Goal: Complete application form: Complete application form

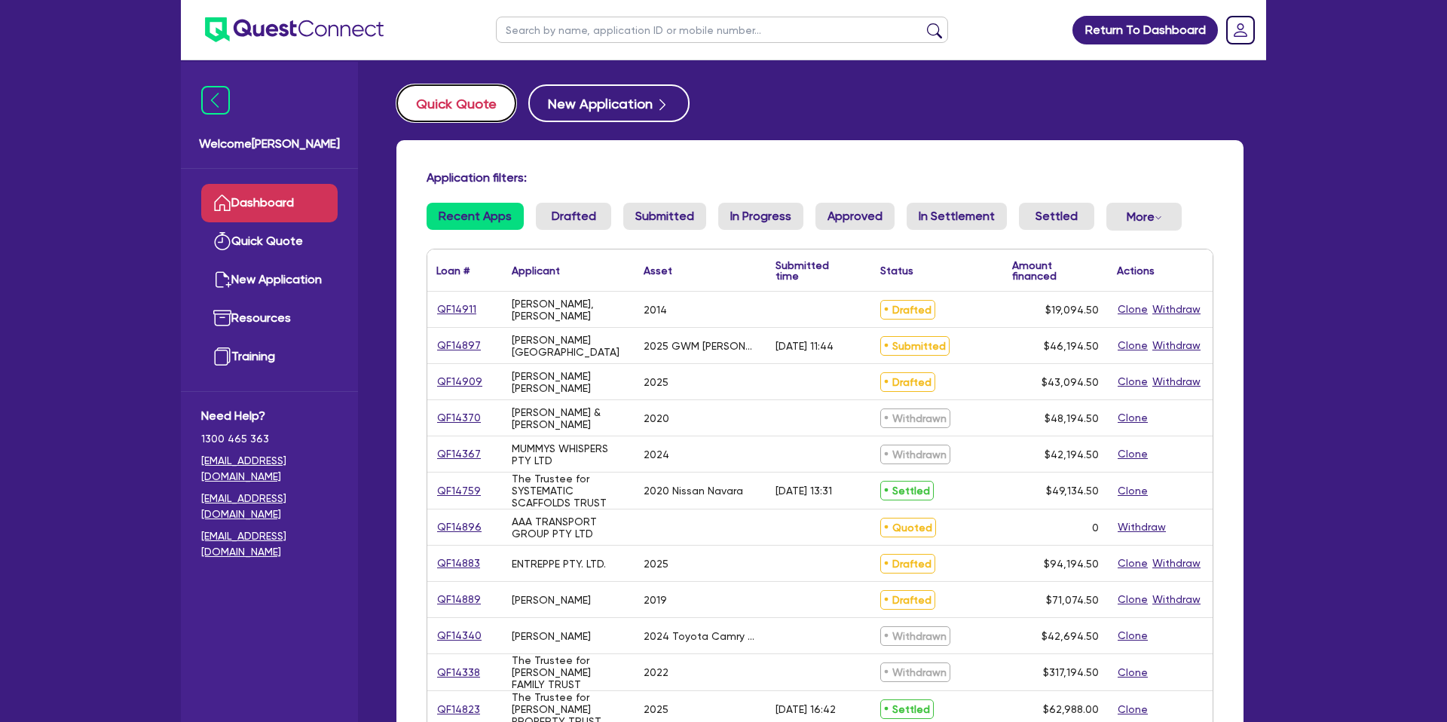
click at [444, 106] on button "Quick Quote" at bounding box center [456, 103] width 120 height 38
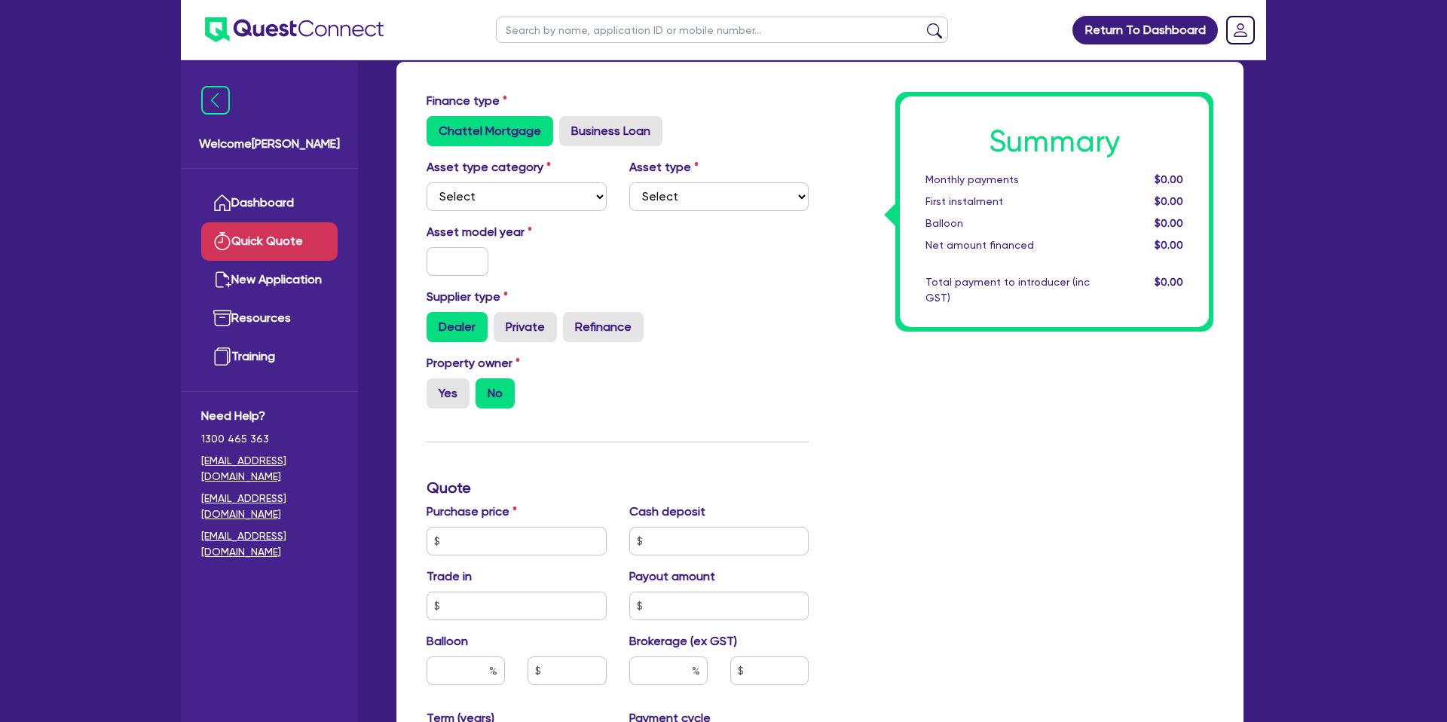
scroll to position [76, 0]
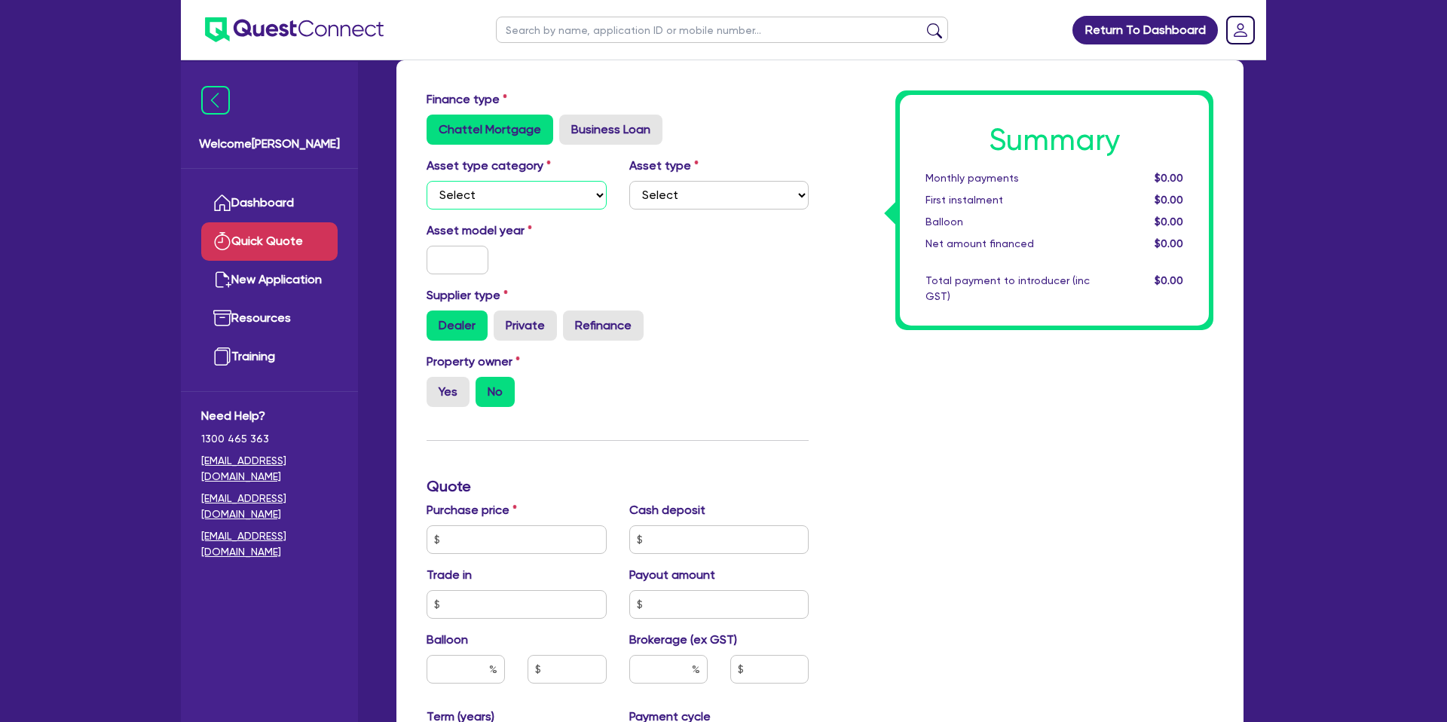
click at [482, 196] on select "Select Cars and light trucks Primary assets Secondary assets Tertiary assets" at bounding box center [516, 195] width 180 height 29
select select "CARS_AND_LIGHT_TRUCKS"
click at [426, 181] on select "Select Cars and light trucks Primary assets Secondary assets Tertiary assets" at bounding box center [516, 195] width 180 height 29
click at [683, 188] on select "Select" at bounding box center [719, 195] width 180 height 29
click at [707, 203] on select "Select Passenger vehicles Vans and utes Light trucks up to 4.5 tonne" at bounding box center [719, 195] width 180 height 29
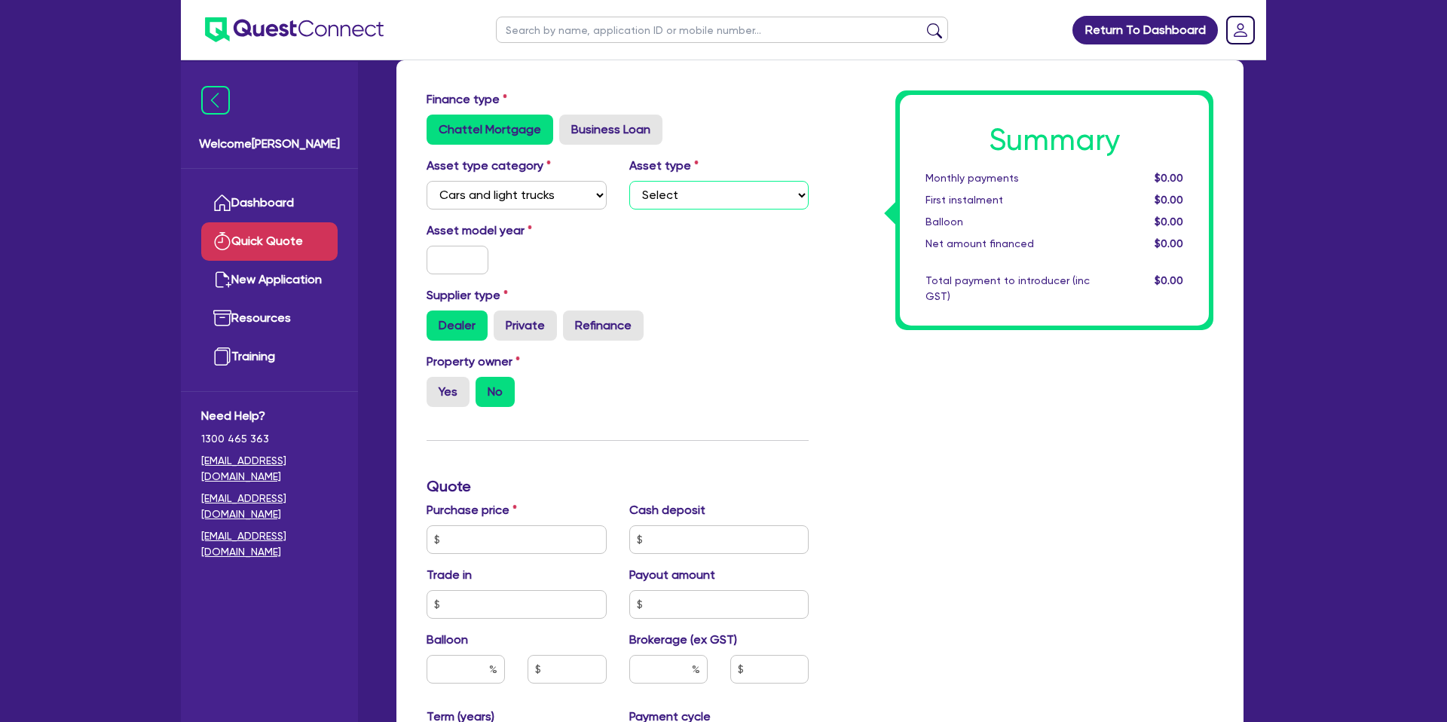
select select "PASSENGER_VEHICLES"
click at [629, 181] on select "Select Passenger vehicles Vans and utes Light trucks up to 4.5 tonne" at bounding box center [719, 195] width 180 height 29
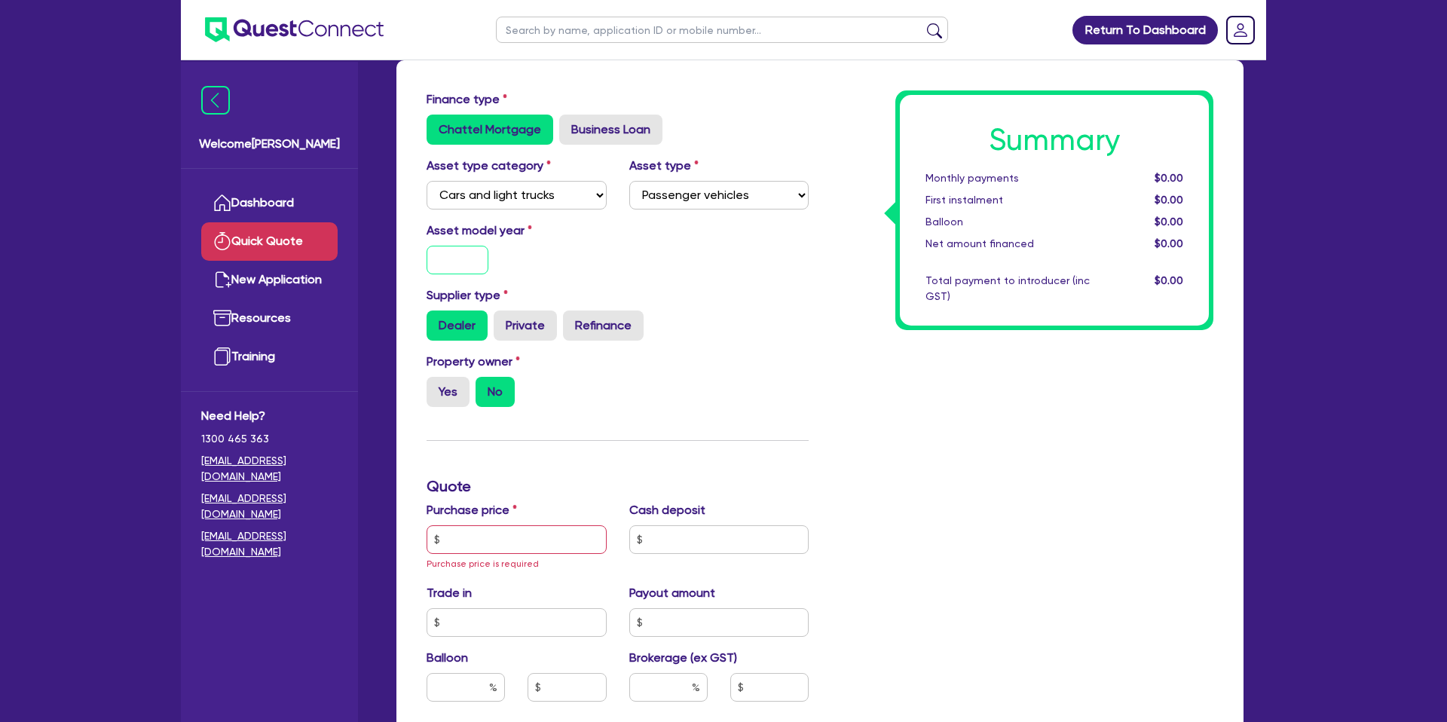
click at [467, 261] on input "text" at bounding box center [457, 260] width 62 height 29
type input "2021"
click at [589, 256] on div "Asset model year [DATE]" at bounding box center [516, 248] width 203 height 53
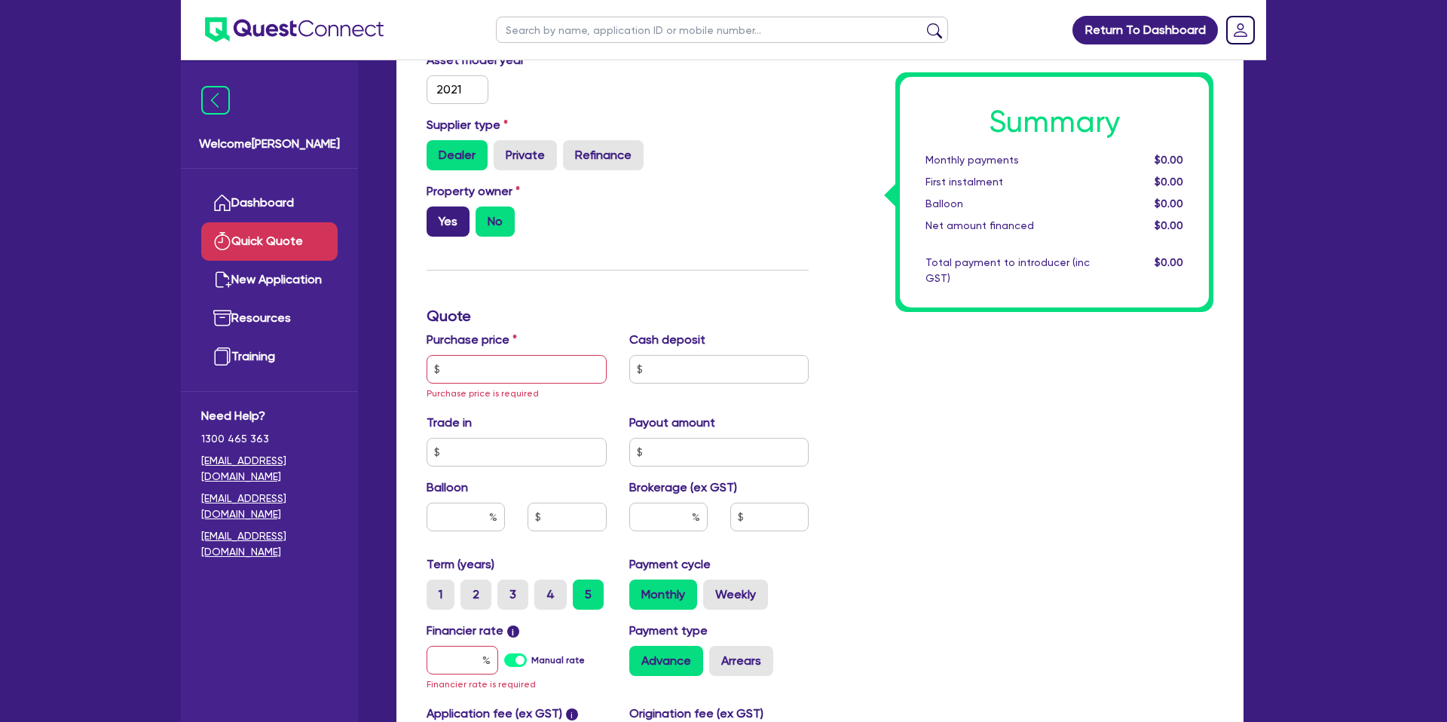
scroll to position [247, 0]
click at [443, 211] on label "Yes" at bounding box center [447, 221] width 43 height 30
click at [436, 211] on input "Yes" at bounding box center [431, 211] width 10 height 10
radio input "true"
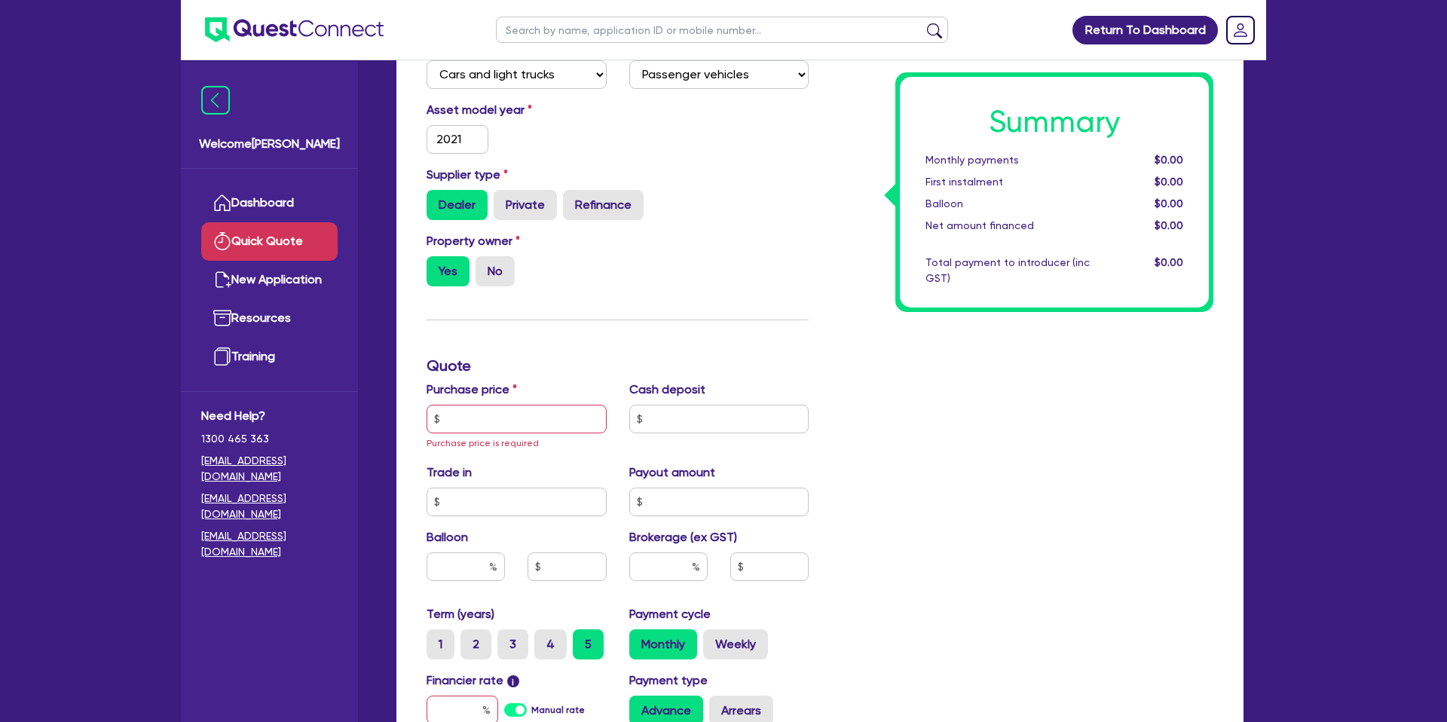
scroll to position [198, 0]
click at [496, 419] on input "text" at bounding box center [516, 417] width 180 height 29
type input "5"
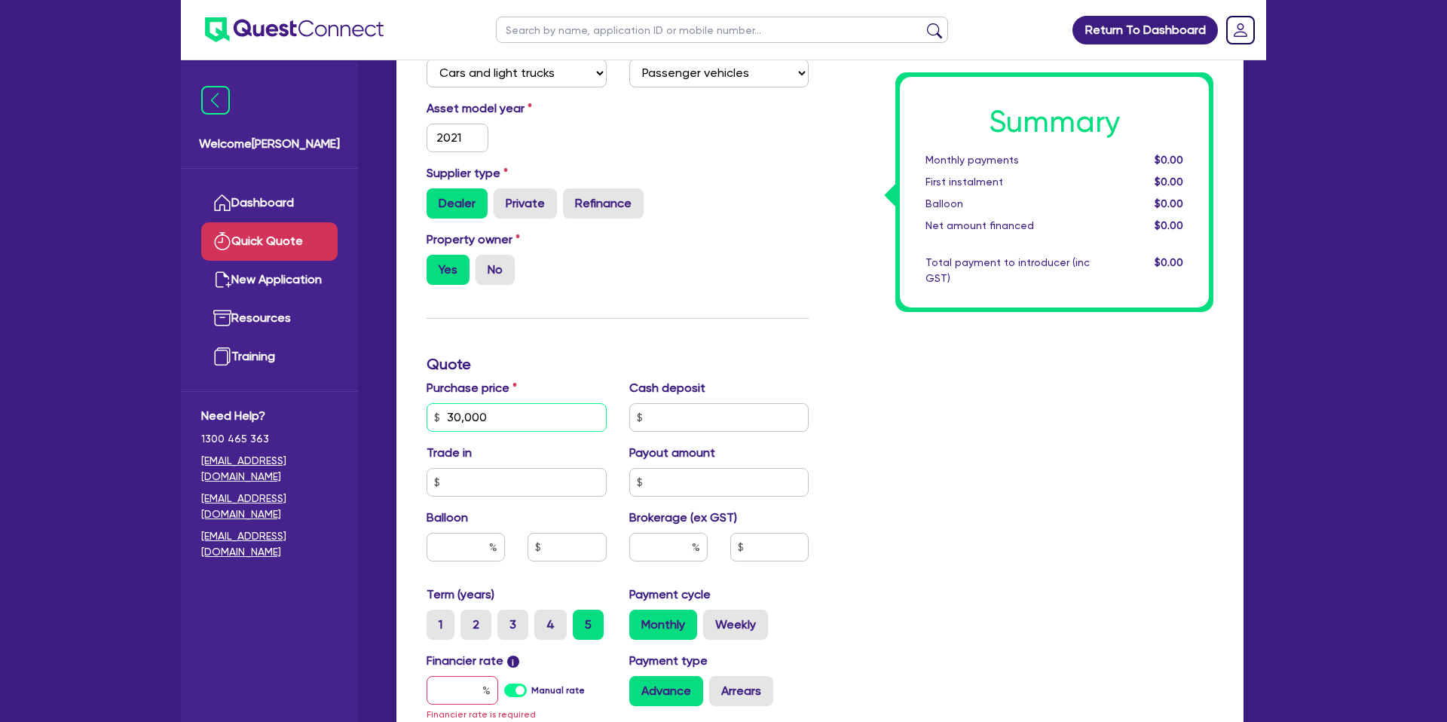
type input "30,000"
click at [700, 405] on input "text" at bounding box center [719, 417] width 180 height 29
type input "0.00"
click at [1007, 385] on div "Summary Monthly payments $0.00 First instalment $0.00 Balloon $0.00 Net amount …" at bounding box center [1022, 416] width 405 height 897
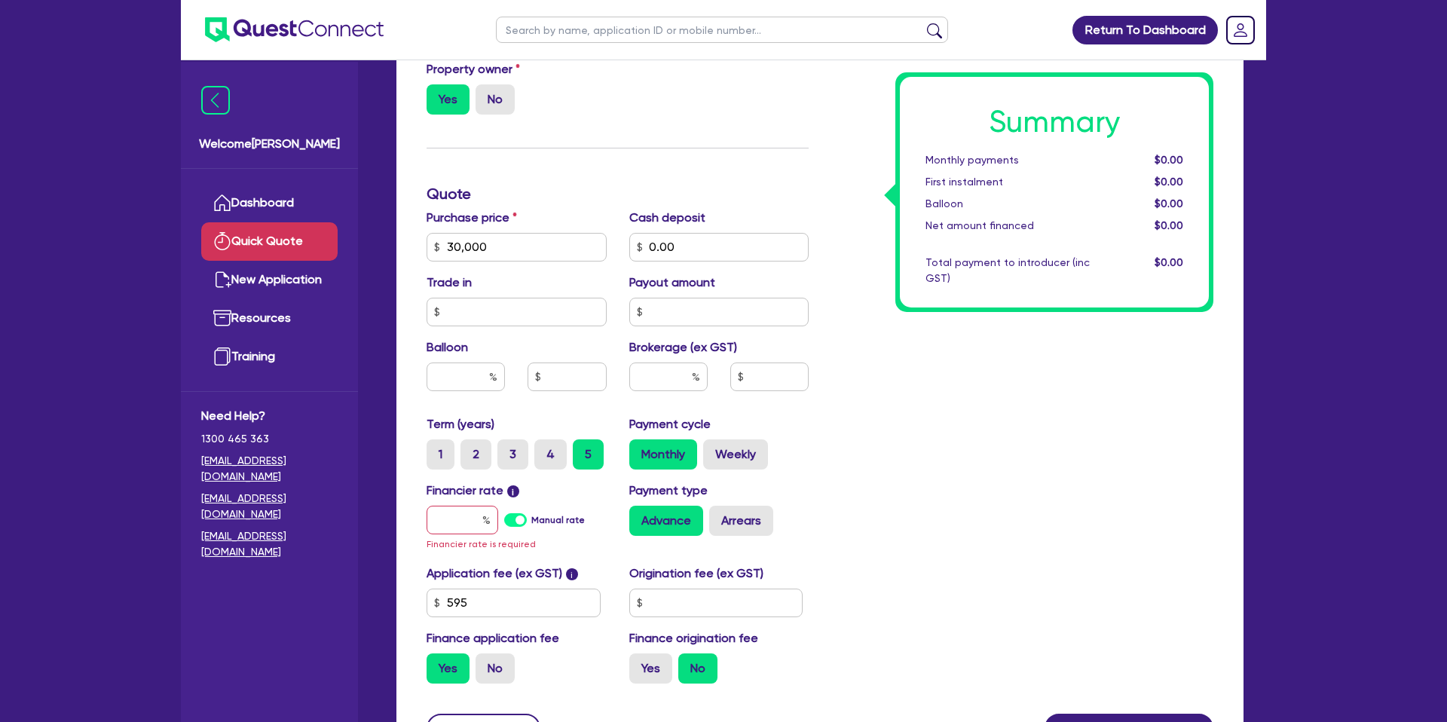
scroll to position [369, 0]
drag, startPoint x: 461, startPoint y: 521, endPoint x: 469, endPoint y: 518, distance: 8.6
click at [462, 520] on input "text" at bounding box center [462, 519] width 72 height 29
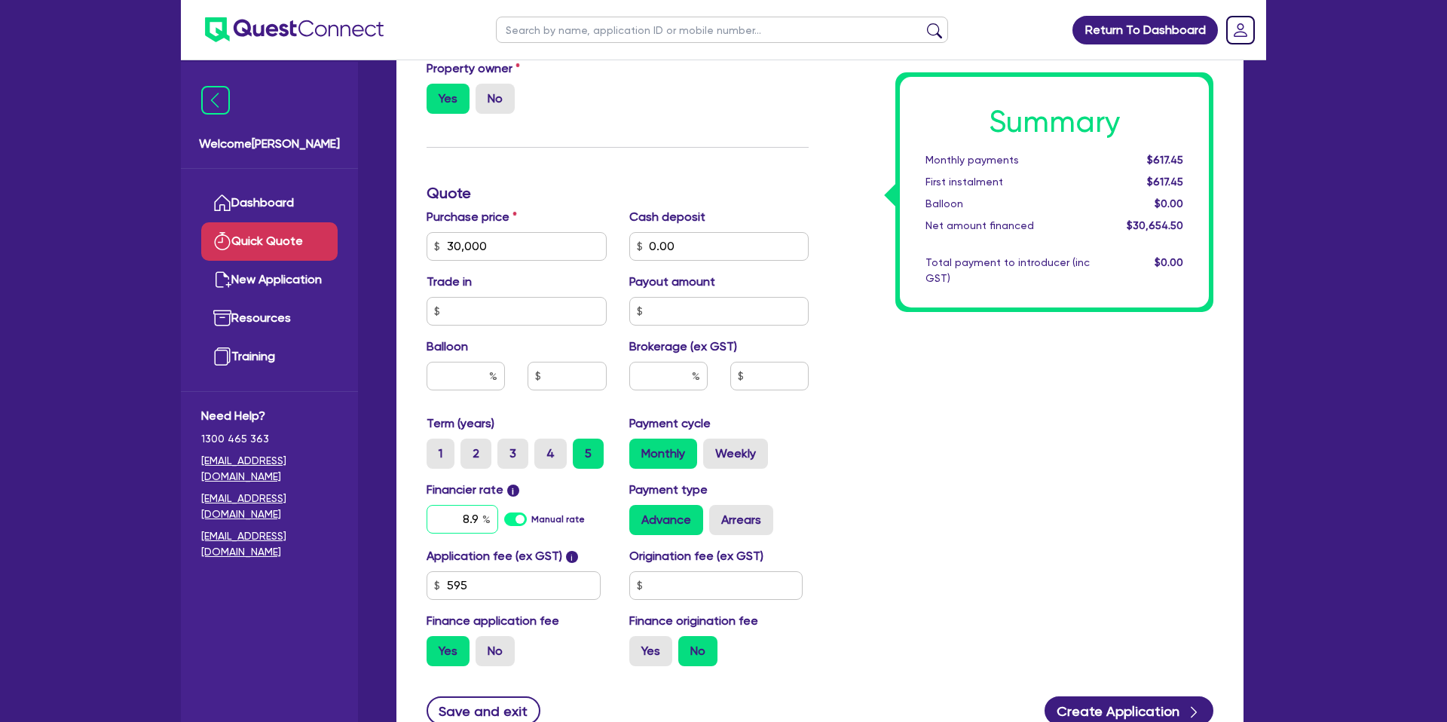
type input "8.9"
click at [1115, 372] on div "Summary Monthly payments $617.45 First instalment $617.45 Balloon $0.00 Net amo…" at bounding box center [1022, 237] width 405 height 881
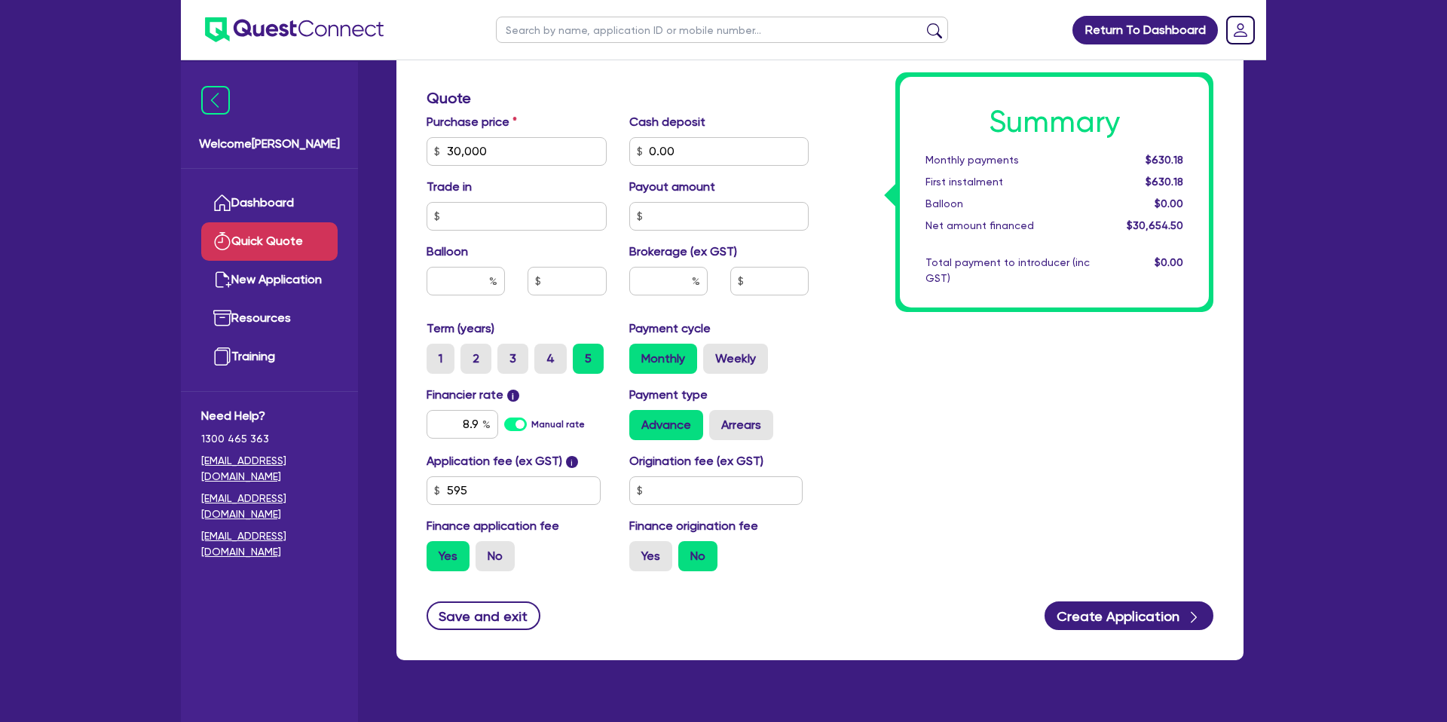
scroll to position [494, 0]
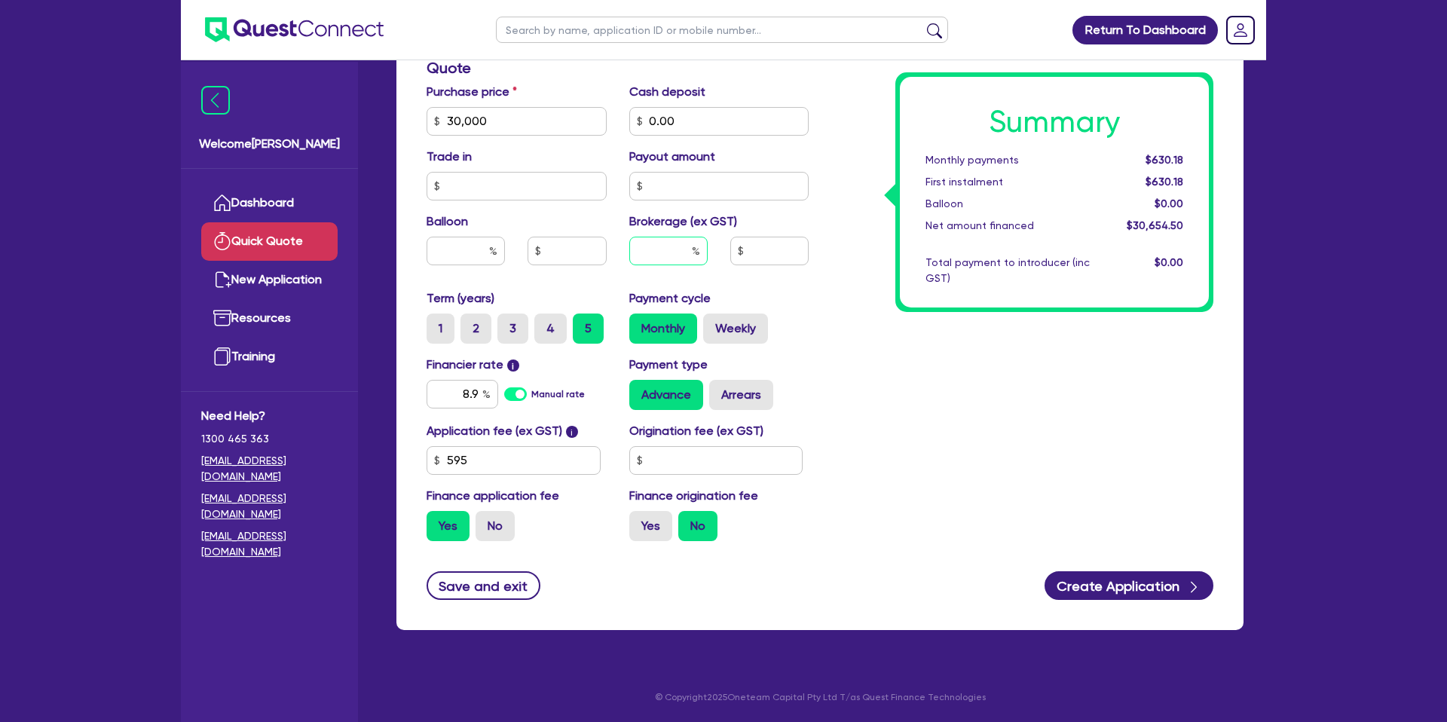
click at [662, 253] on input "text" at bounding box center [668, 251] width 78 height 29
click at [465, 247] on input "text" at bounding box center [465, 251] width 78 height 29
click at [741, 470] on input "text" at bounding box center [716, 460] width 174 height 29
type input "1,400"
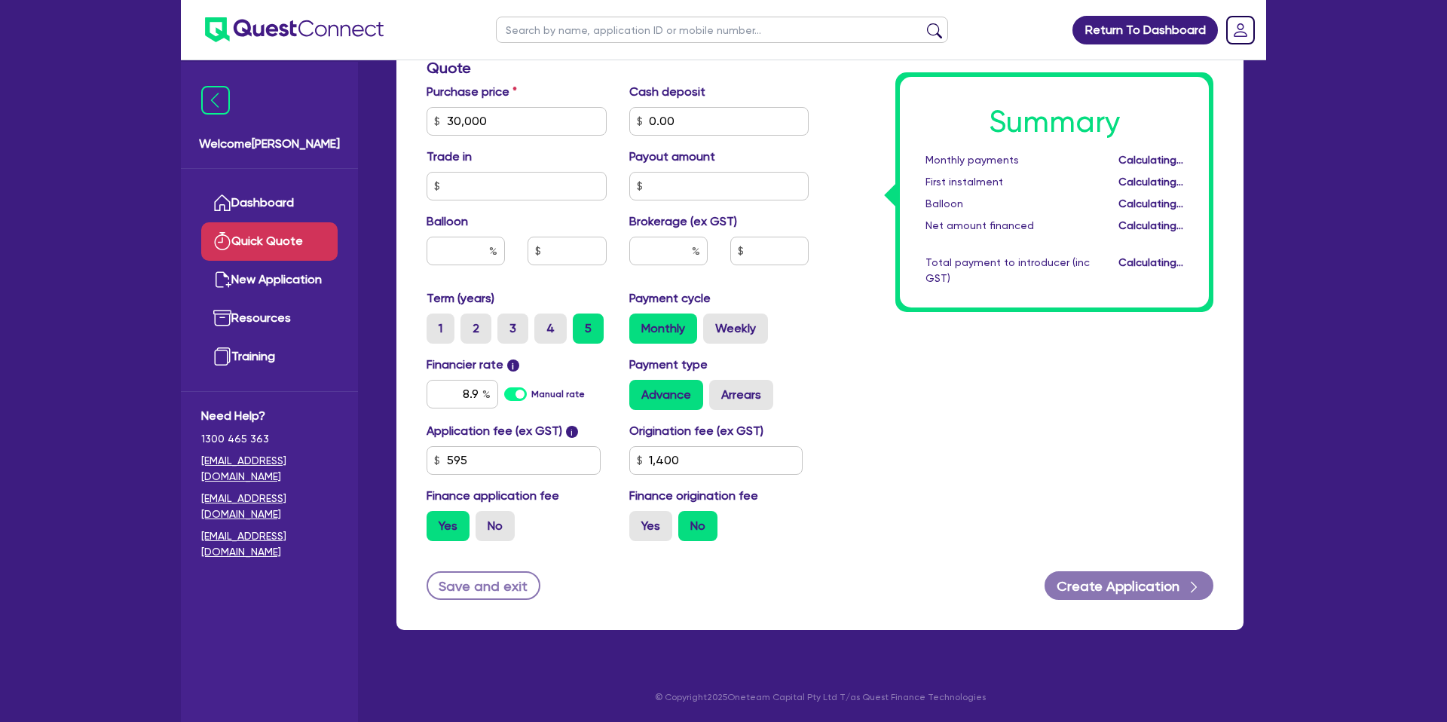
drag, startPoint x: 1084, startPoint y: 442, endPoint x: 706, endPoint y: 596, distance: 408.3
click at [1079, 442] on div "Summary Monthly payments Calculating... First instalment Calculating... Balloon…" at bounding box center [1022, 112] width 405 height 881
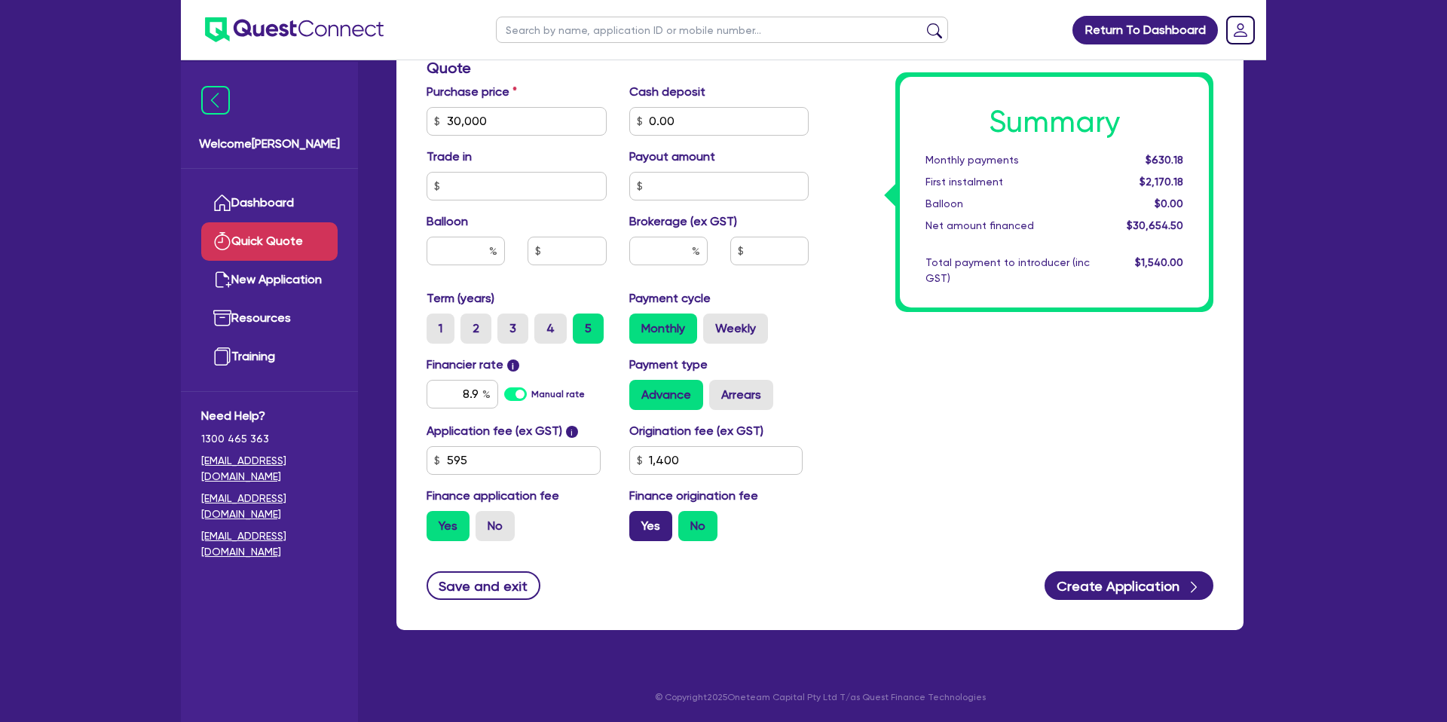
drag, startPoint x: 670, startPoint y: 537, endPoint x: 661, endPoint y: 537, distance: 9.0
click at [670, 537] on label "Yes" at bounding box center [650, 526] width 43 height 30
click at [639, 521] on input "Yes" at bounding box center [634, 516] width 10 height 10
radio input "true"
click at [481, 253] on input "text" at bounding box center [465, 251] width 78 height 29
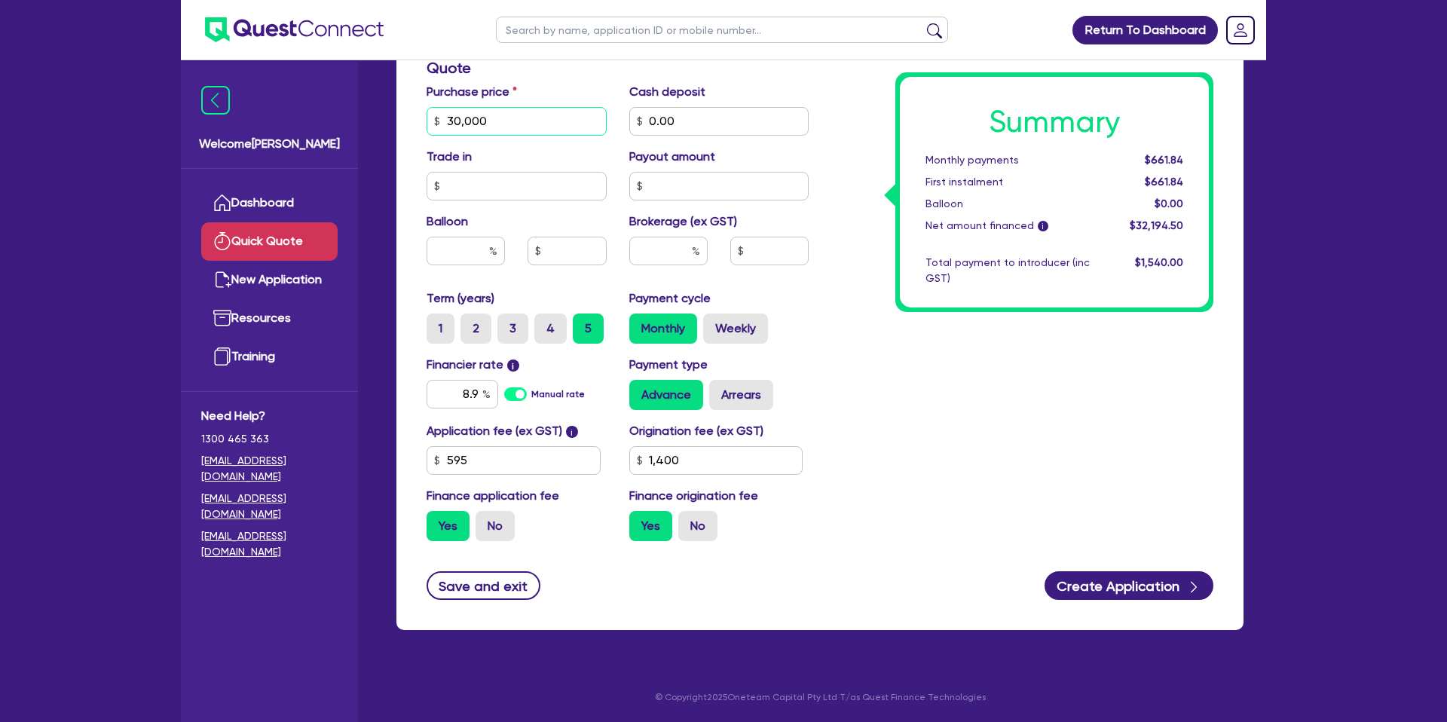
click at [567, 119] on input "30,000" at bounding box center [516, 121] width 180 height 29
click at [660, 120] on input "0.00" at bounding box center [719, 121] width 180 height 29
click at [478, 188] on input "text" at bounding box center [516, 186] width 180 height 29
drag, startPoint x: 659, startPoint y: 191, endPoint x: 643, endPoint y: 200, distance: 17.6
click at [659, 191] on input "text" at bounding box center [719, 186] width 180 height 29
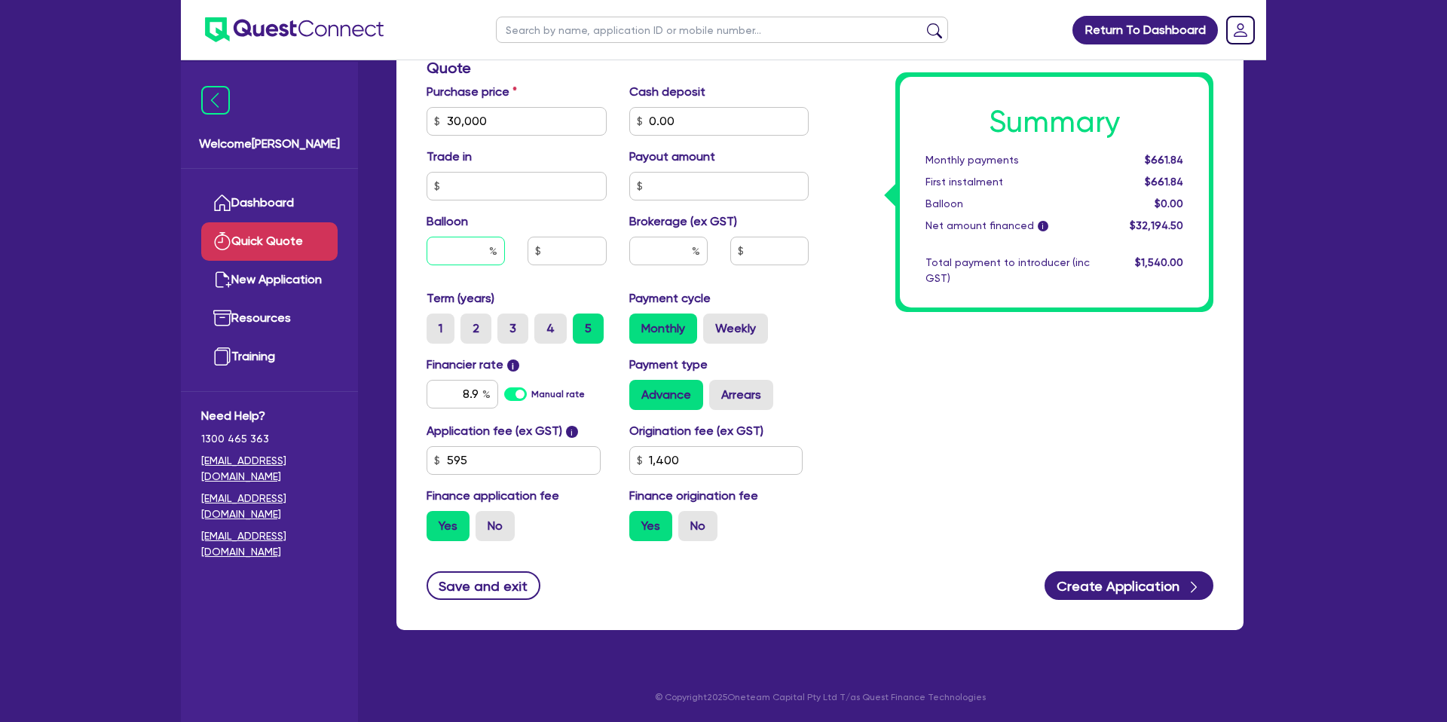
drag, startPoint x: 465, startPoint y: 249, endPoint x: 528, endPoint y: 246, distance: 63.3
click at [469, 246] on input "text" at bounding box center [465, 251] width 78 height 29
drag, startPoint x: 677, startPoint y: 254, endPoint x: 683, endPoint y: 258, distance: 8.2
click at [676, 254] on input "text" at bounding box center [668, 251] width 78 height 29
click at [747, 249] on input "text" at bounding box center [769, 251] width 78 height 29
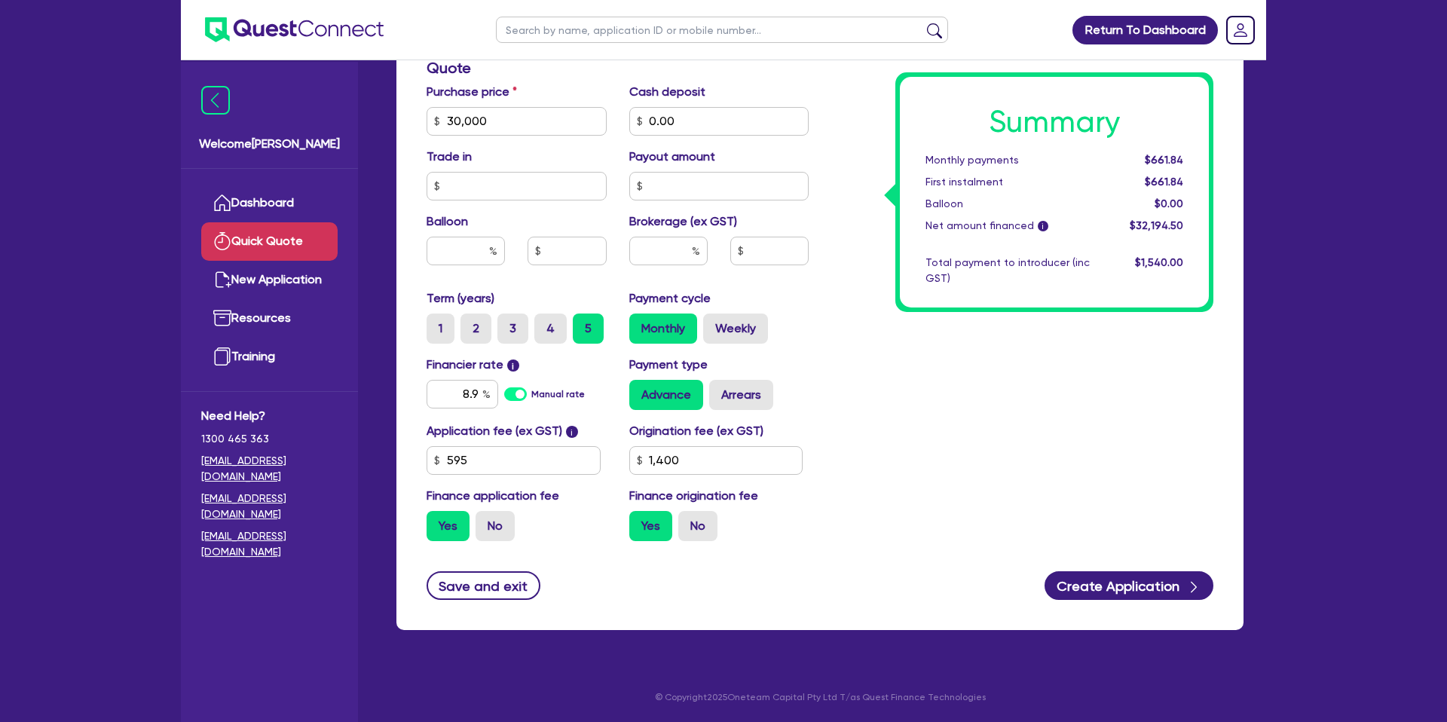
click at [902, 386] on div "Summary Monthly payments $661.84 First instalment $661.84 Balloon $0.00 Net amo…" at bounding box center [1022, 112] width 405 height 881
click at [1136, 579] on button "Create Application" at bounding box center [1128, 585] width 169 height 29
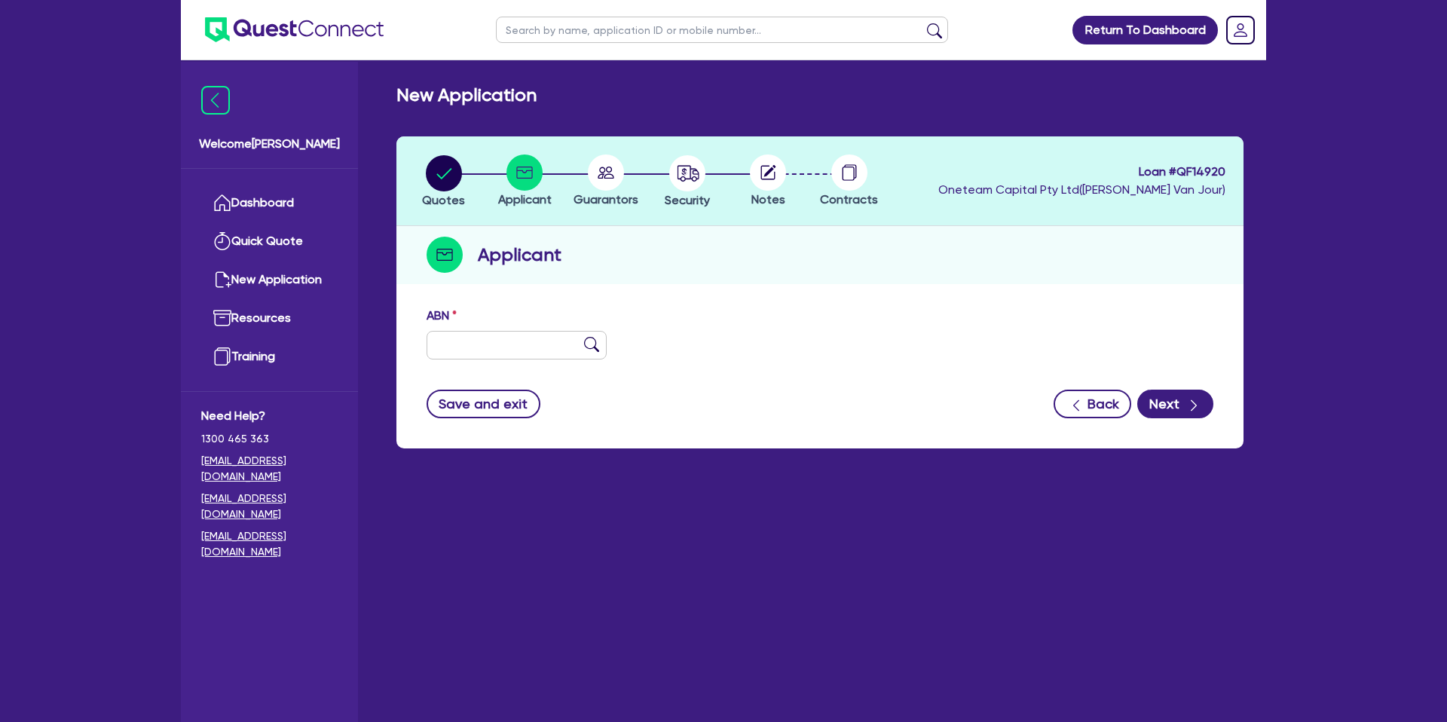
click at [474, 361] on div "ABN" at bounding box center [819, 339] width 809 height 65
click at [467, 344] on input "text" at bounding box center [516, 345] width 180 height 29
paste input "51 379 155 401"
type input "51 379 155 401"
click at [740, 307] on div "ABN 51 379 155 401" at bounding box center [819, 339] width 809 height 65
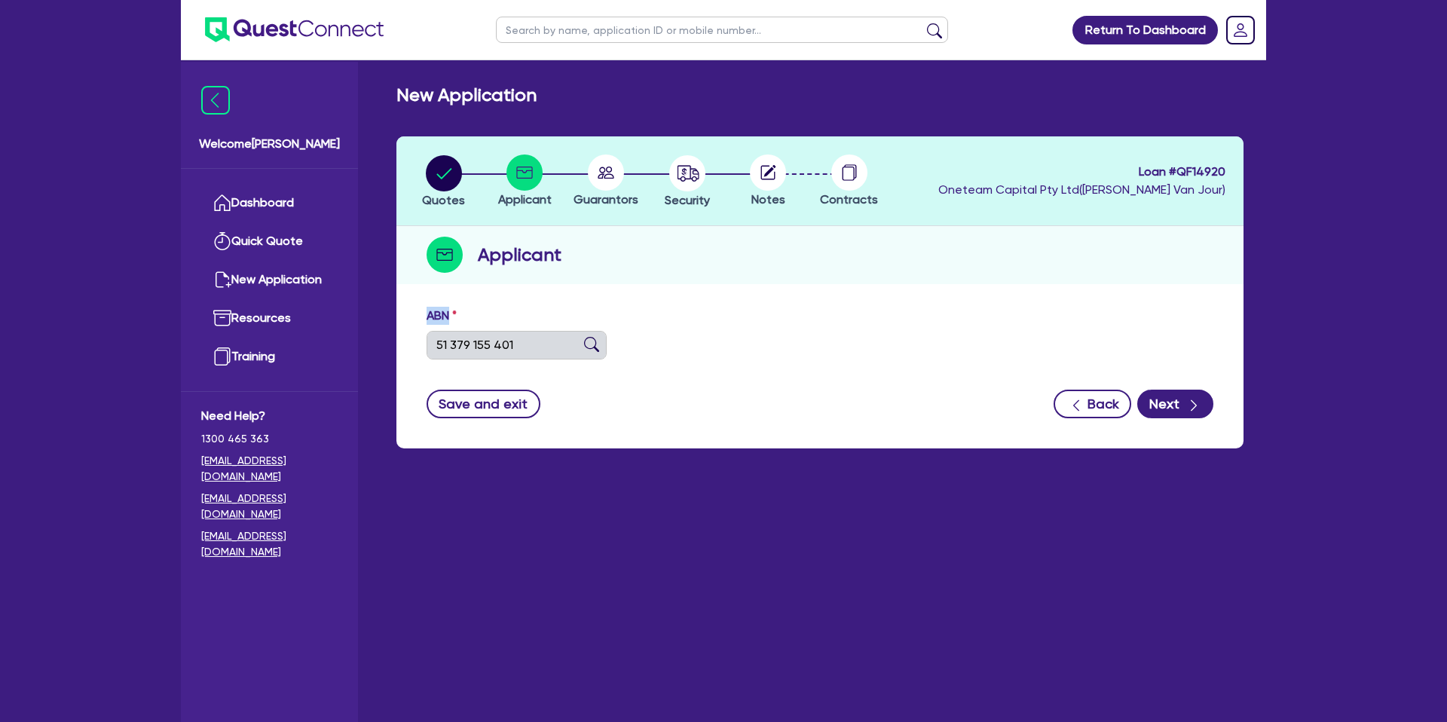
type input "[PERSON_NAME]"
select select "SOLE_TRADER"
type input "[DATE]"
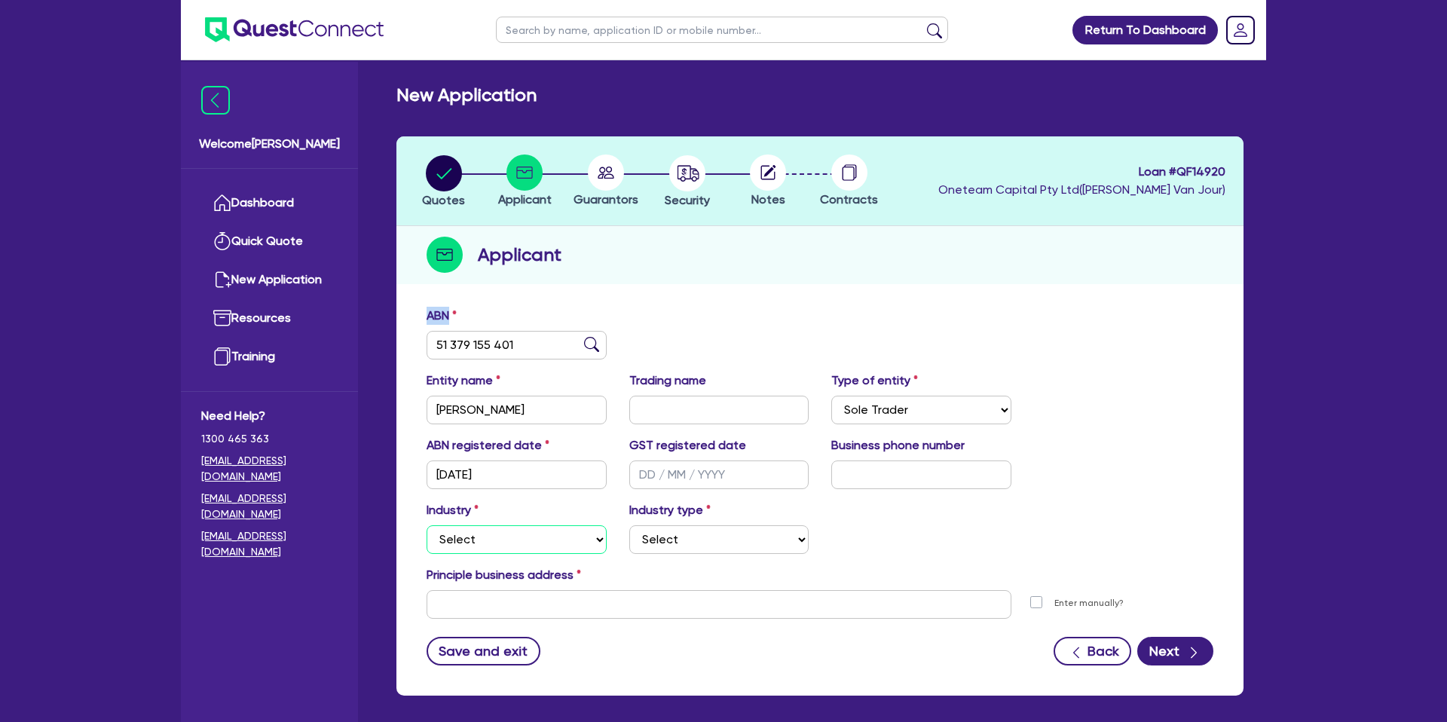
click at [501, 543] on select "Select Accomodation & Food Services Administrative & Support Services Agricultu…" at bounding box center [516, 539] width 180 height 29
select select "BUILDING_CONSTRUCTION"
click at [426, 525] on select "Select Accomodation & Food Services Administrative & Support Services Agricultu…" at bounding box center [516, 539] width 180 height 29
click at [674, 537] on select "Select Trades People Providing Services Direct to Consumers Trades People Provi…" at bounding box center [719, 539] width 180 height 29
select select "BUSINESSES_CONSTRUCTION_SERVICES"
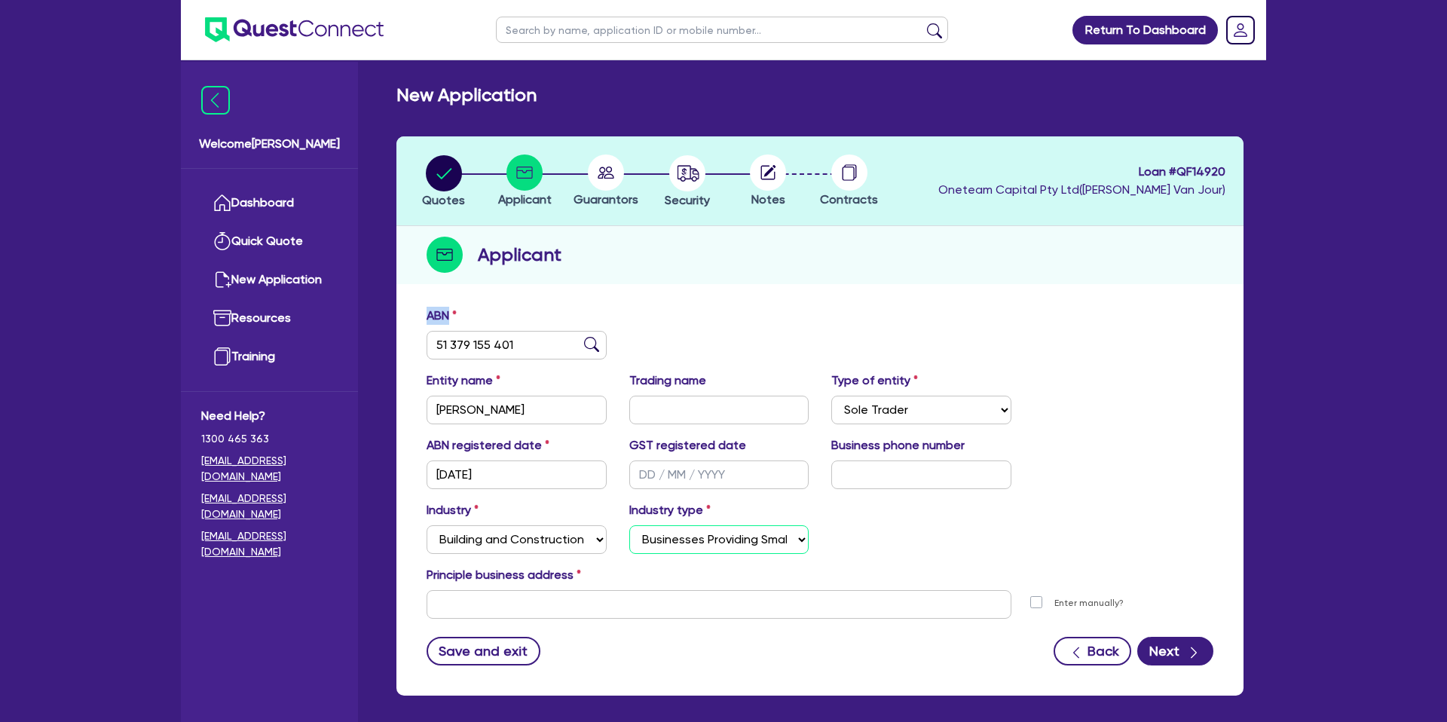
click at [629, 525] on select "Select Trades People Providing Services Direct to Consumers Trades People Provi…" at bounding box center [719, 539] width 180 height 29
click at [530, 597] on input "text" at bounding box center [718, 604] width 585 height 29
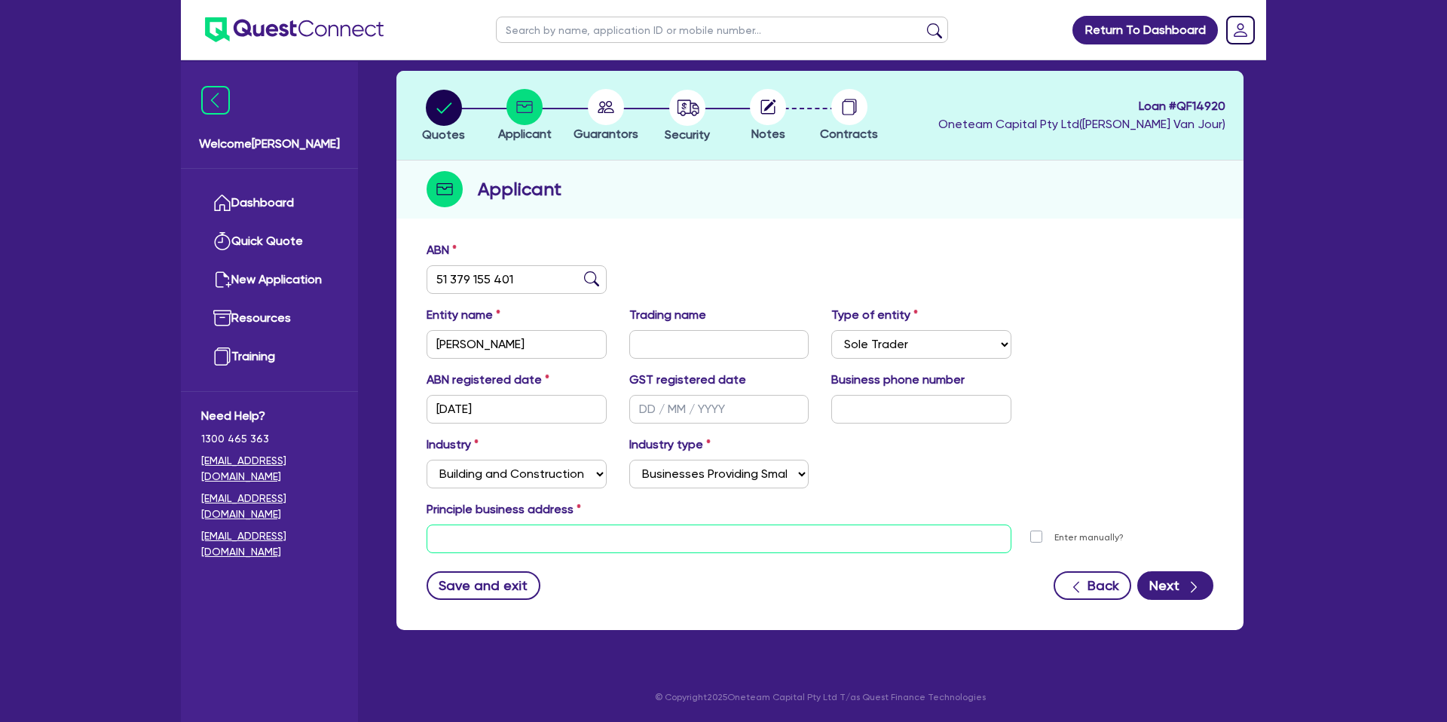
paste input "[STREET_ADDRESS]"
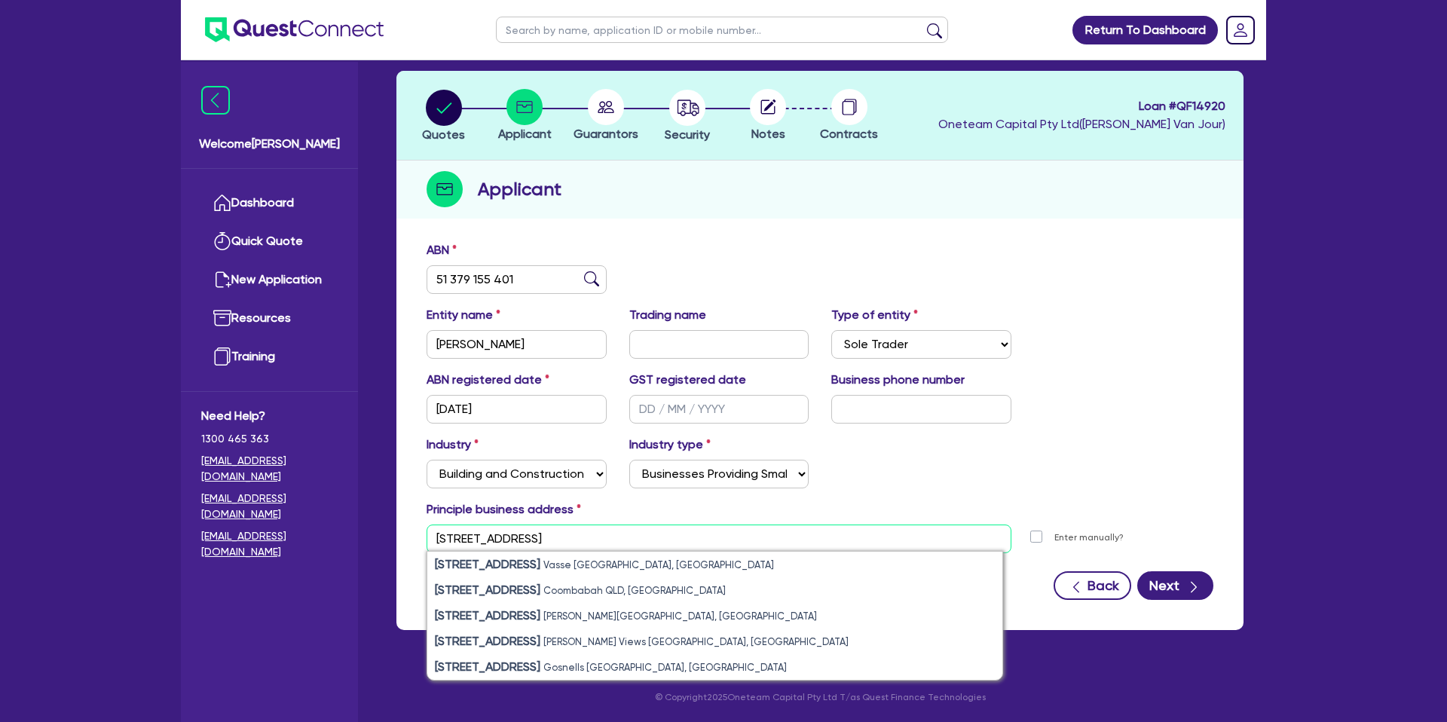
type input "[STREET_ADDRESS]"
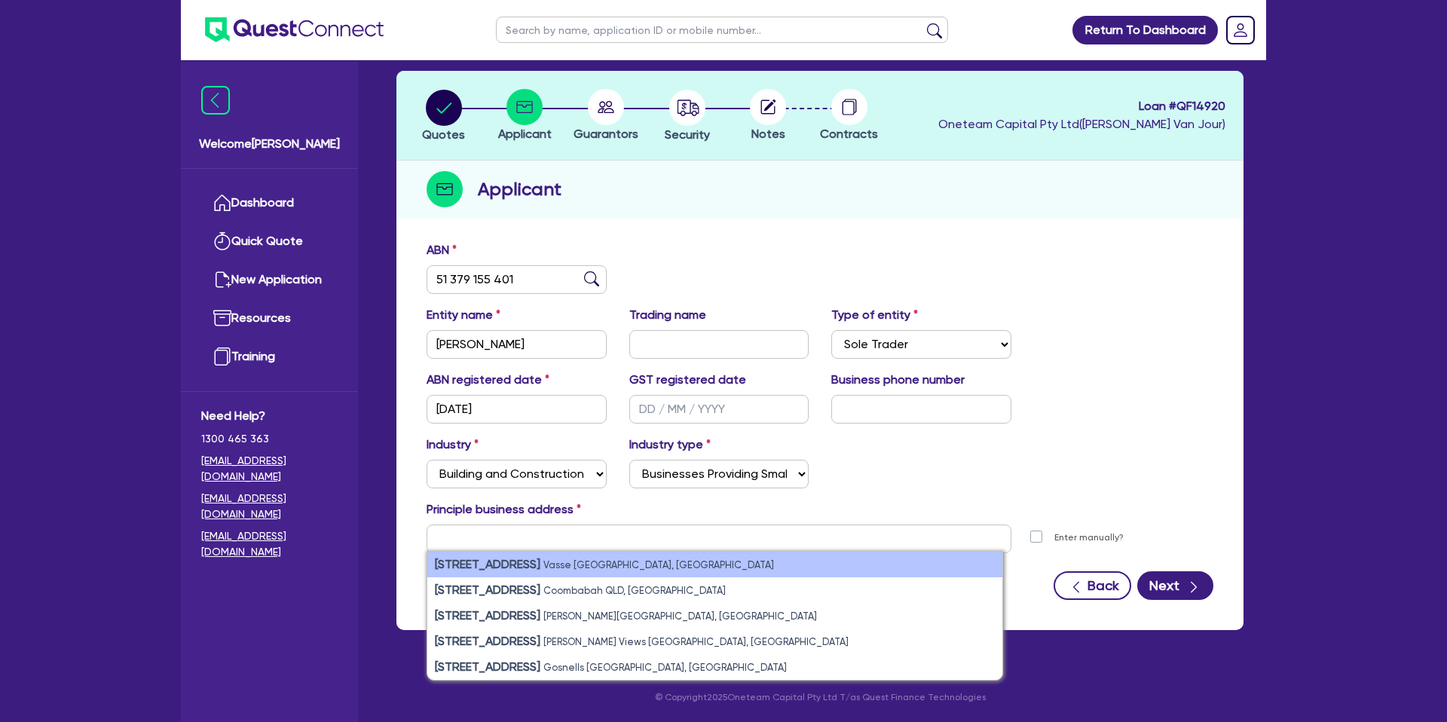
click at [585, 566] on small "Vasse [GEOGRAPHIC_DATA], [GEOGRAPHIC_DATA]" at bounding box center [658, 564] width 231 height 11
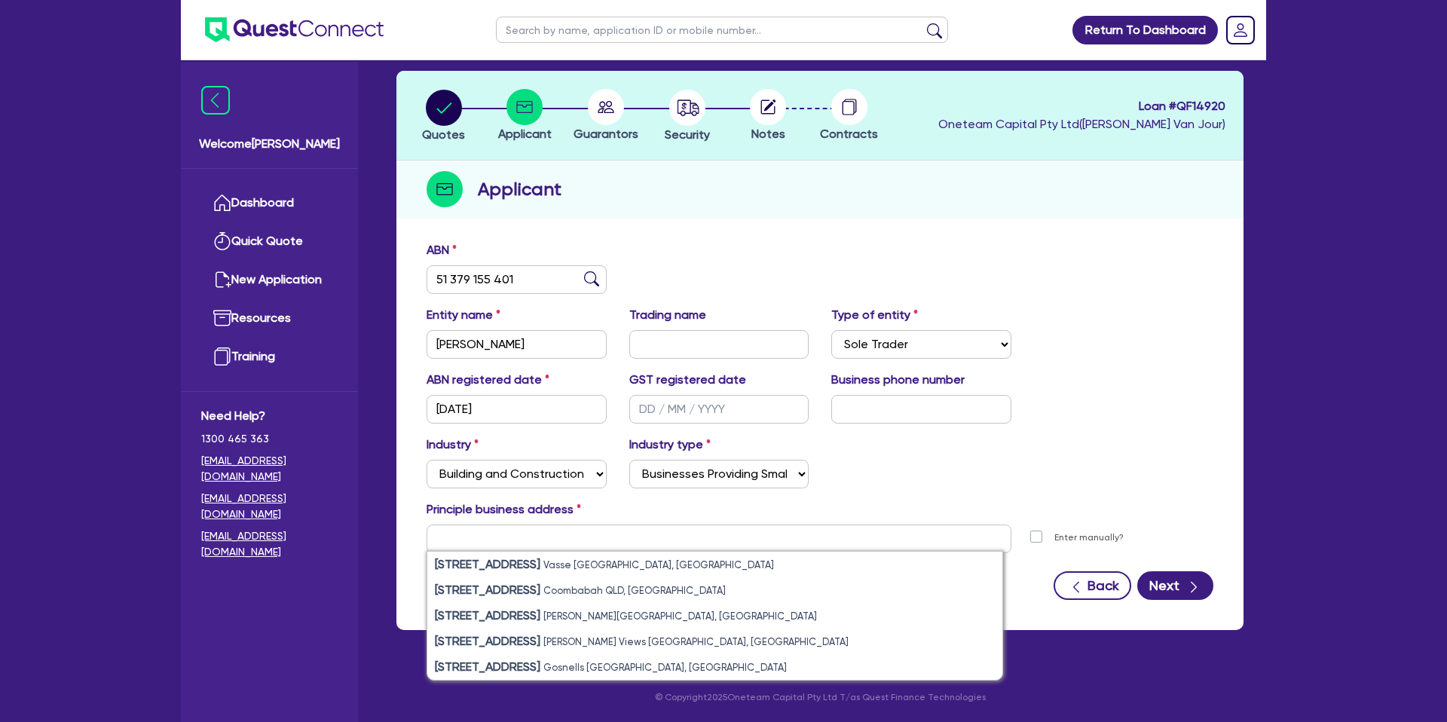
type input "[STREET_ADDRESS]"
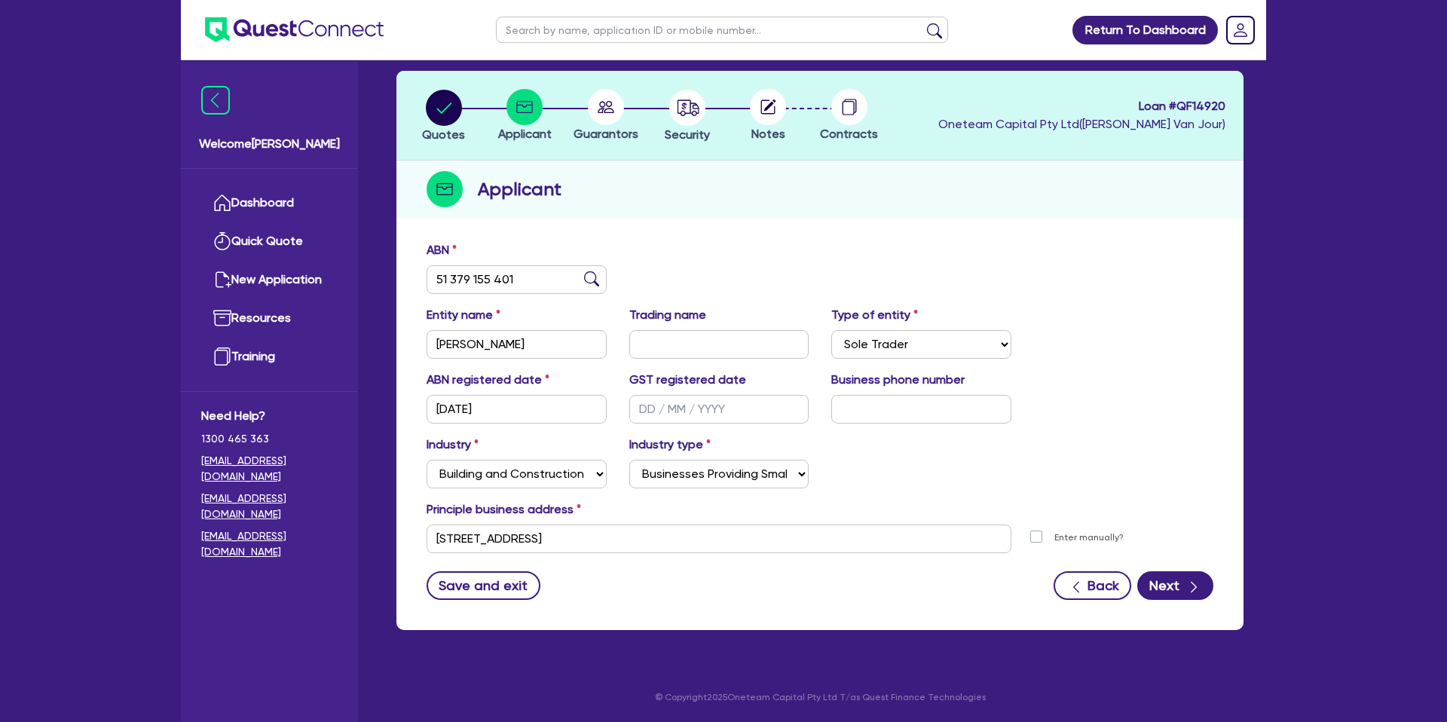
click at [884, 597] on div "Save and exit Back Next" at bounding box center [819, 585] width 809 height 29
click at [1174, 585] on button "Next" at bounding box center [1175, 585] width 76 height 29
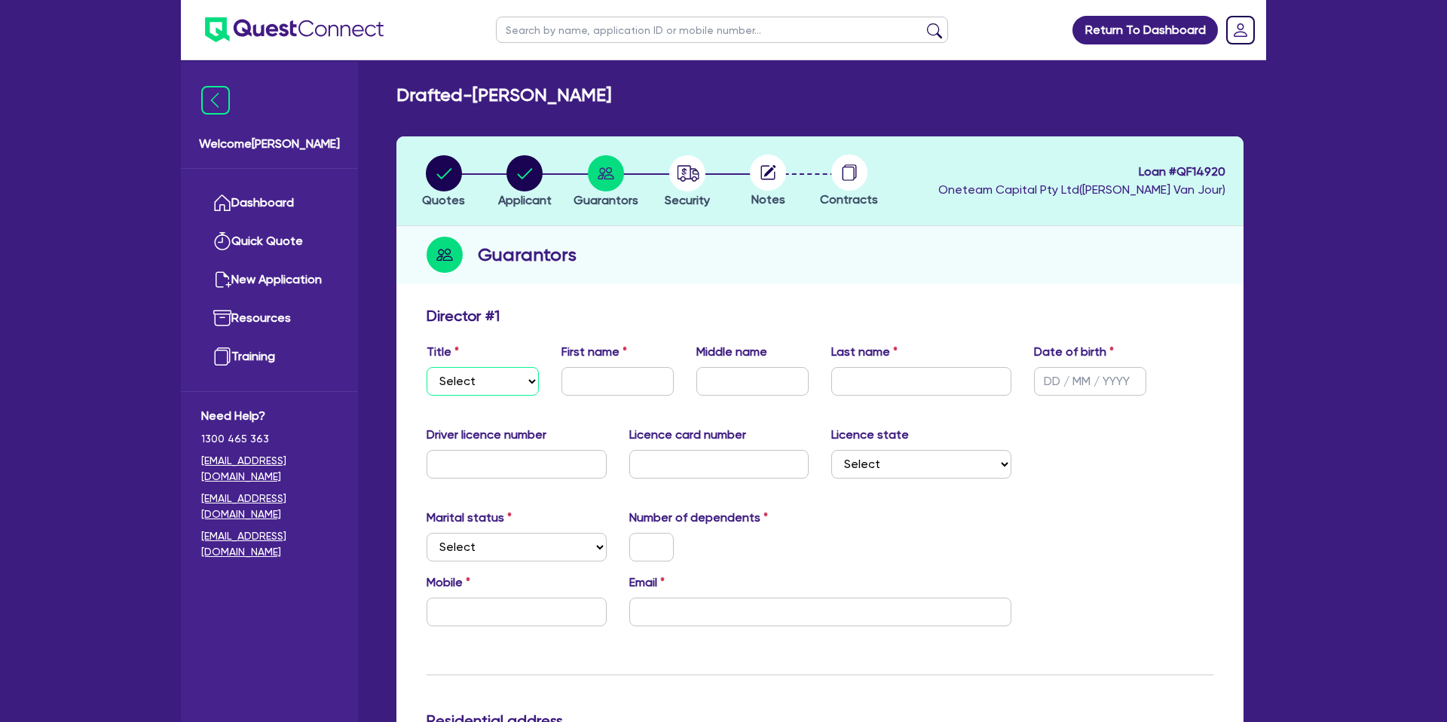
click at [474, 376] on select "Select Mr Mrs Ms Miss Dr" at bounding box center [482, 381] width 112 height 29
select select "MR"
click at [426, 367] on select "Select Mr Mrs Ms Miss Dr" at bounding box center [482, 381] width 112 height 29
drag, startPoint x: 635, startPoint y: 382, endPoint x: 622, endPoint y: 375, distance: 14.5
click at [634, 381] on input "text" at bounding box center [617, 381] width 112 height 29
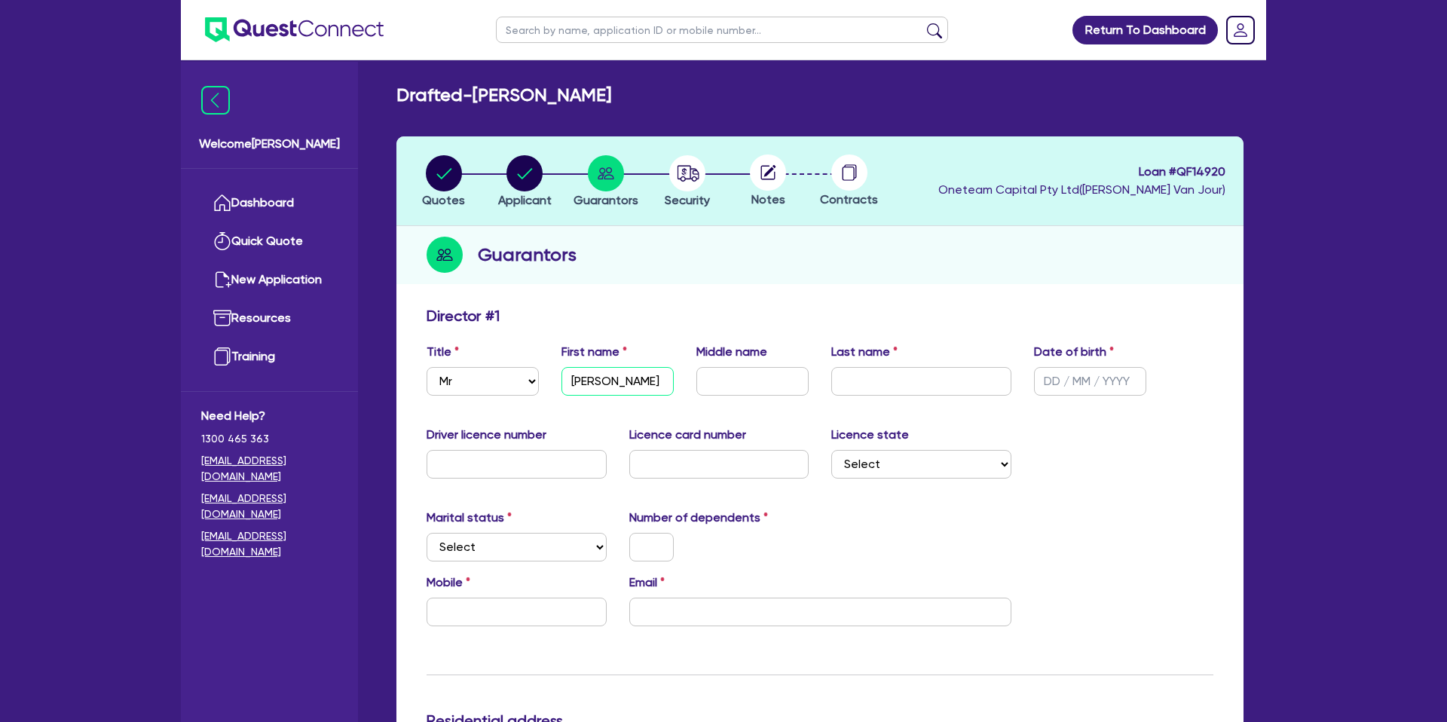
type input "[PERSON_NAME]"
click at [718, 371] on input "text" at bounding box center [752, 381] width 112 height 29
type input "Chaice"
click at [879, 380] on input "text" at bounding box center [921, 381] width 180 height 29
click at [847, 384] on input "piper" at bounding box center [921, 381] width 180 height 29
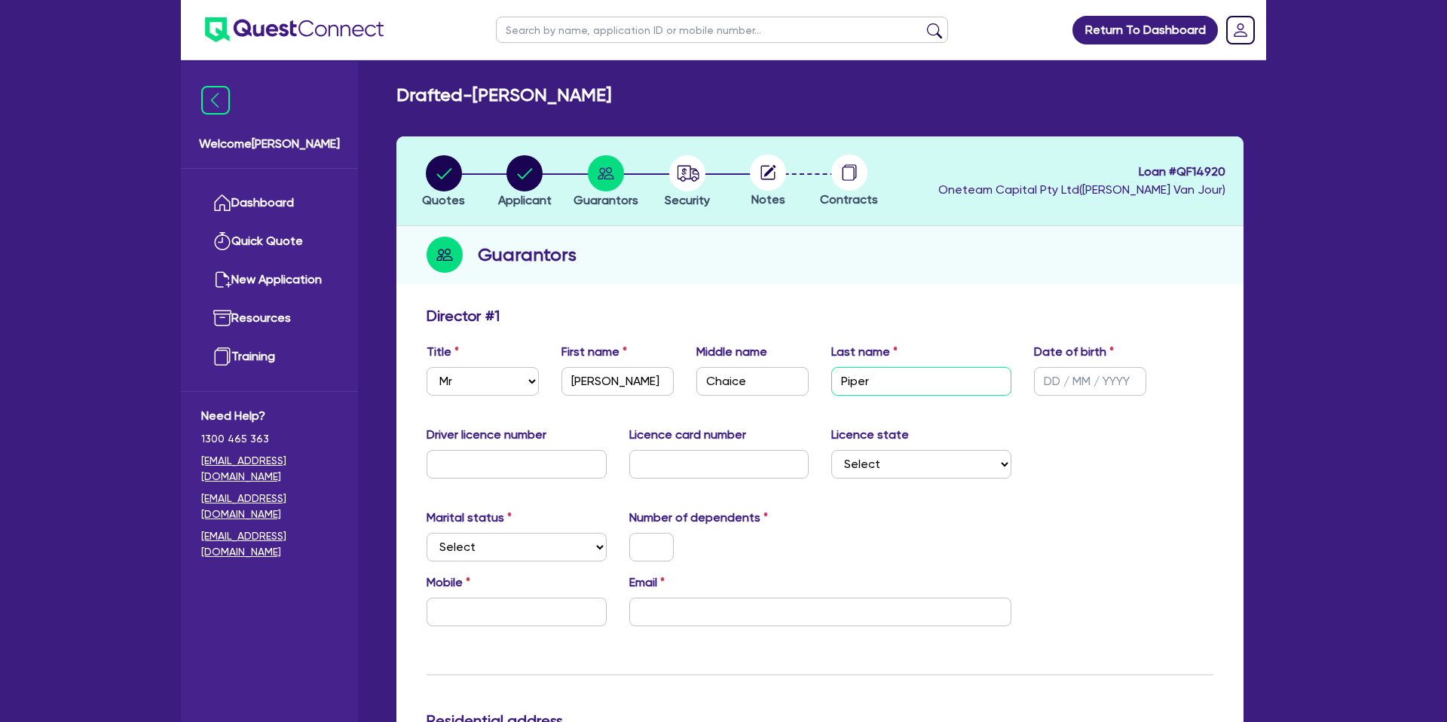
type input "Piper"
click at [1065, 376] on input "text" at bounding box center [1090, 381] width 112 height 29
type input "[DATE]"
click at [1083, 468] on div "Driver licence number Licence card number Licence state Select [GEOGRAPHIC_DATA…" at bounding box center [819, 458] width 809 height 65
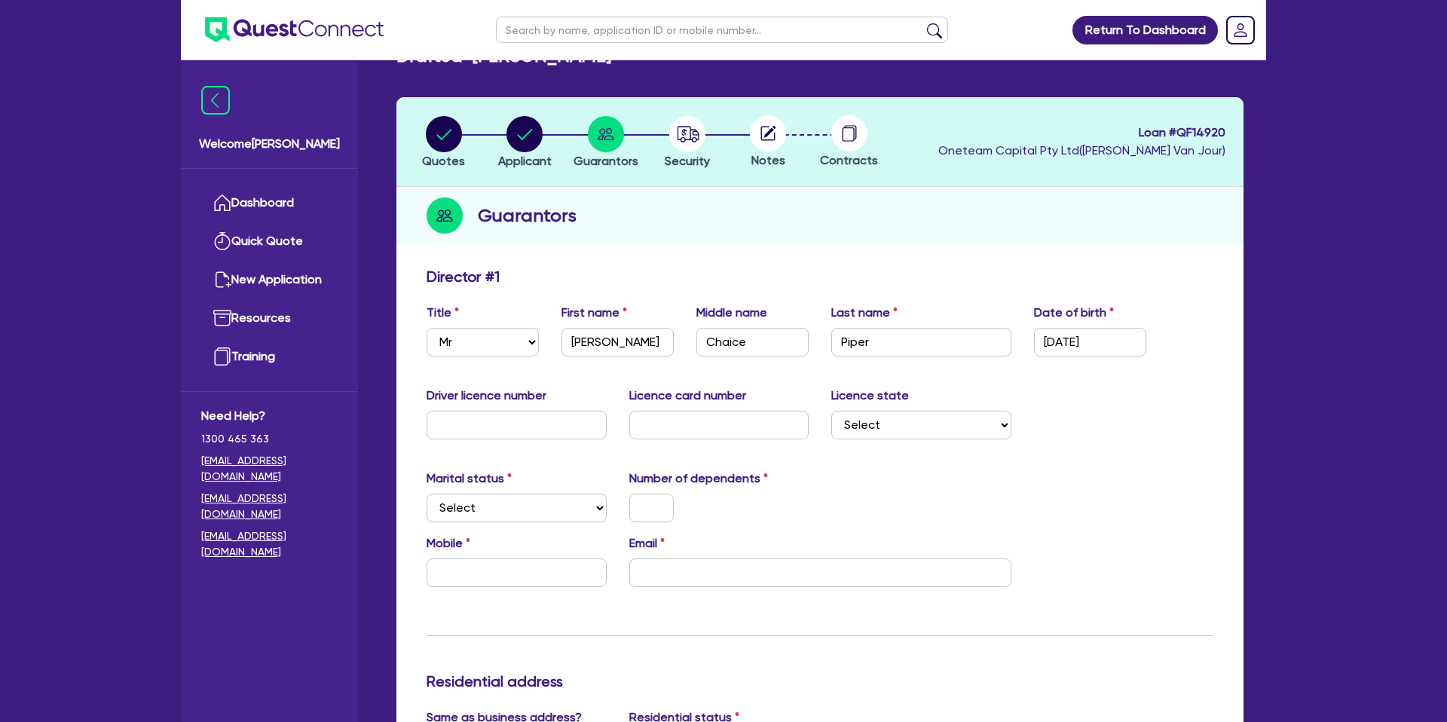
scroll to position [60, 0]
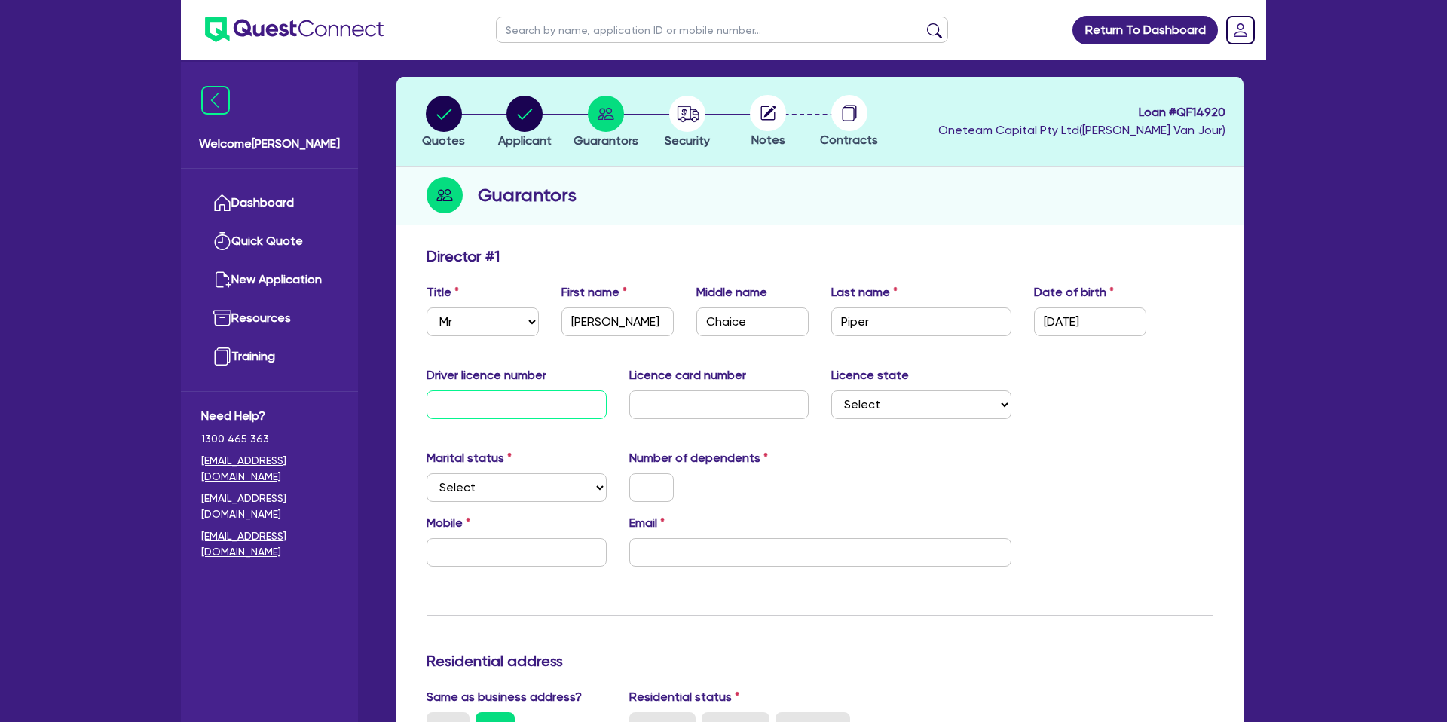
click at [480, 400] on input "text" at bounding box center [516, 404] width 180 height 29
type input "8398247"
click at [667, 393] on input "text" at bounding box center [719, 404] width 180 height 29
drag, startPoint x: 873, startPoint y: 433, endPoint x: 851, endPoint y: 435, distance: 21.2
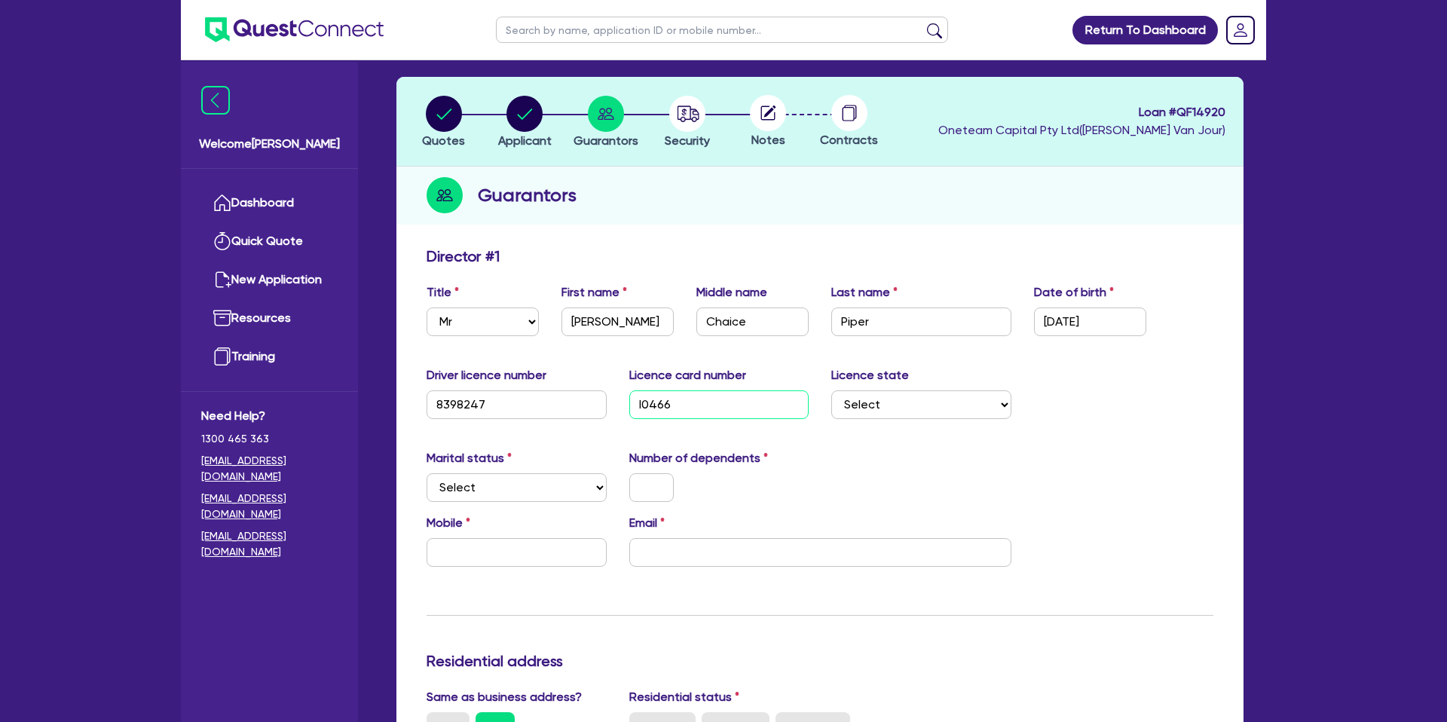
click at [689, 405] on input "l0466" at bounding box center [719, 404] width 180 height 29
type input "l046646063"
click at [878, 401] on select "Select [GEOGRAPHIC_DATA] [GEOGRAPHIC_DATA] [GEOGRAPHIC_DATA] [GEOGRAPHIC_DATA] …" at bounding box center [921, 404] width 180 height 29
select select "WA"
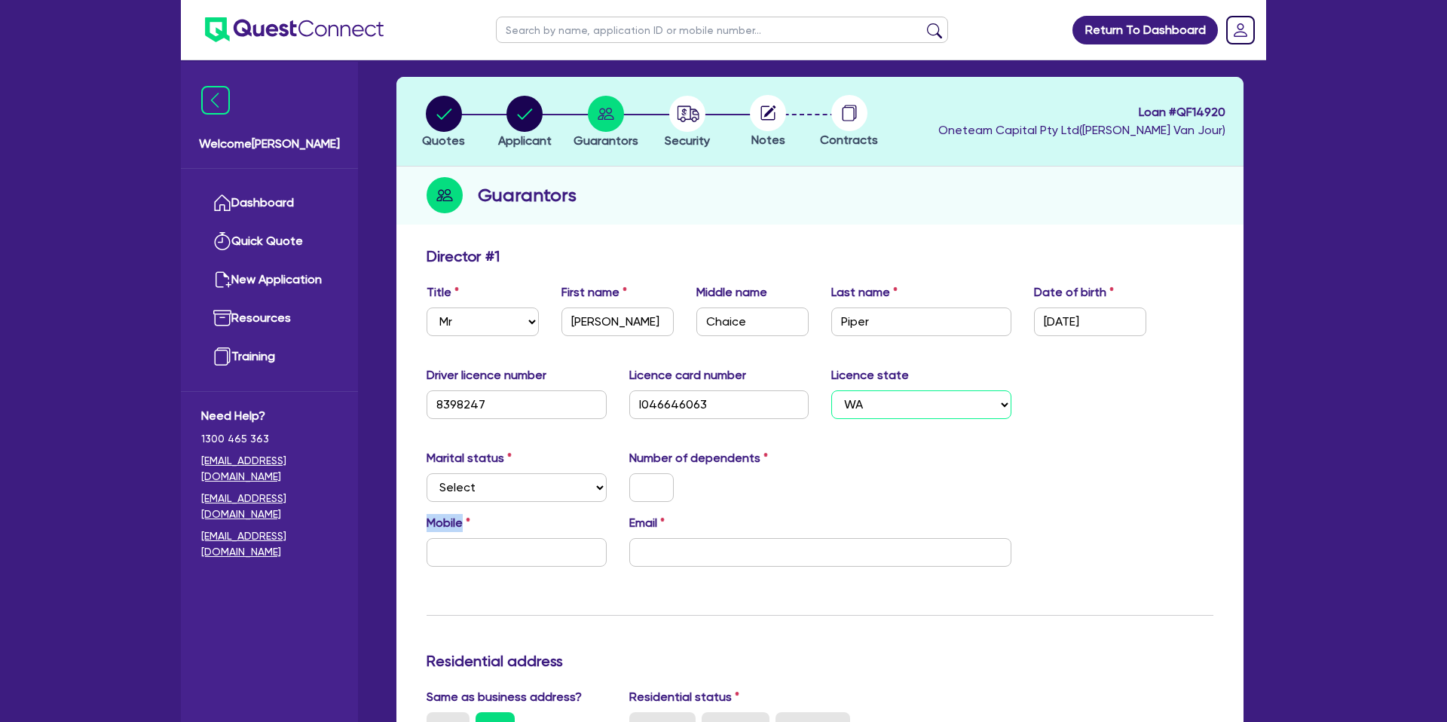
click at [831, 390] on select "Select [GEOGRAPHIC_DATA] [GEOGRAPHIC_DATA] [GEOGRAPHIC_DATA] [GEOGRAPHIC_DATA] …" at bounding box center [921, 404] width 180 height 29
drag, startPoint x: 839, startPoint y: 476, endPoint x: 646, endPoint y: 464, distance: 194.0
click at [839, 476] on div "Marital status Select [DEMOGRAPHIC_DATA] Married De Facto / Partner Number of d…" at bounding box center [819, 481] width 809 height 65
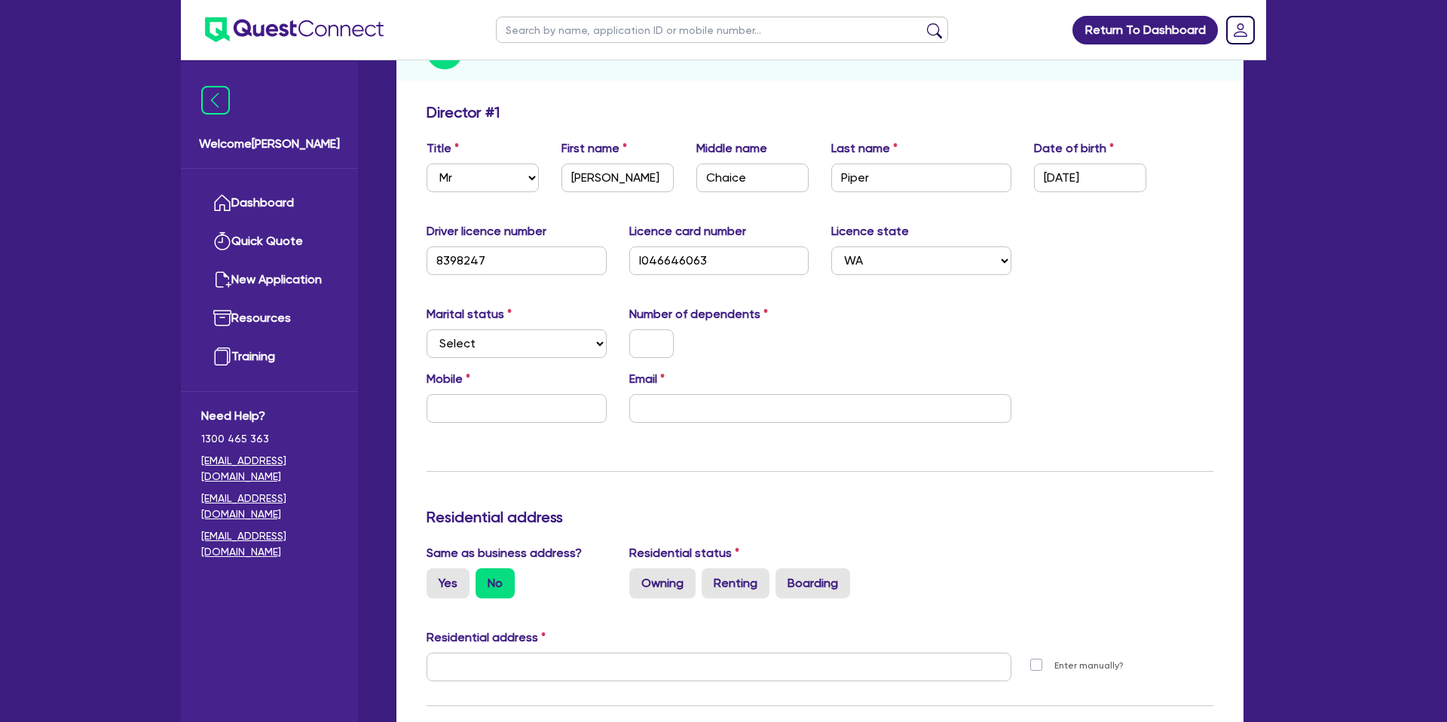
scroll to position [220, 0]
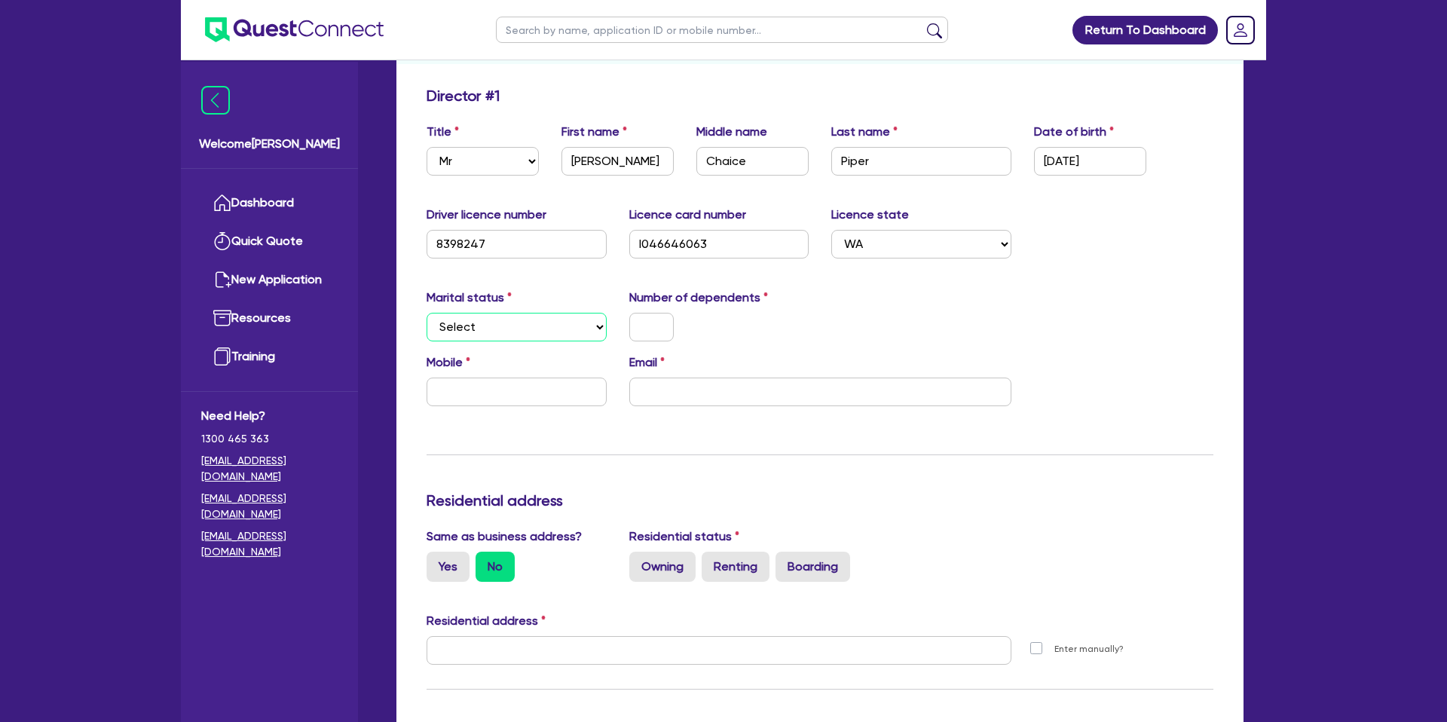
click at [467, 326] on select "Select Single Married De Facto / Partner" at bounding box center [516, 327] width 180 height 29
select select "SINGLE"
click at [426, 313] on select "Select Single Married De Facto / Partner" at bounding box center [516, 327] width 180 height 29
click at [670, 326] on input "text" at bounding box center [651, 327] width 44 height 29
click at [508, 384] on input "text" at bounding box center [516, 392] width 180 height 29
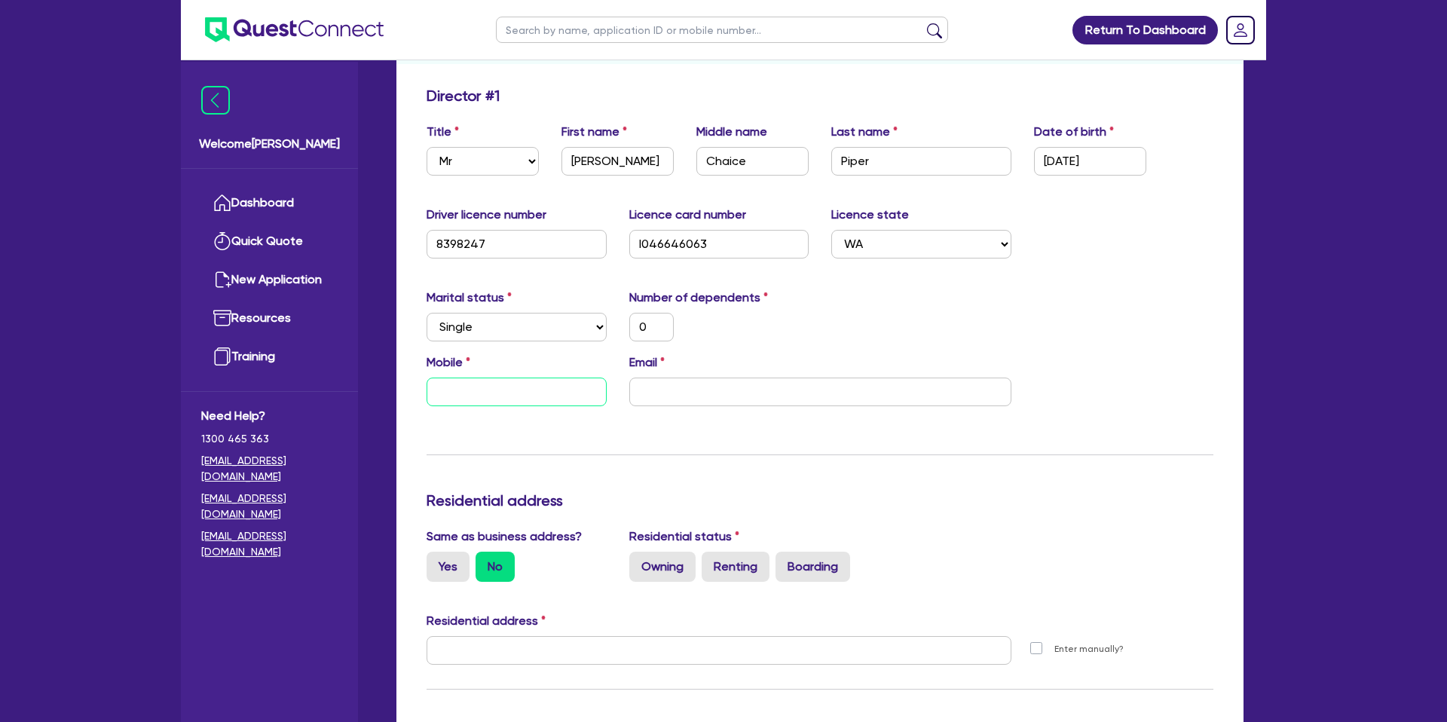
type input "0"
type input "04"
type input "0"
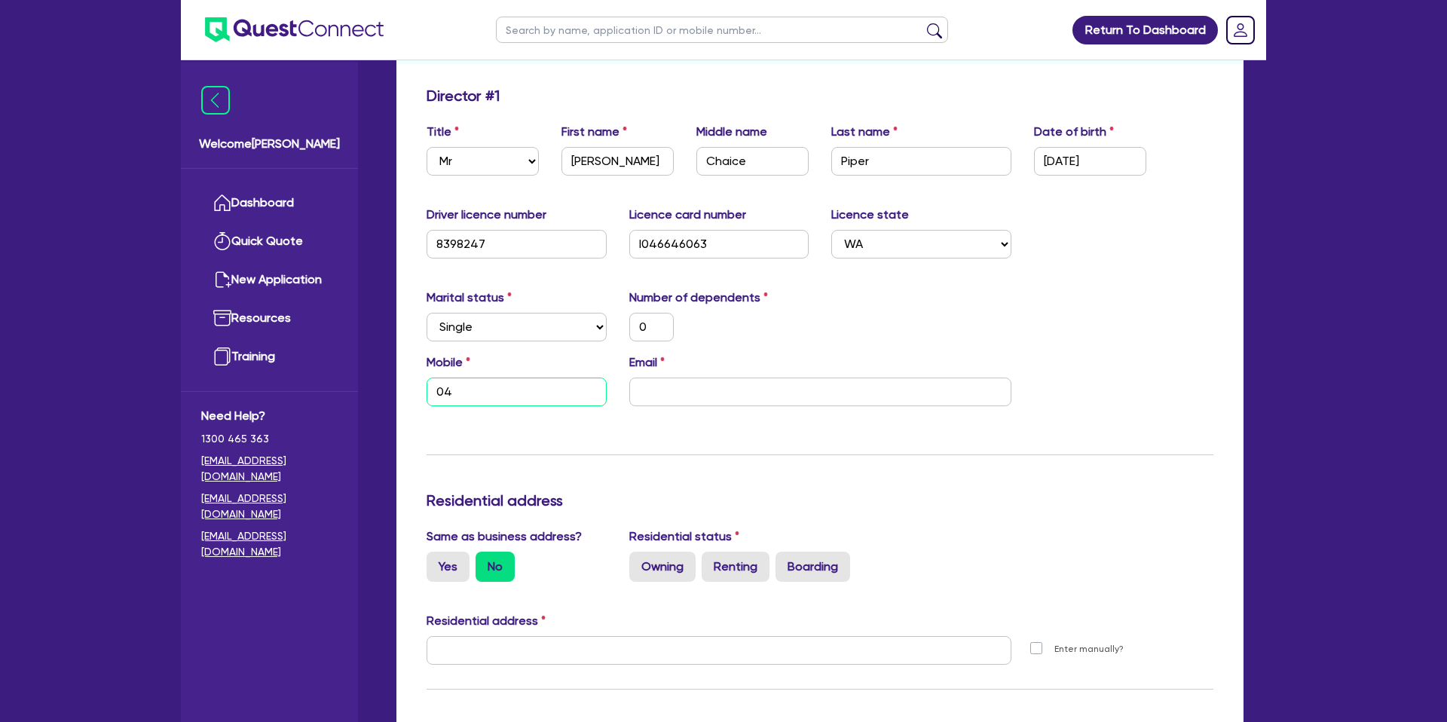
type input "048"
type input "0"
type input "0481"
type input "0"
type input "0481 7"
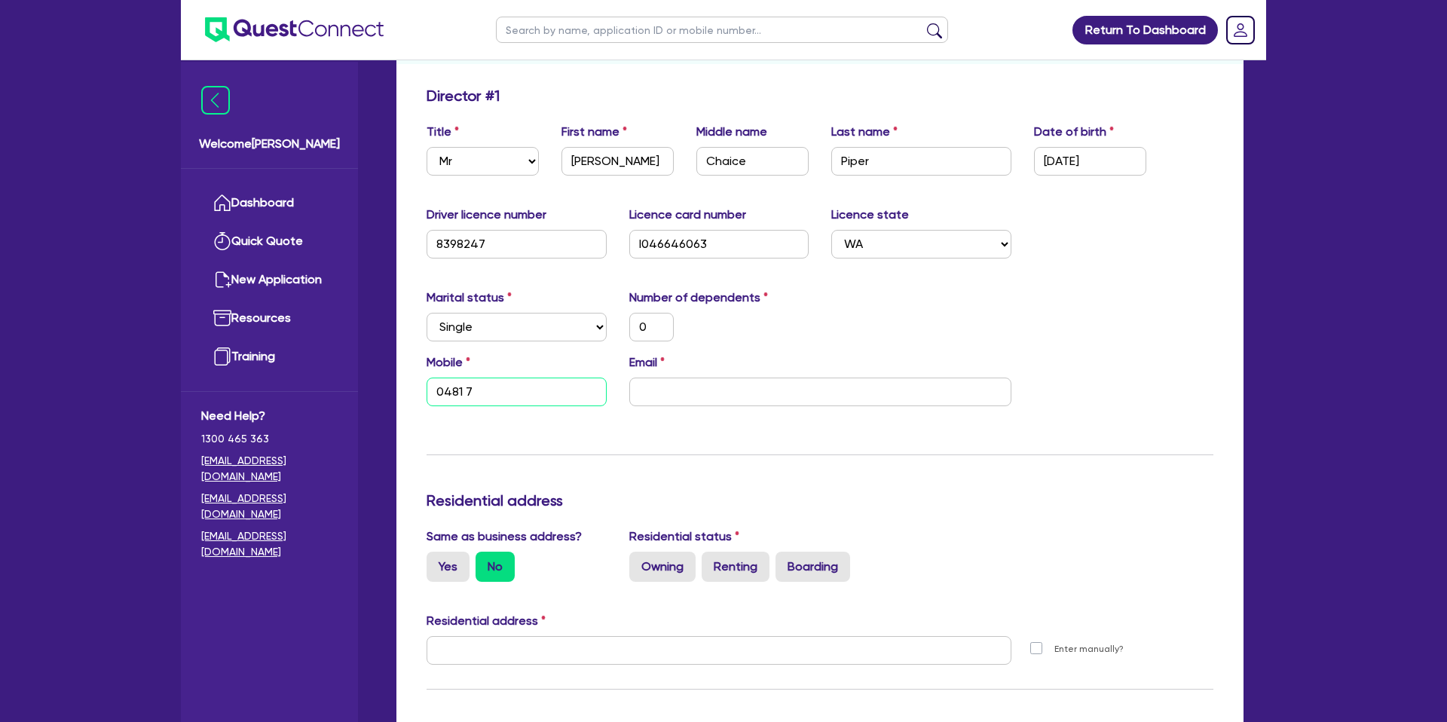
type input "0"
type input "0481 70"
type input "0"
type input "0481 703"
type input "0"
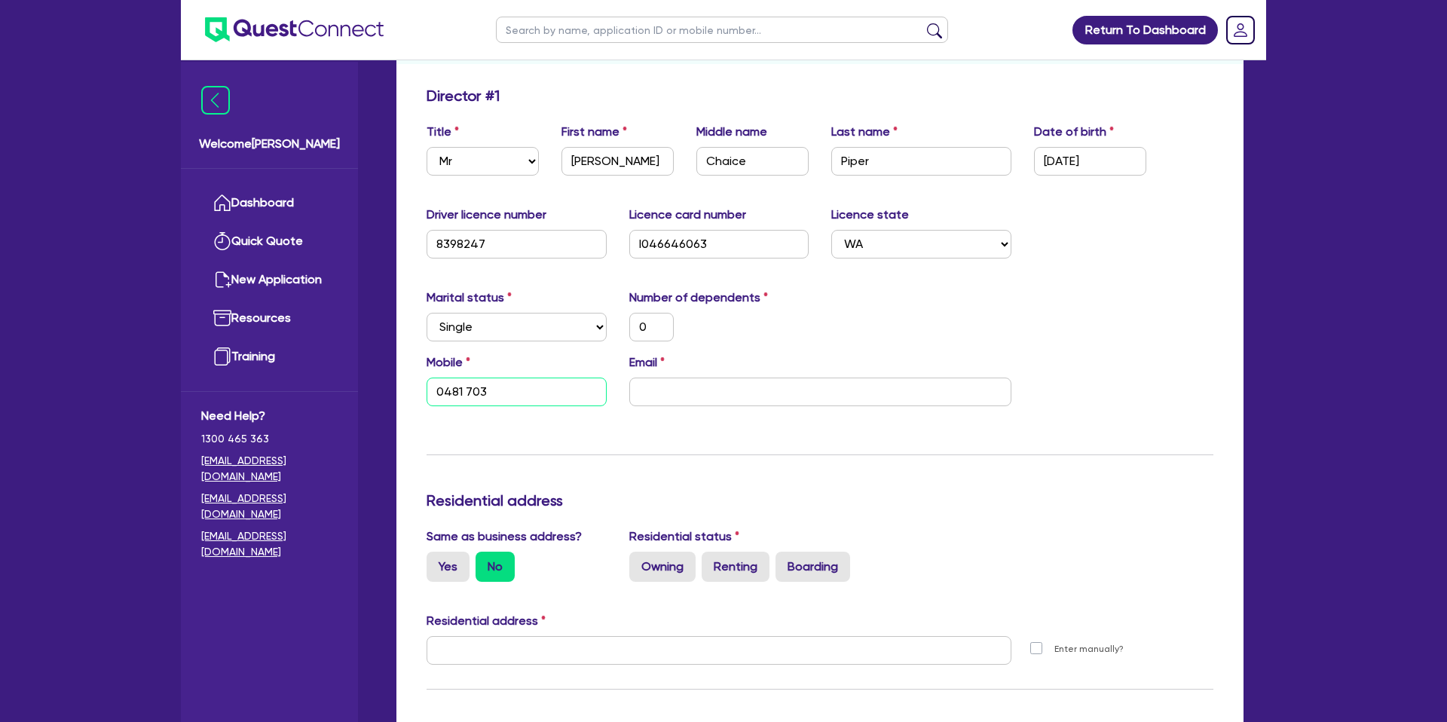
type input "0481 703 1"
type input "0"
type input "0481 703 19"
type input "0"
type input "0481 703 199"
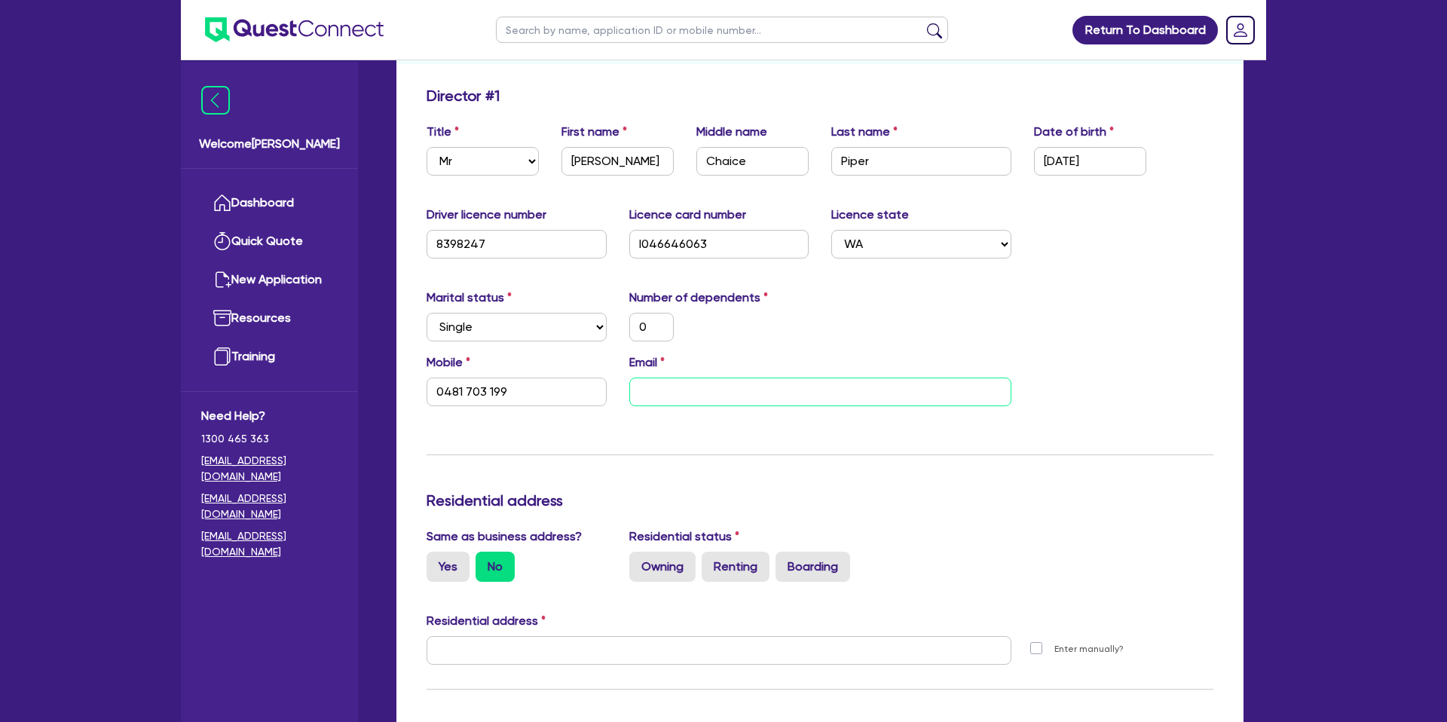
click at [677, 391] on input "email" at bounding box center [820, 392] width 382 height 29
paste input "[EMAIL_ADDRESS][DOMAIN_NAME]"
type input "0"
type input "0481 703 199"
type input "[EMAIL_ADDRESS][DOMAIN_NAME]"
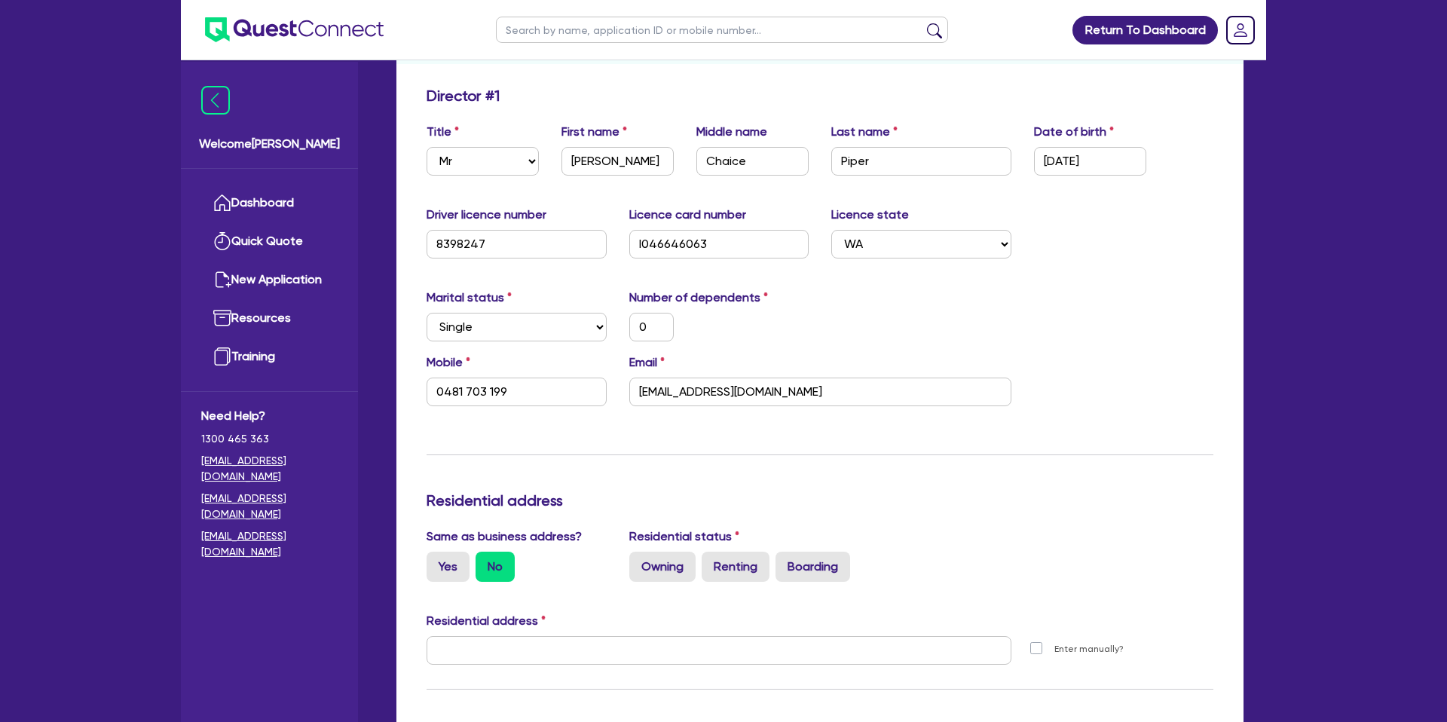
click at [959, 436] on div "Update residential status for Director #1 Boarding is only acceptable when the …" at bounding box center [819, 644] width 787 height 1114
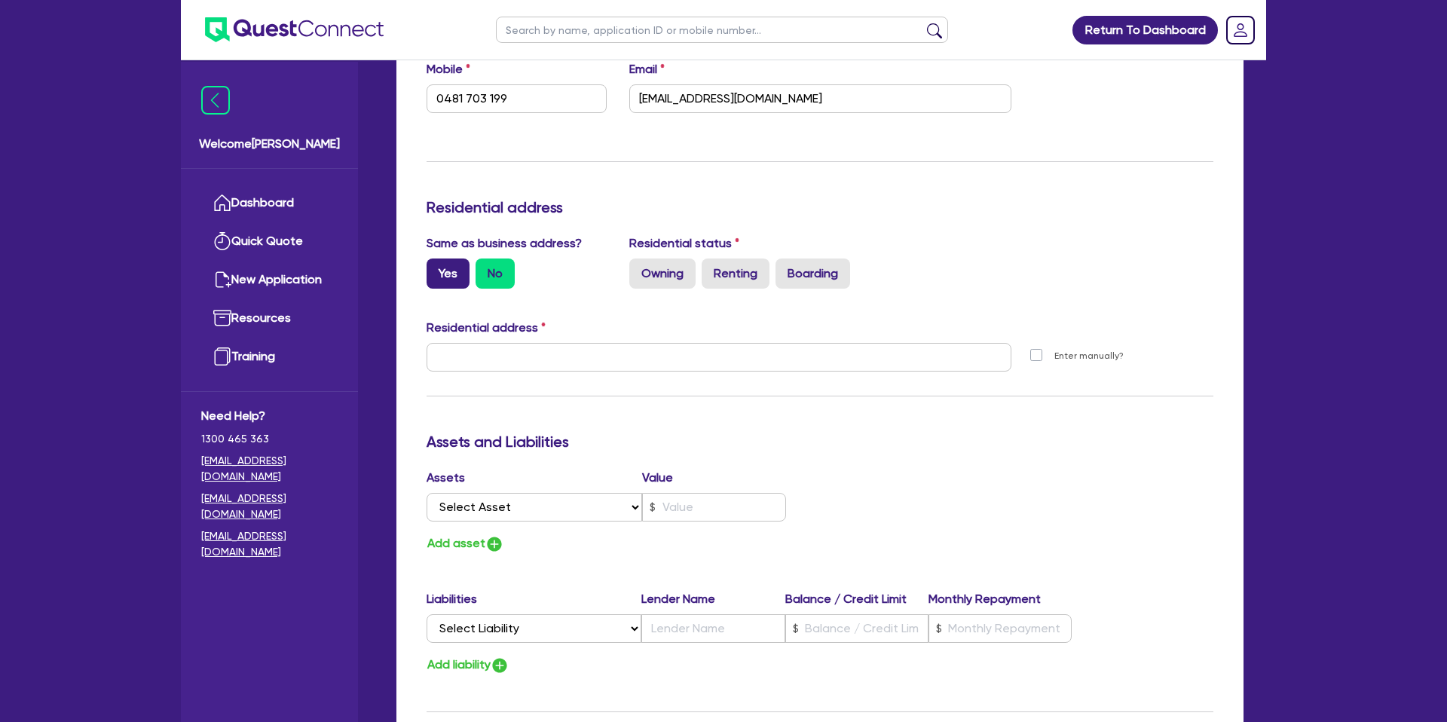
scroll to position [521, 0]
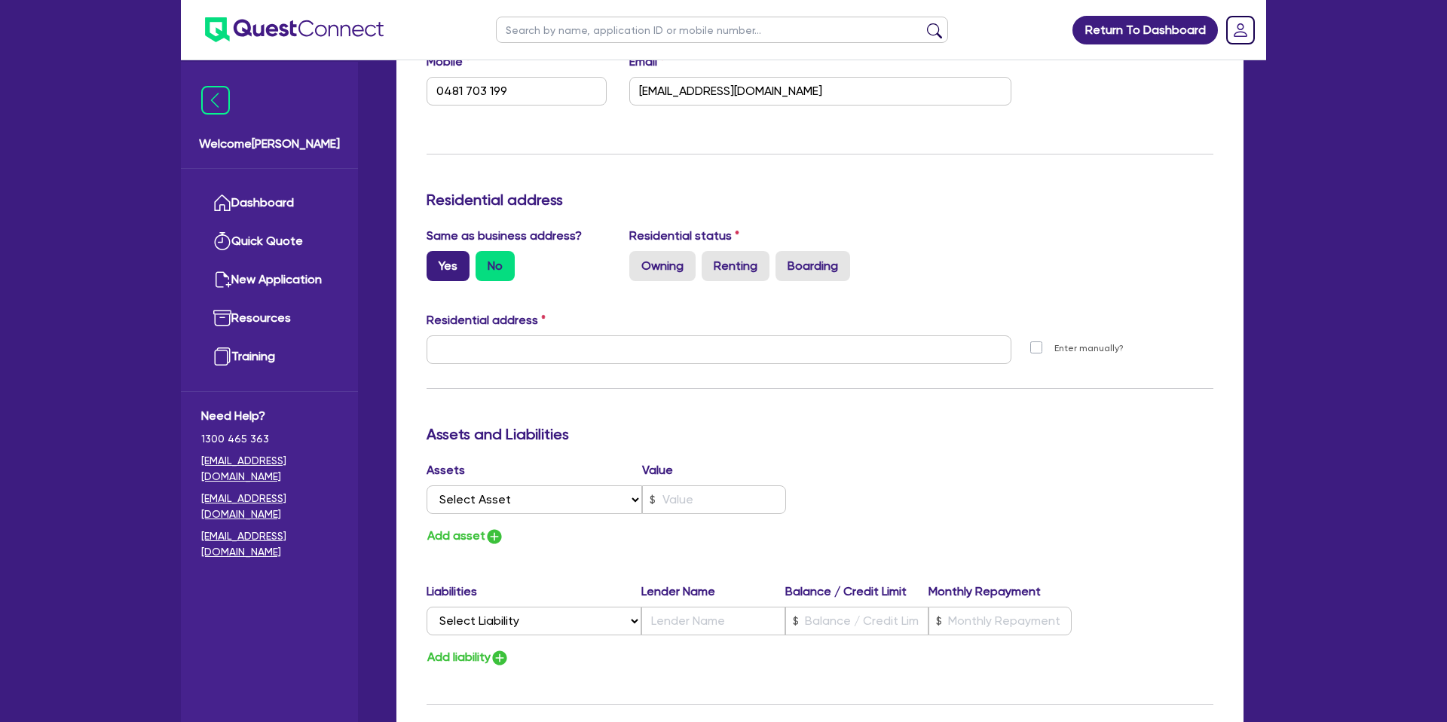
click at [451, 264] on label "Yes" at bounding box center [447, 266] width 43 height 30
click at [436, 261] on input "Yes" at bounding box center [431, 256] width 10 height 10
radio input "true"
type input "0"
type input "0481 703 199"
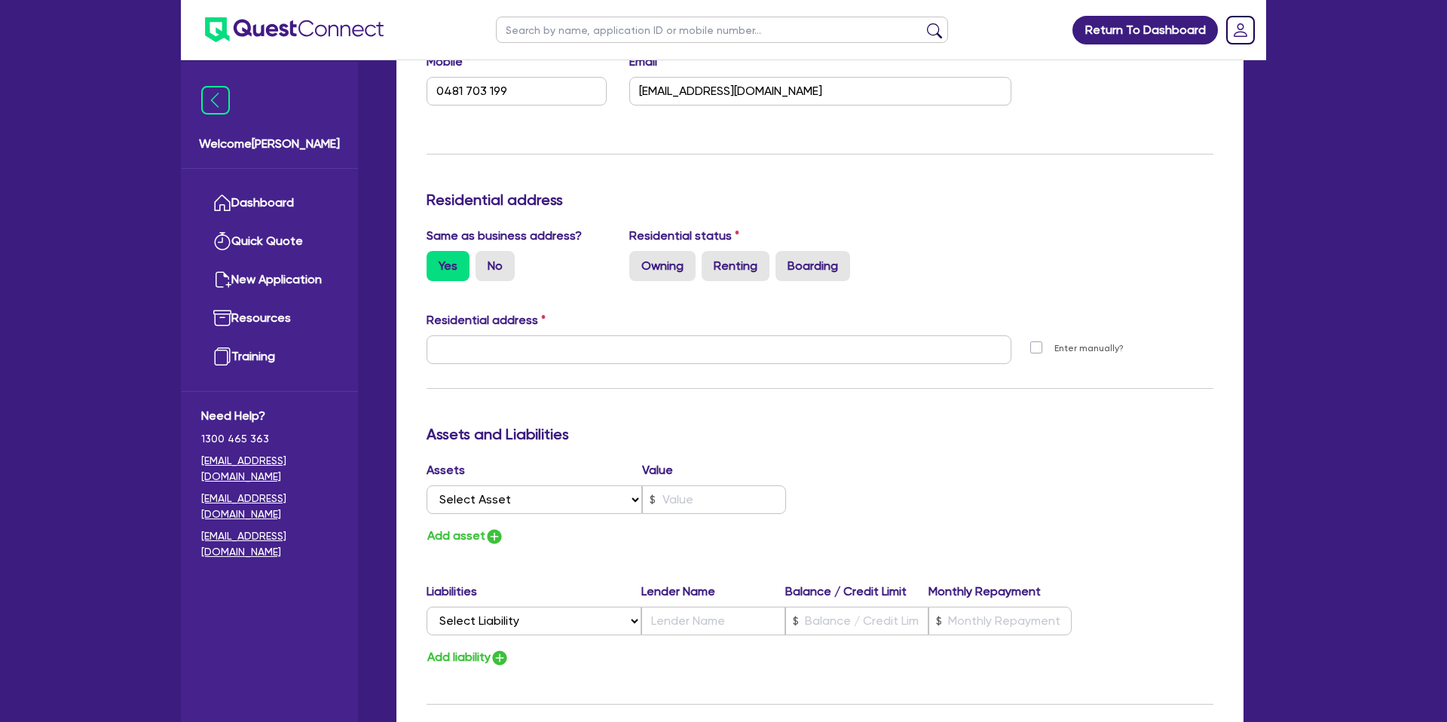
type input "[STREET_ADDRESS]"
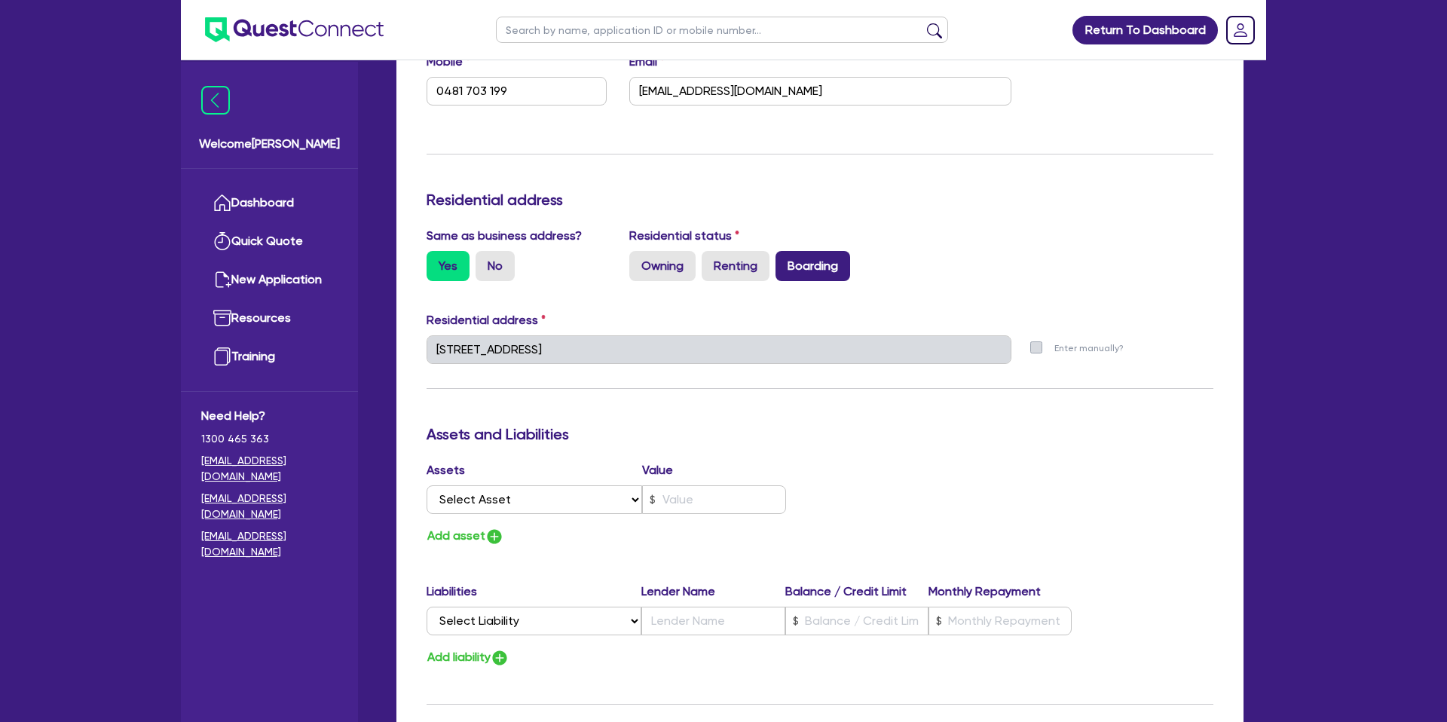
click at [818, 261] on label "Boarding" at bounding box center [812, 266] width 75 height 30
click at [785, 261] on input "Boarding" at bounding box center [780, 256] width 10 height 10
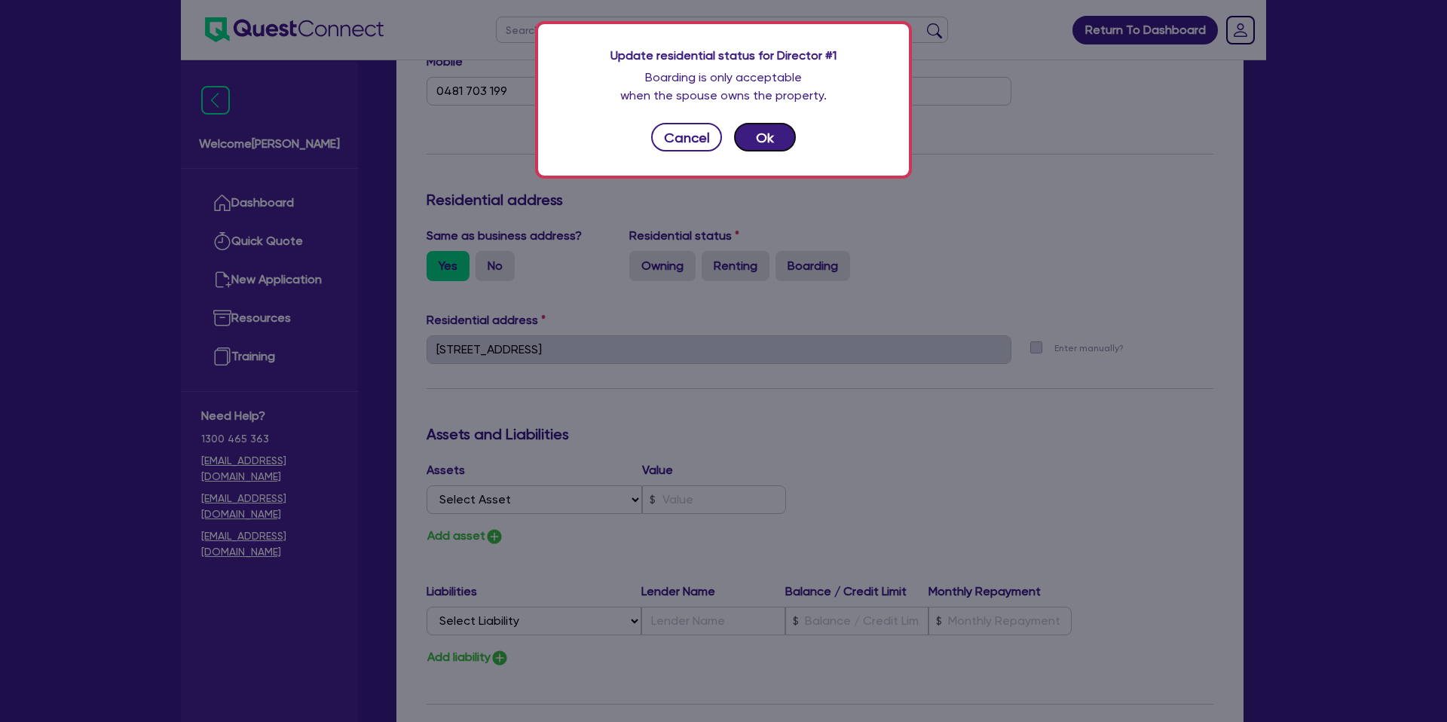
drag, startPoint x: 784, startPoint y: 140, endPoint x: 776, endPoint y: 142, distance: 8.4
click at [784, 139] on button "Ok" at bounding box center [765, 137] width 62 height 29
type input "0"
type input "0481 703 199"
radio input "true"
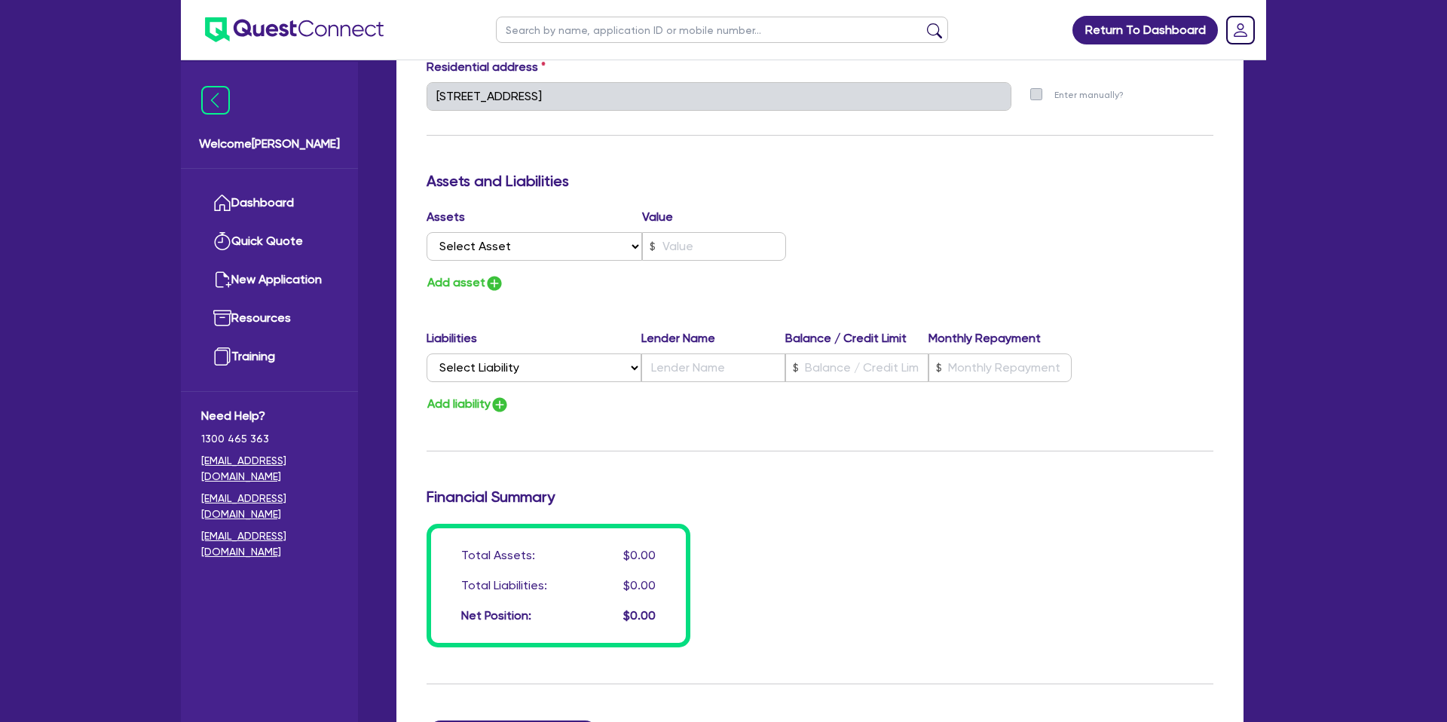
scroll to position [775, 0]
click at [549, 258] on select "Select Asset Cash Property Investment property Vehicle Truck Trailer Equipment …" at bounding box center [534, 245] width 216 height 29
select select "CASH"
click at [426, 231] on select "Select Asset Cash Property Investment property Vehicle Truck Trailer Equipment …" at bounding box center [534, 245] width 216 height 29
type input "0"
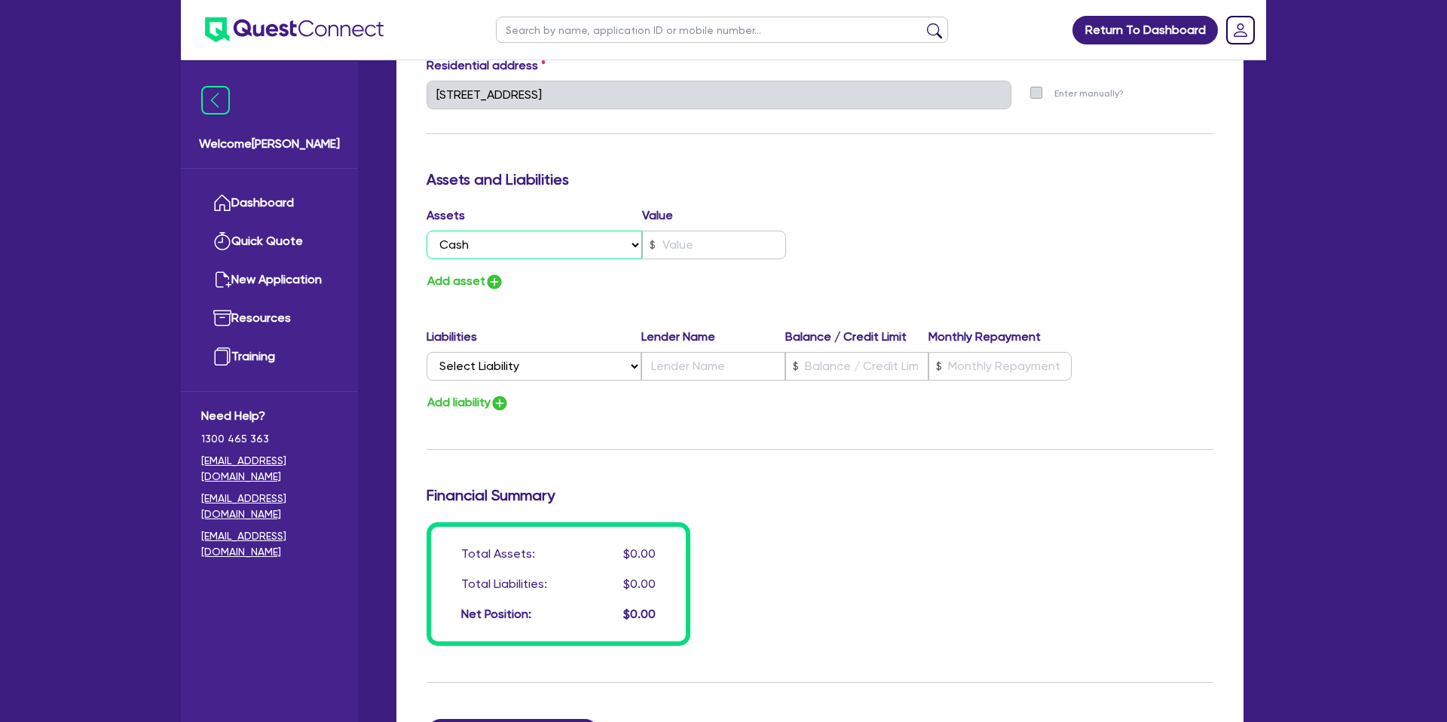
type input "0481 703 199"
click at [702, 247] on input "text" at bounding box center [714, 245] width 144 height 29
type input "0"
type input "0481 703 199"
type input "4"
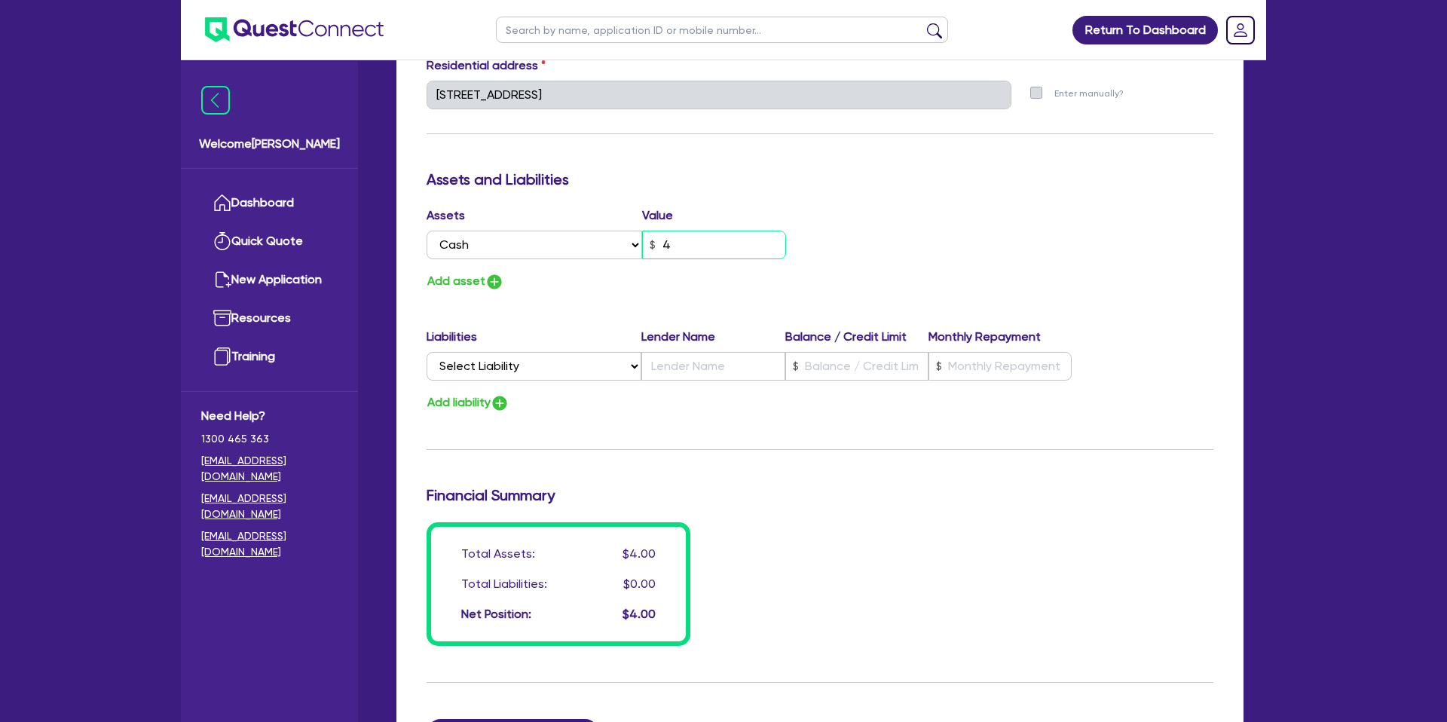
type input "0"
type input "0481 703 199"
type input "40"
type input "0"
type input "0481 703 199"
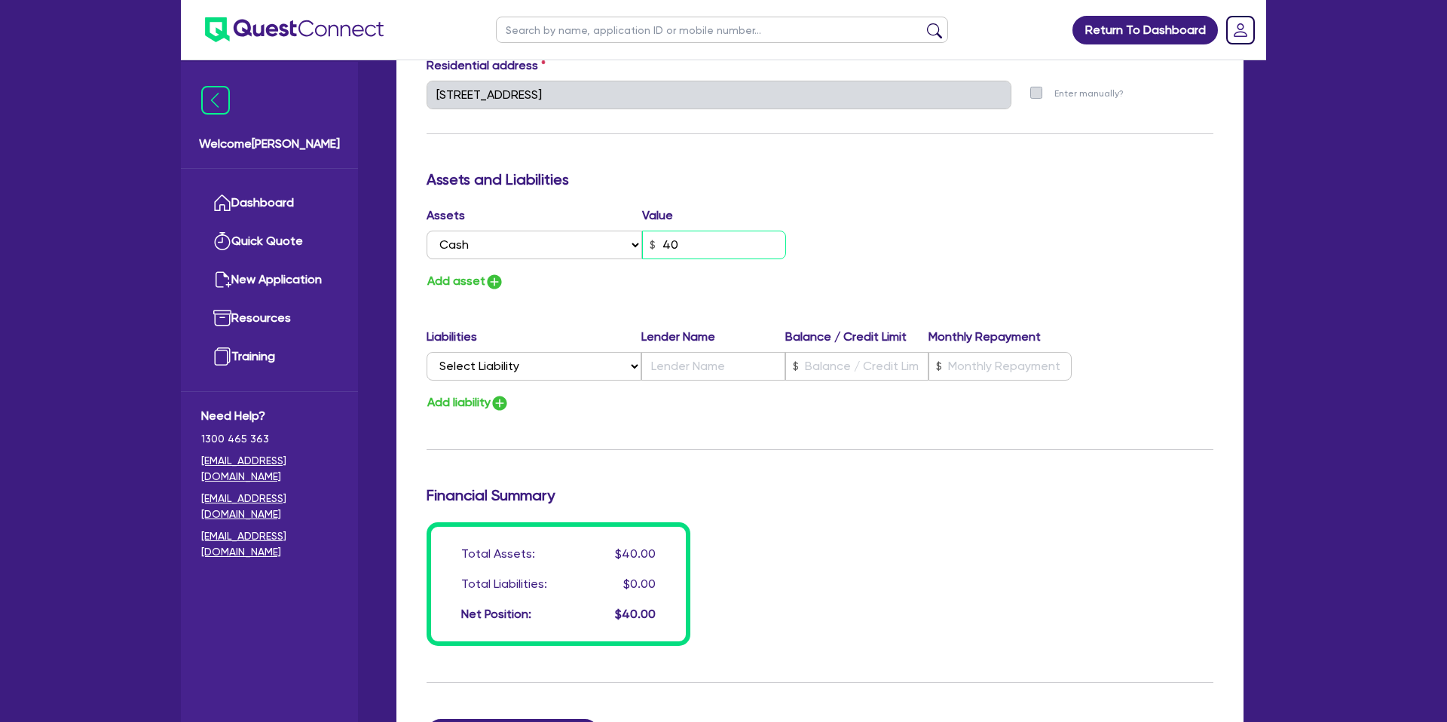
type input "400"
type input "0"
type input "0481 703 199"
type input "4,000"
type input "0"
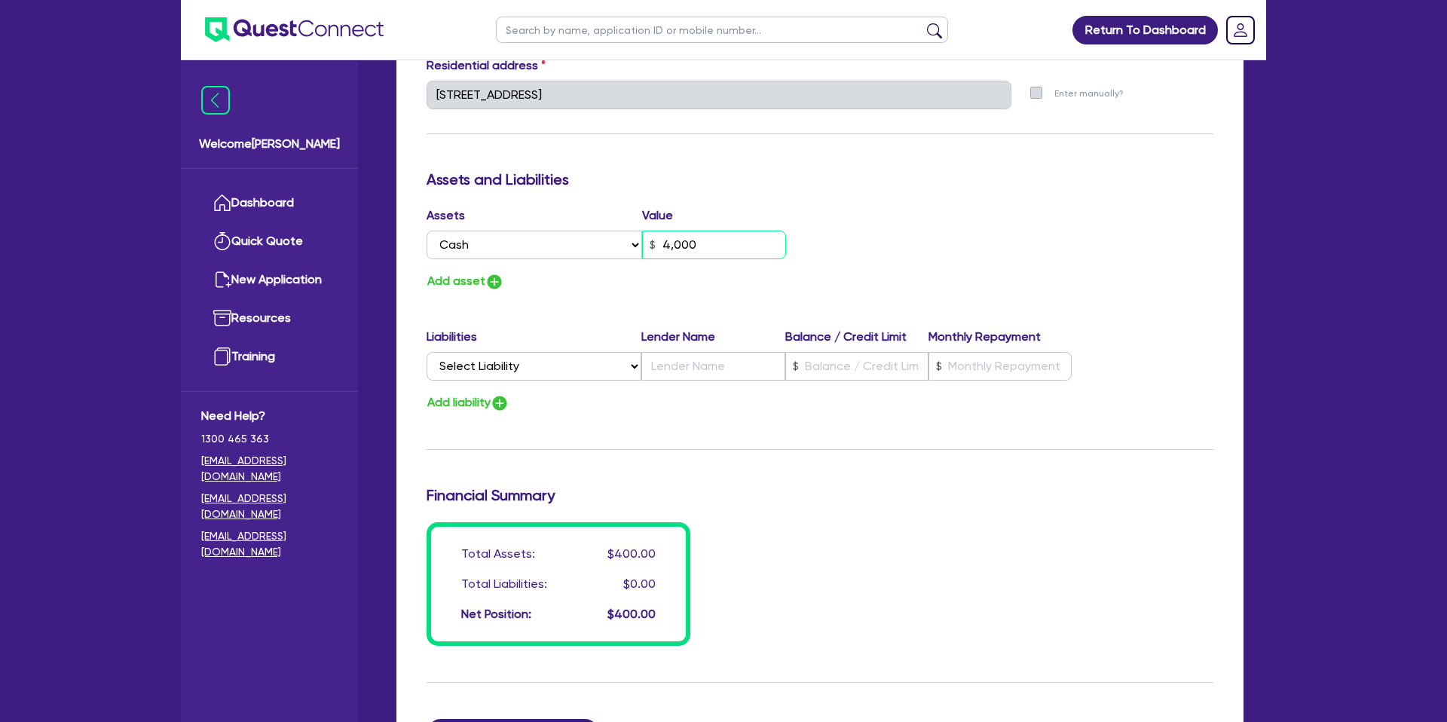
type input "0481 703 199"
type input "40,000"
click at [676, 279] on div "Add asset" at bounding box center [617, 281] width 405 height 20
click at [711, 246] on input "40,000" at bounding box center [714, 245] width 144 height 29
type input "0"
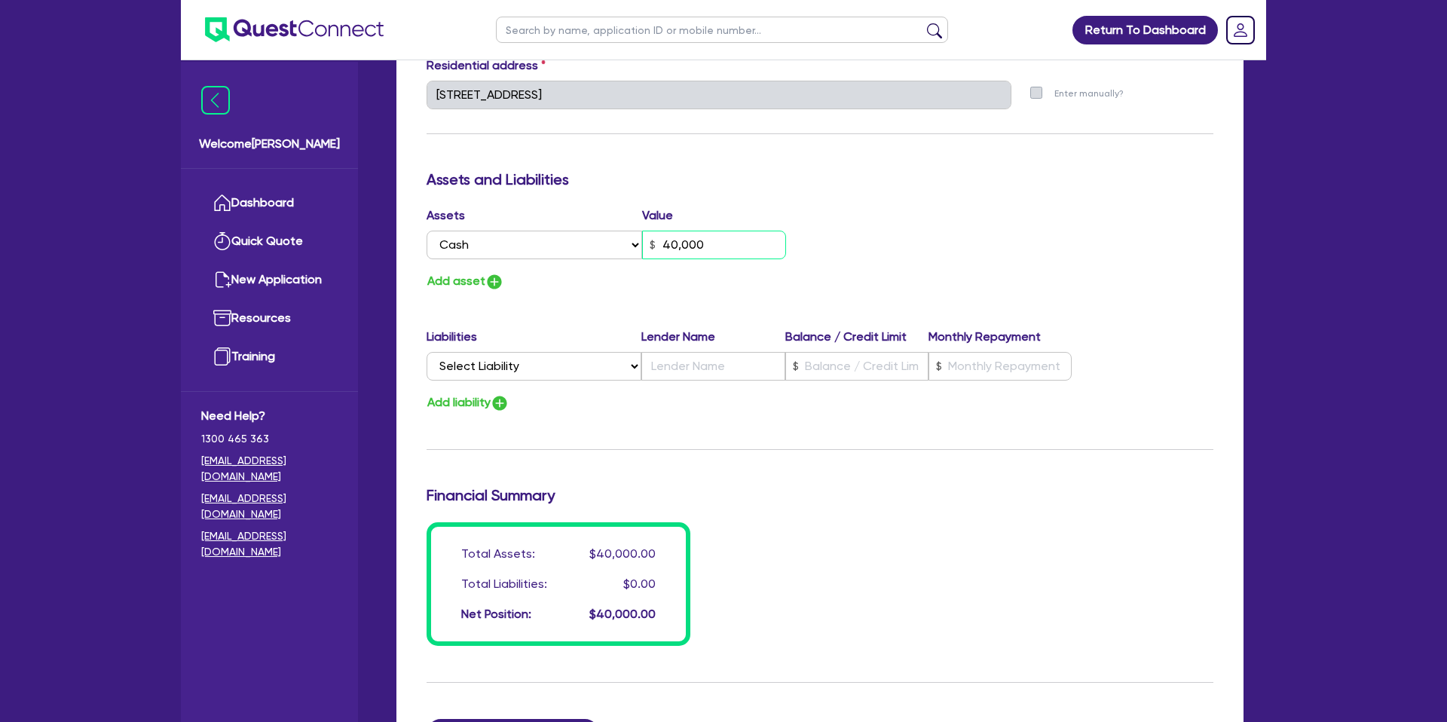
type input "0481 703 199"
type input "4,000"
type input "0"
type input "0481 703 199"
type input "400"
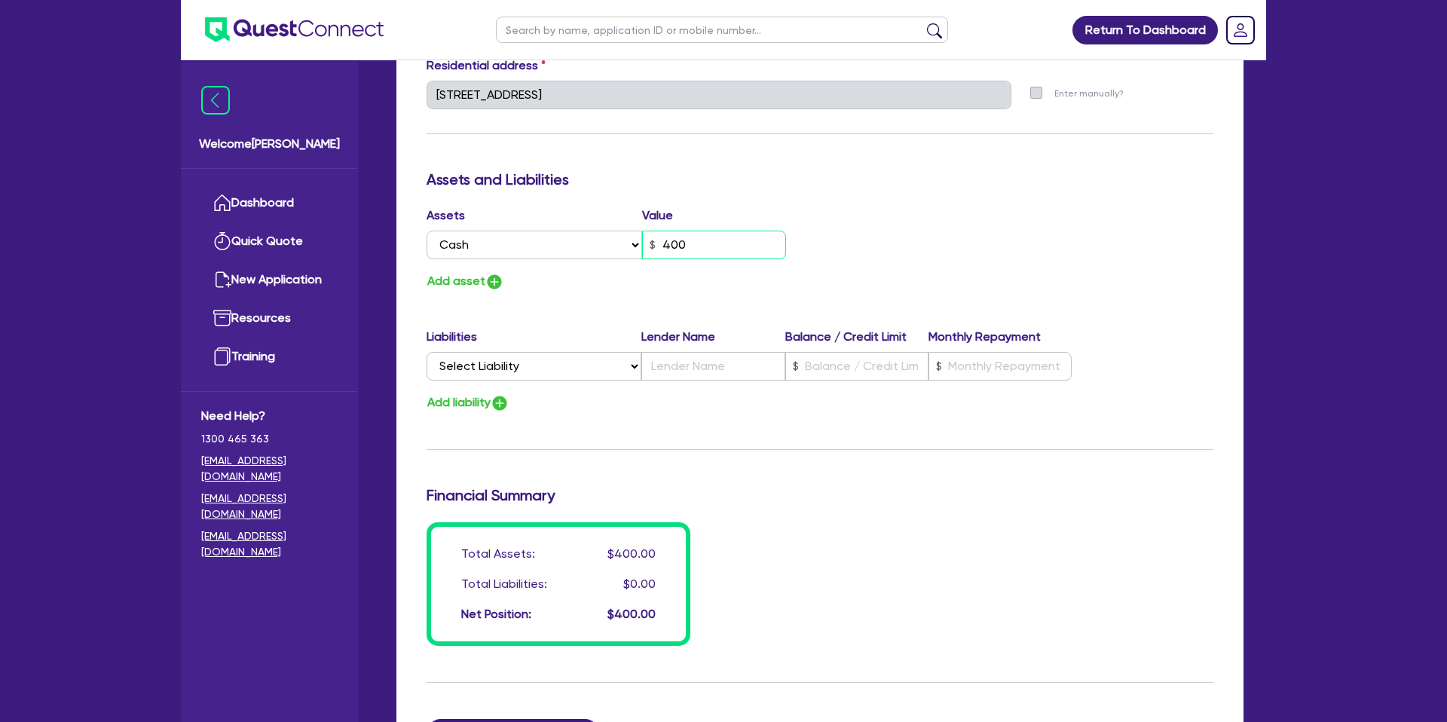
type input "0"
type input "0481 703 199"
type input "40"
type input "0"
type input "0481 703 199"
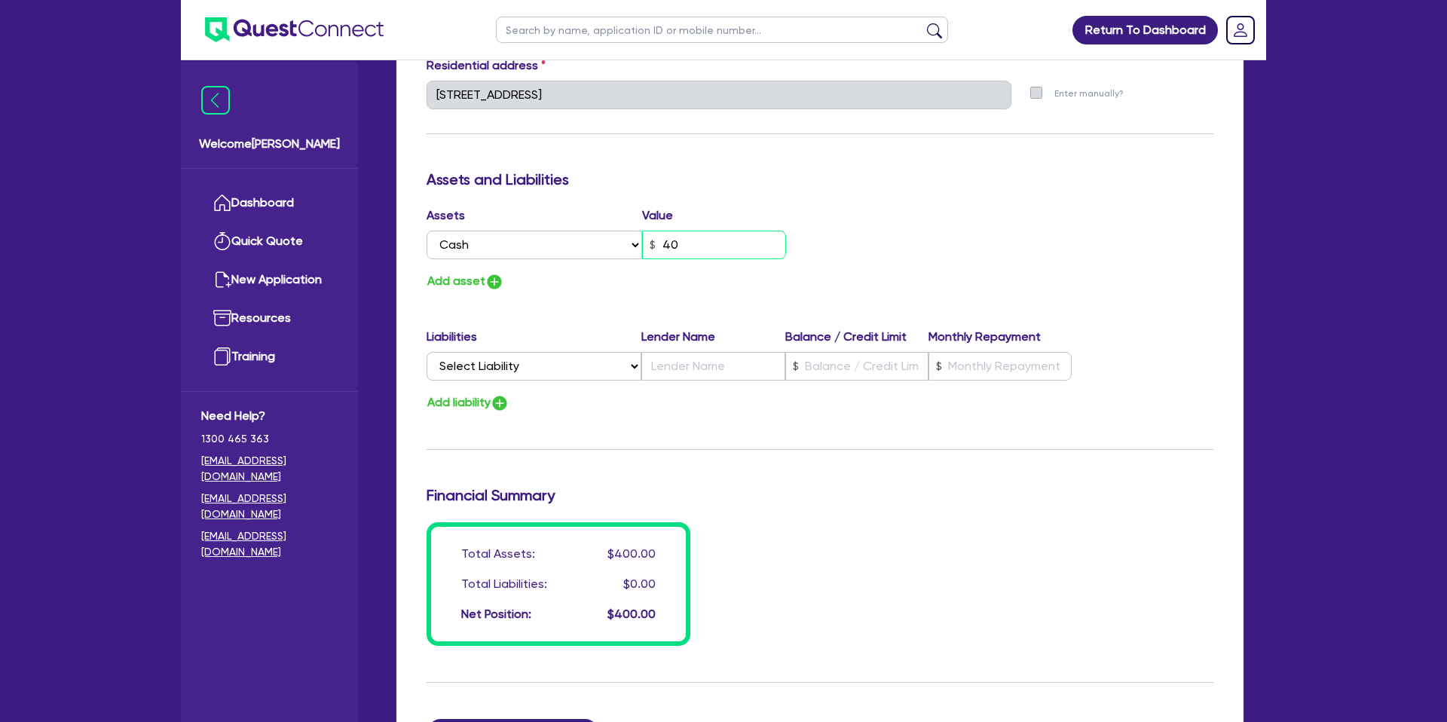
type input "4"
type input "0"
type input "0481 703 199"
type input "0"
type input "0481 703 199"
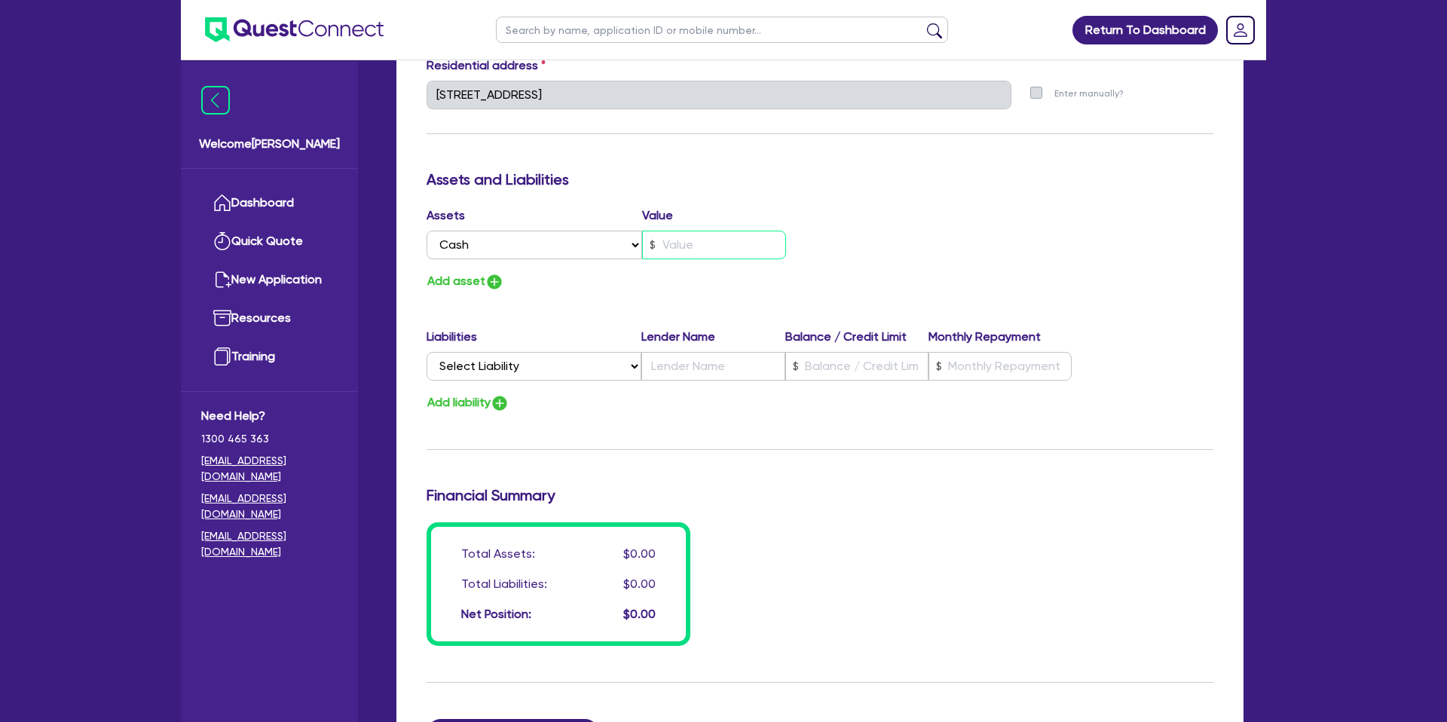
type input "3"
type input "0"
type input "0481 703 199"
type input "35"
type input "0"
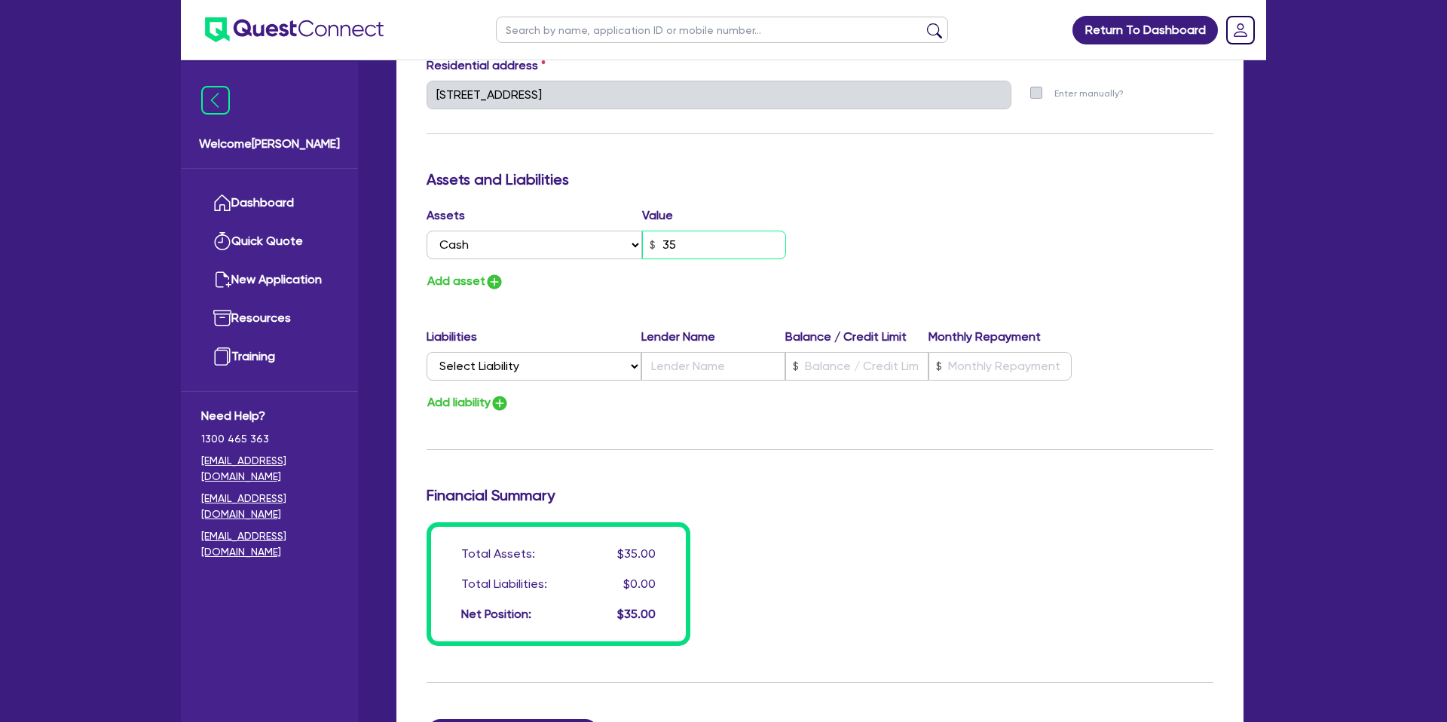
type input "0481 703 199"
type input "350"
type input "0"
type input "0481 703 199"
type input "3,500"
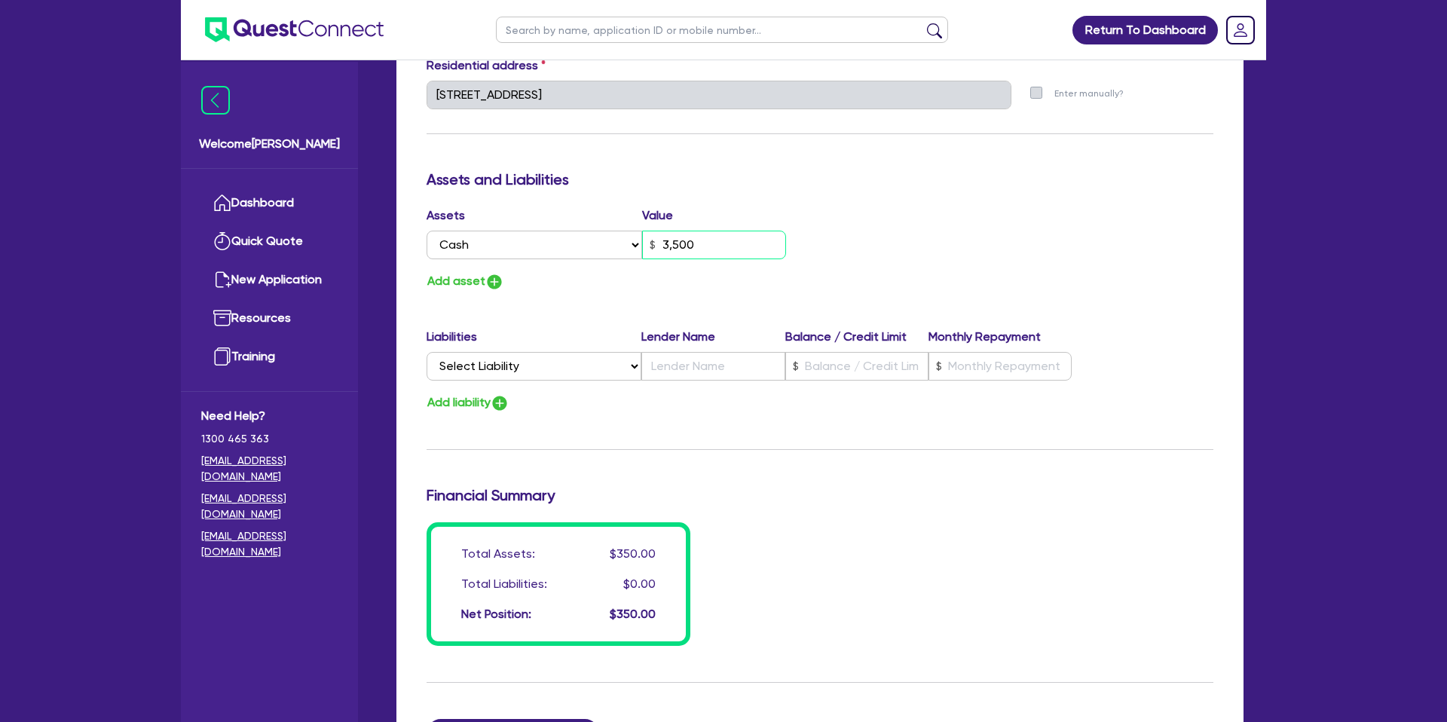
type input "0"
type input "0481 703 199"
type input "35,000"
click at [598, 286] on div "Add asset" at bounding box center [617, 281] width 405 height 20
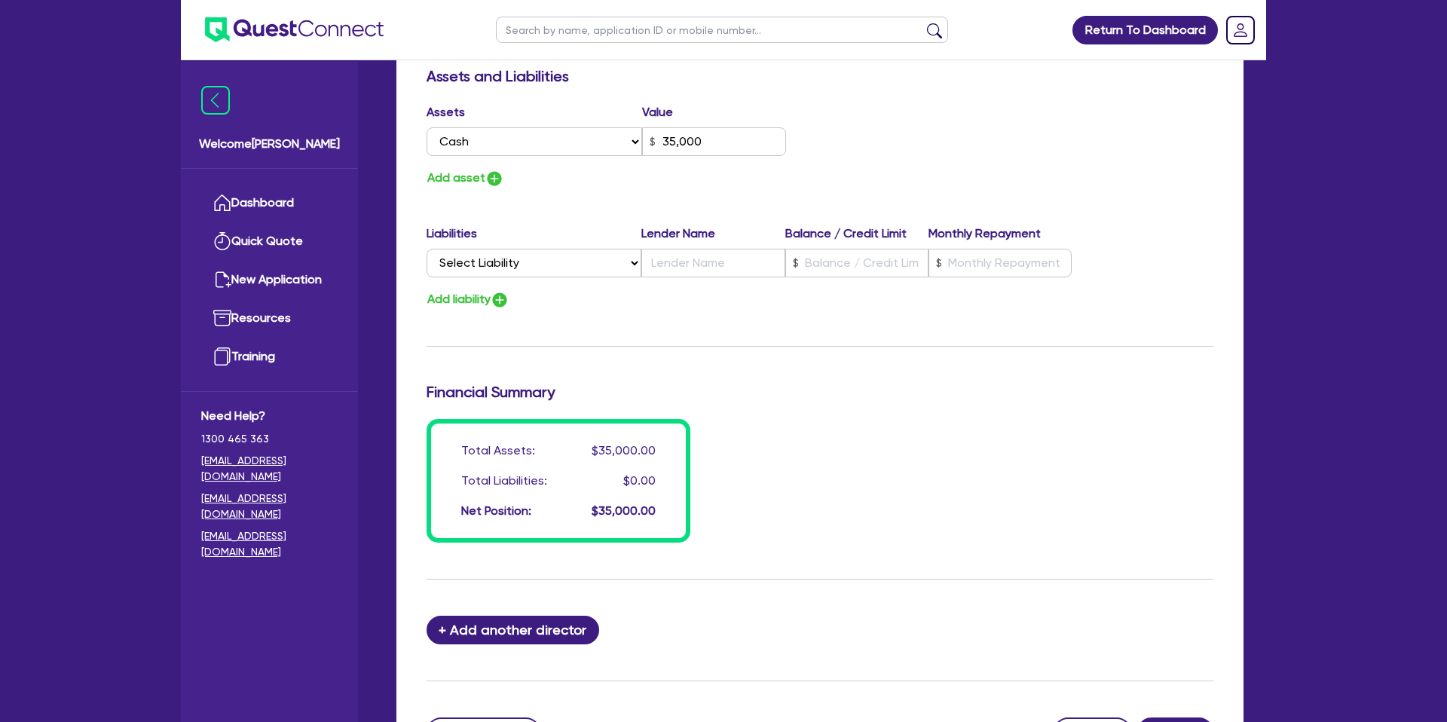
scroll to position [879, 0]
click at [455, 176] on button "Add asset" at bounding box center [465, 177] width 78 height 20
type input "0"
type input "0481 703 199"
type input "35,000"
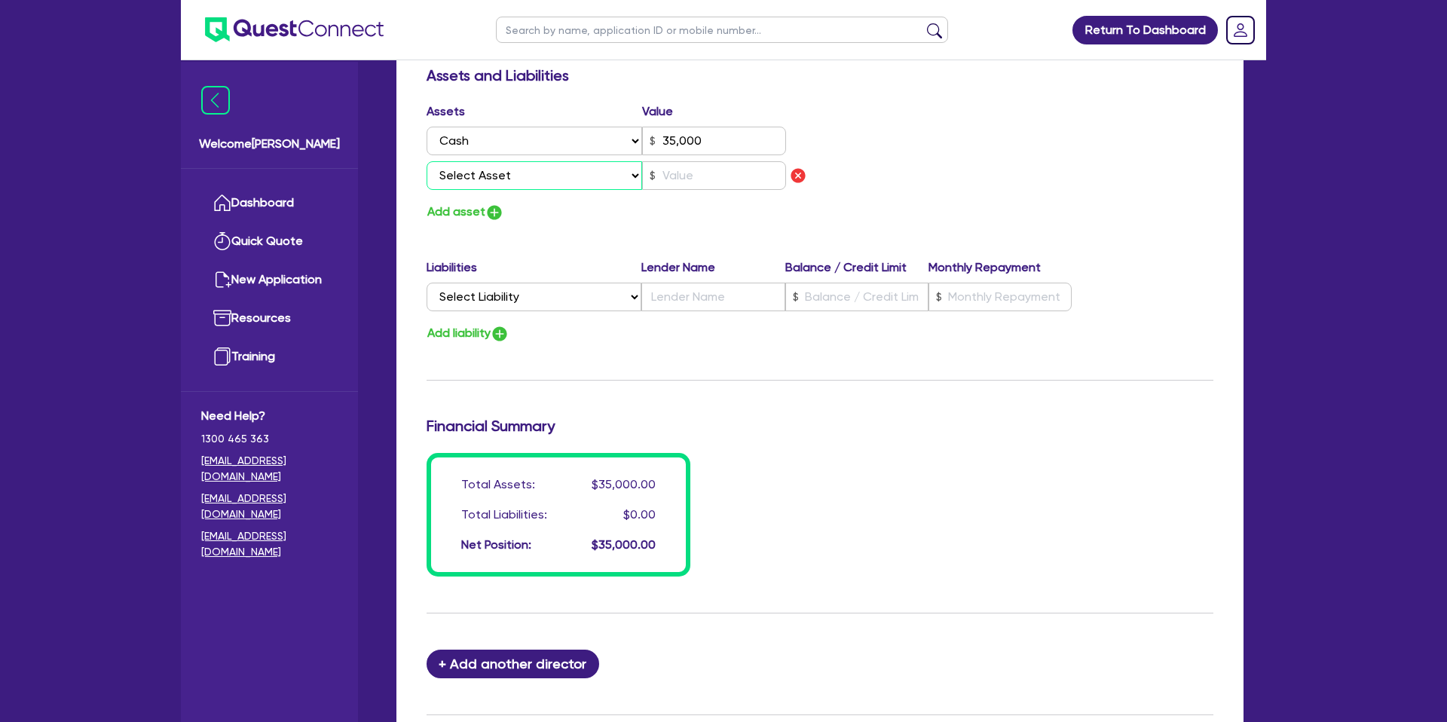
click at [508, 173] on select "Select Asset Cash Property Investment property Vehicle Truck Trailer Equipment …" at bounding box center [534, 175] width 216 height 29
select select "TRUCK"
click at [426, 161] on select "Select Asset Cash Property Investment property Vehicle Truck Trailer Equipment …" at bounding box center [534, 175] width 216 height 29
type input "0"
type input "0481 703 199"
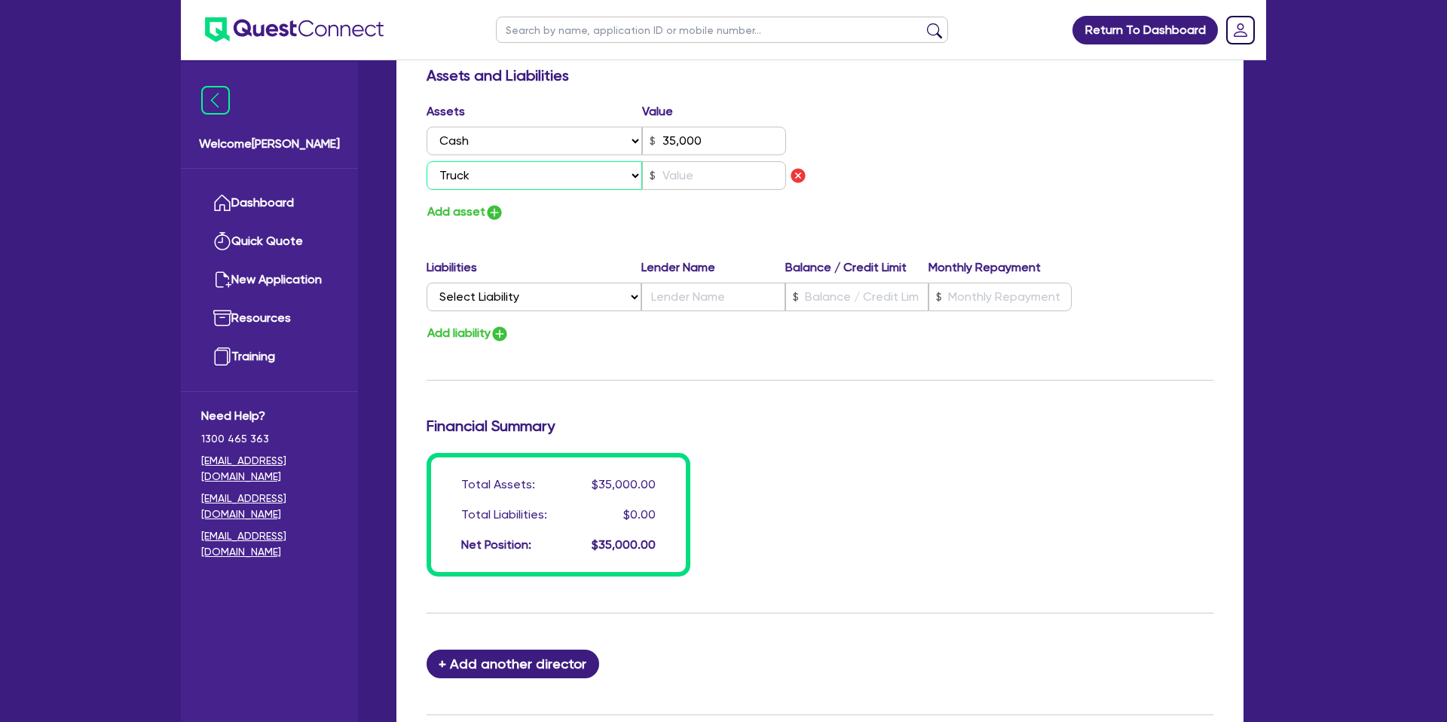
type input "35,000"
click at [463, 169] on select "Select Asset Cash Property Investment property Vehicle Truck Trailer Equipment …" at bounding box center [534, 175] width 216 height 29
select select "VEHICLE"
click at [426, 161] on select "Select Asset Cash Property Investment property Vehicle Truck Trailer Equipment …" at bounding box center [534, 175] width 216 height 29
type input "0"
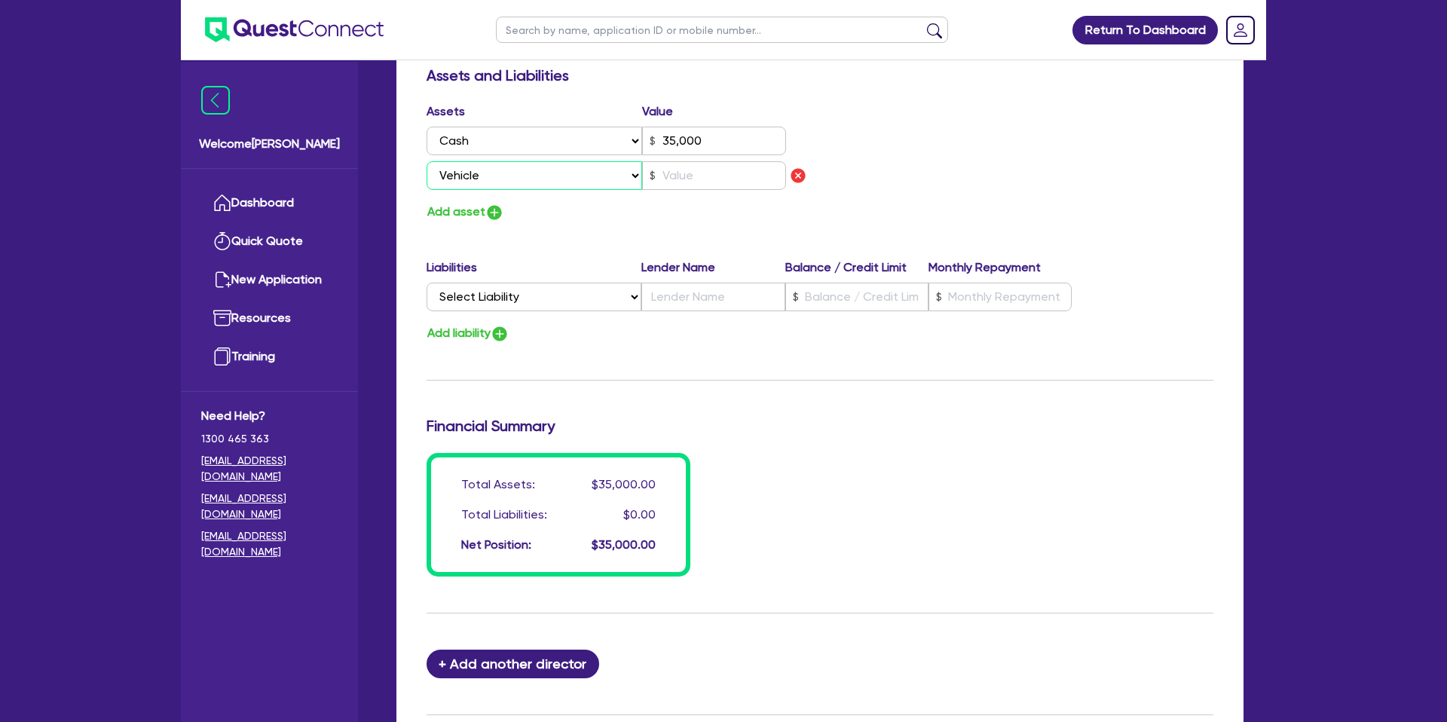
type input "0481 703 199"
type input "35,000"
click at [482, 207] on button "Add asset" at bounding box center [465, 212] width 78 height 20
type input "0"
type input "0481 703 199"
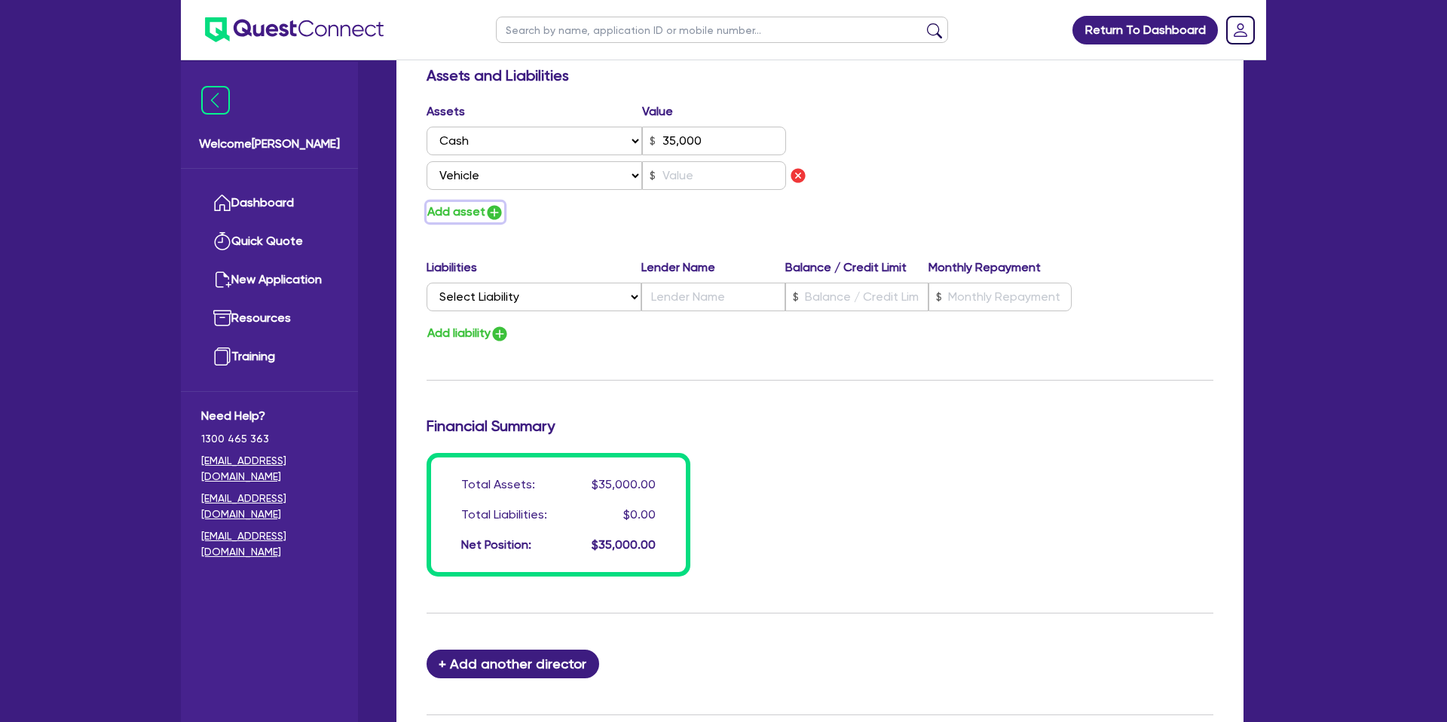
type input "35,000"
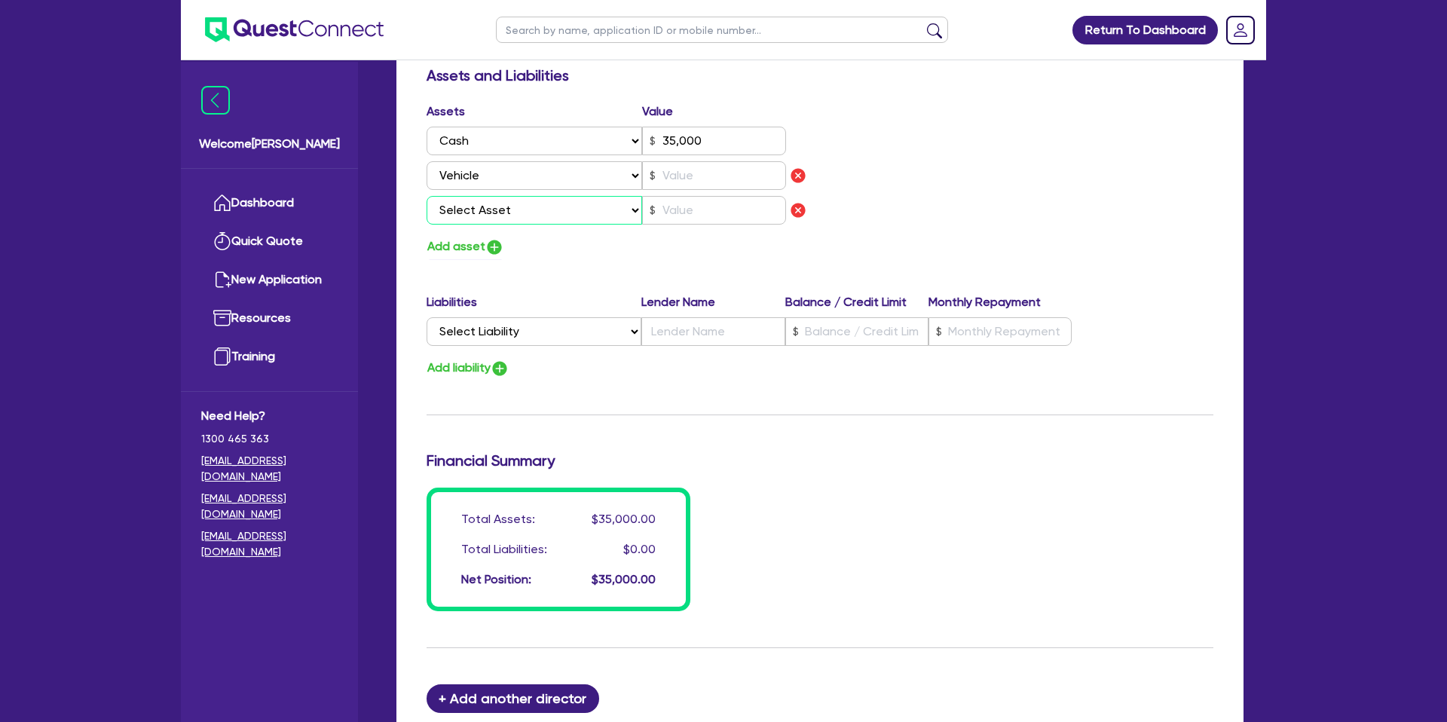
click at [524, 212] on select "Select Asset Cash Property Investment property Vehicle Truck Trailer Equipment …" at bounding box center [534, 210] width 216 height 29
select select "VEHICLE"
click at [426, 196] on select "Select Asset Cash Property Investment property Vehicle Truck Trailer Equipment …" at bounding box center [534, 210] width 216 height 29
type input "0"
type input "0481 703 199"
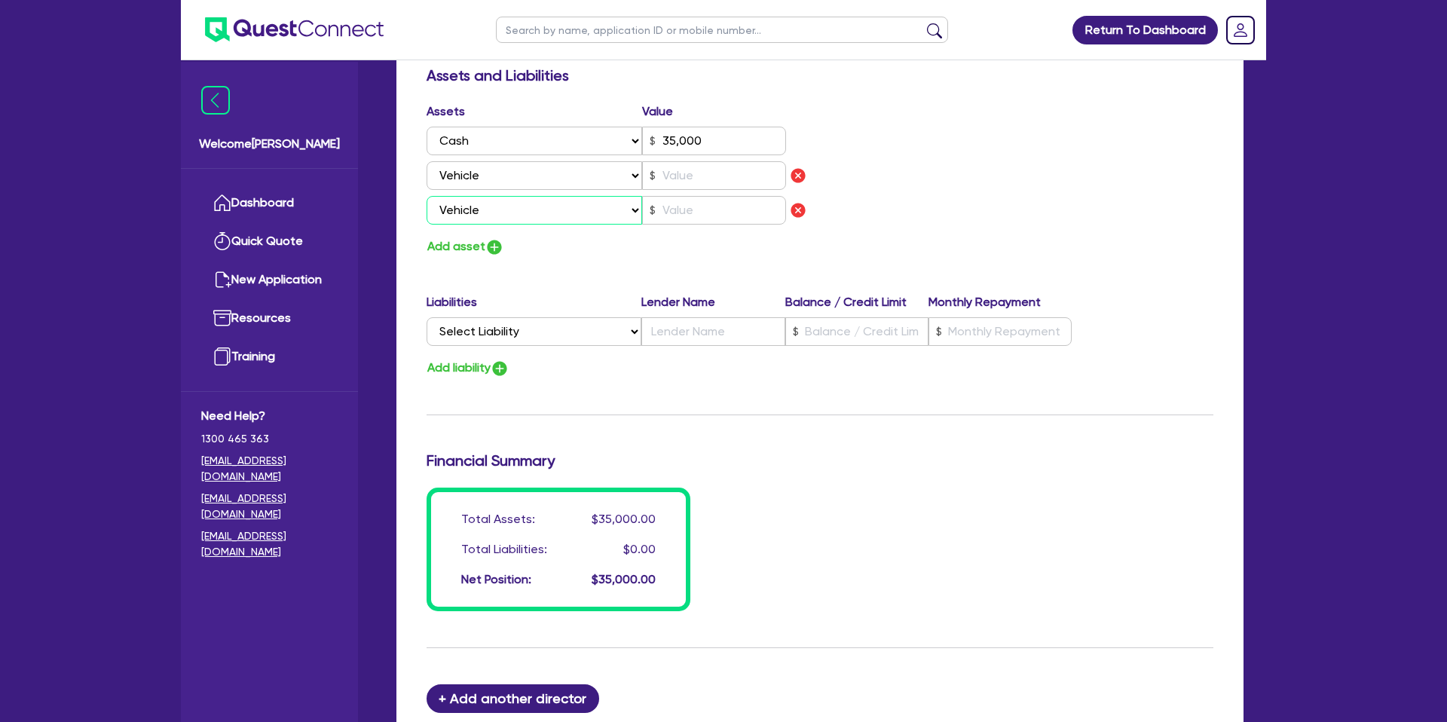
type input "35,000"
click at [688, 211] on input "text" at bounding box center [714, 210] width 144 height 29
type input "0"
type input "0481 703 199"
type input "35,000"
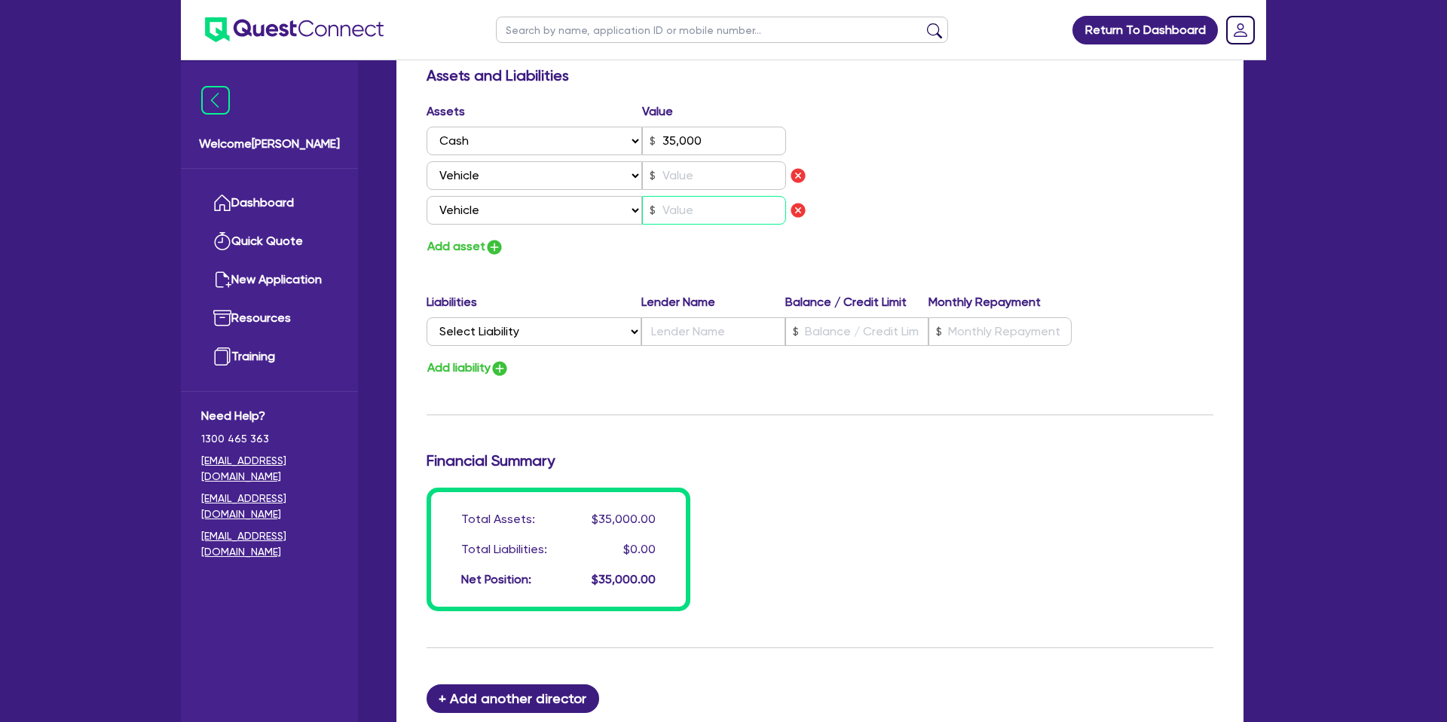
type input "3"
type input "0"
type input "0481 703 199"
type input "35,000"
type input "30"
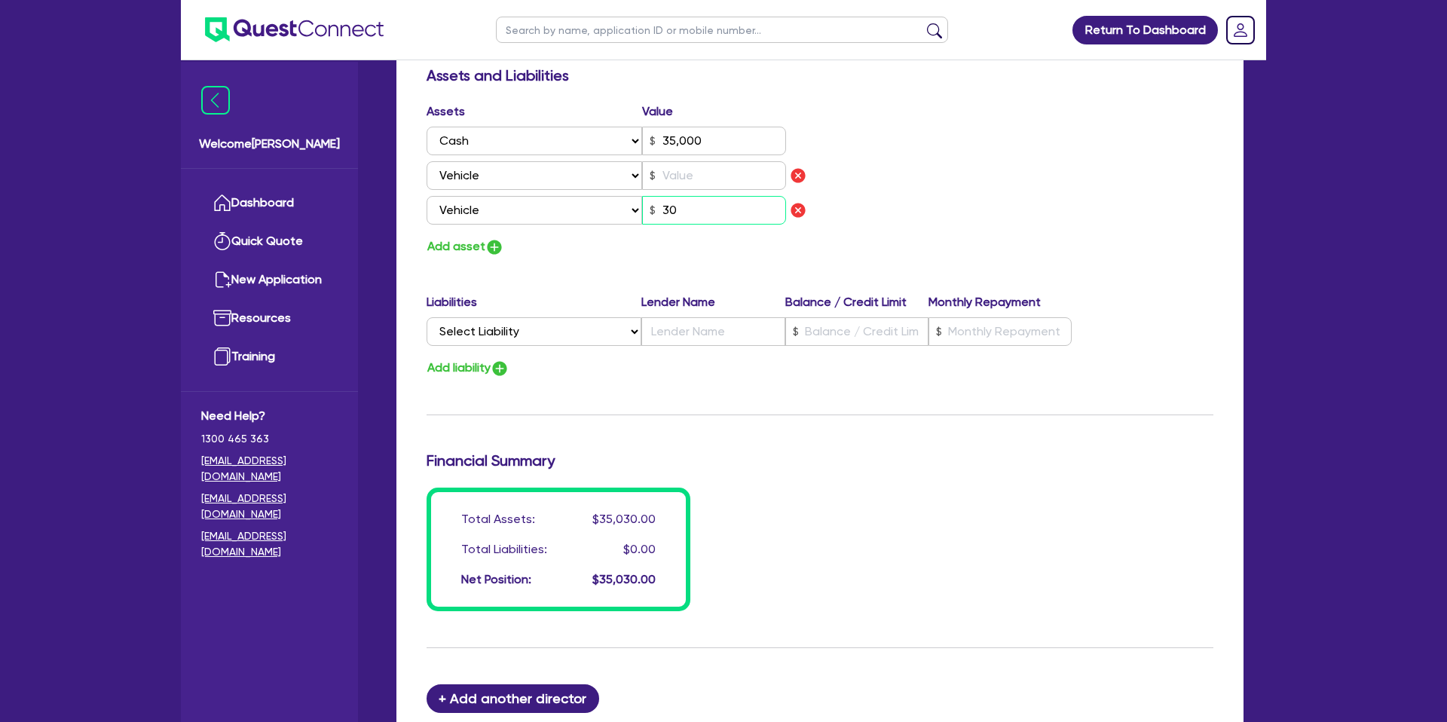
type input "0"
type input "0481 703 199"
type input "35,000"
type input "300"
type input "0"
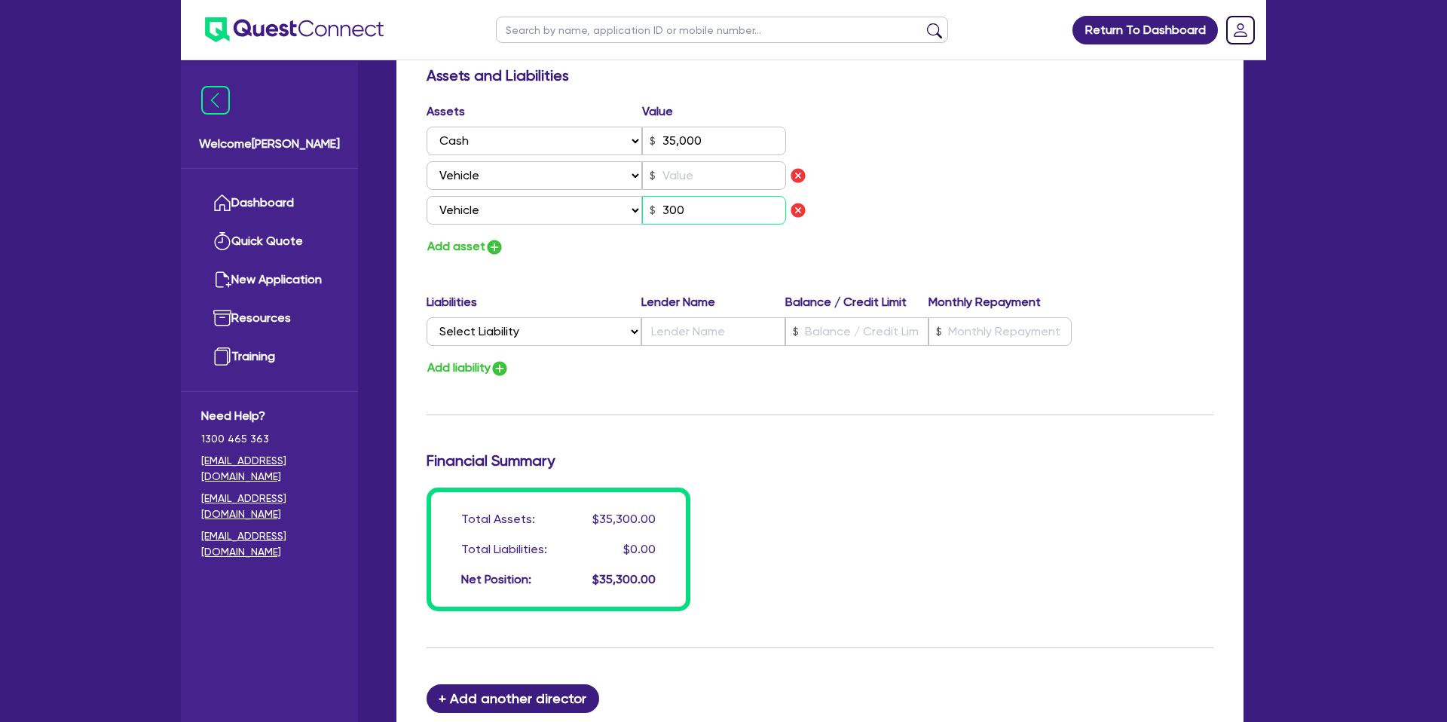
type input "0481 703 199"
type input "35,000"
type input "3,000"
click at [725, 164] on input "text" at bounding box center [714, 175] width 144 height 29
type input "0"
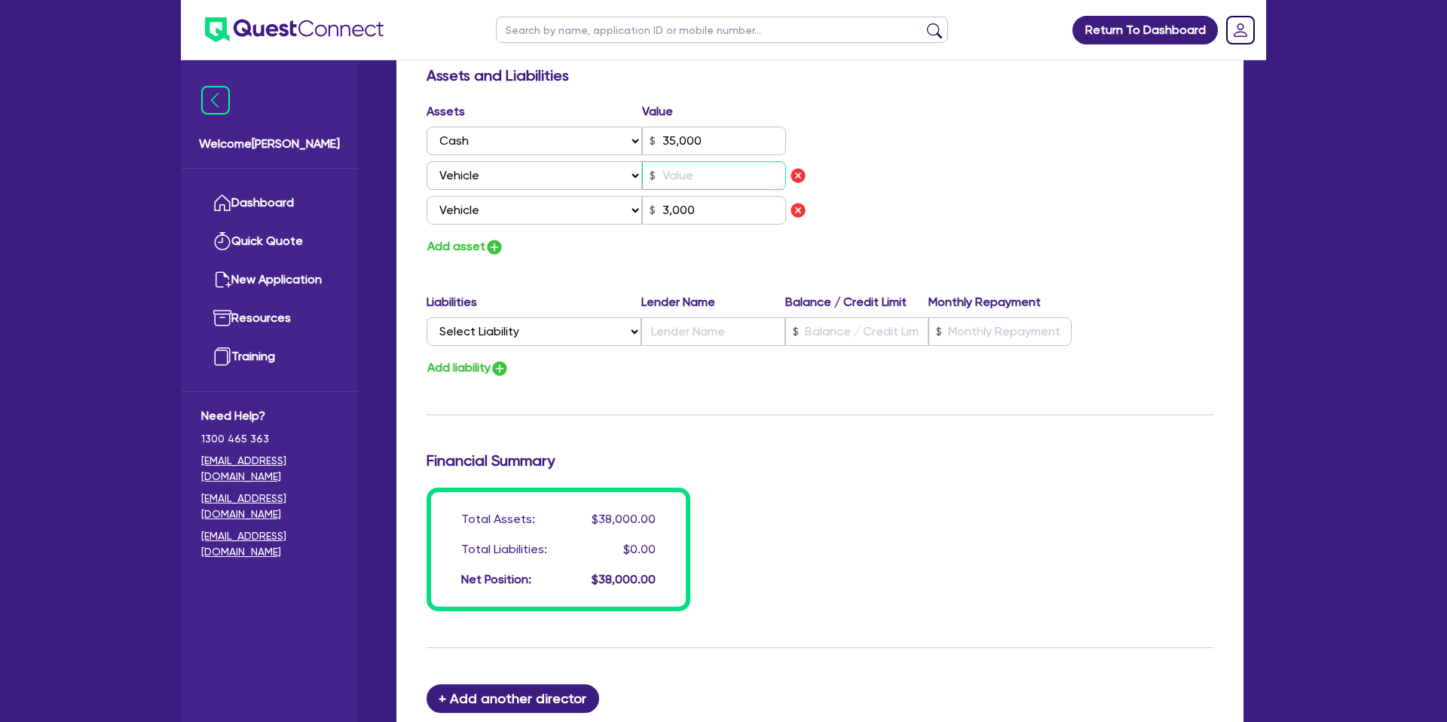
type input "0481 703 199"
type input "35,000"
type input "3"
type input "3,000"
type input "0"
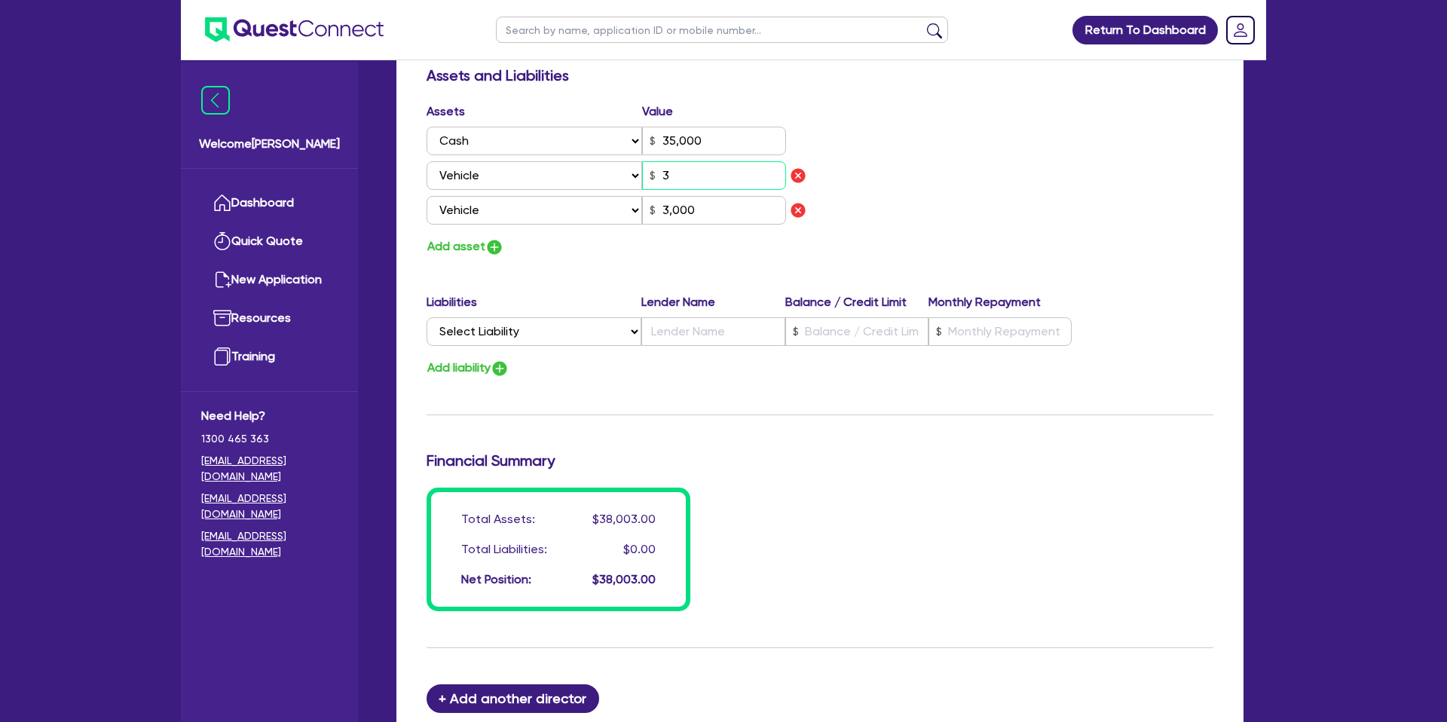
type input "0481 703 199"
type input "35,000"
type input "30"
type input "3,000"
type input "0"
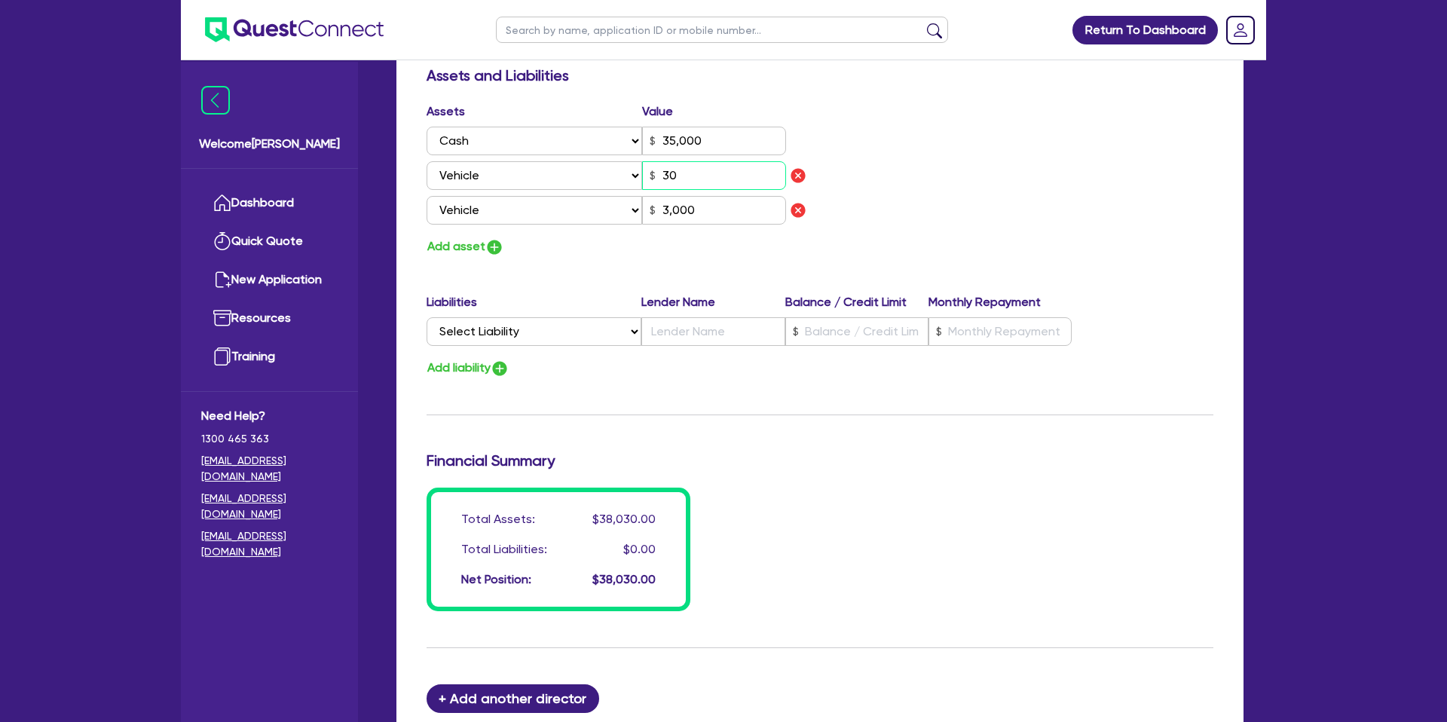
type input "0481 703 199"
type input "35,000"
type input "300"
type input "3,000"
type input "0"
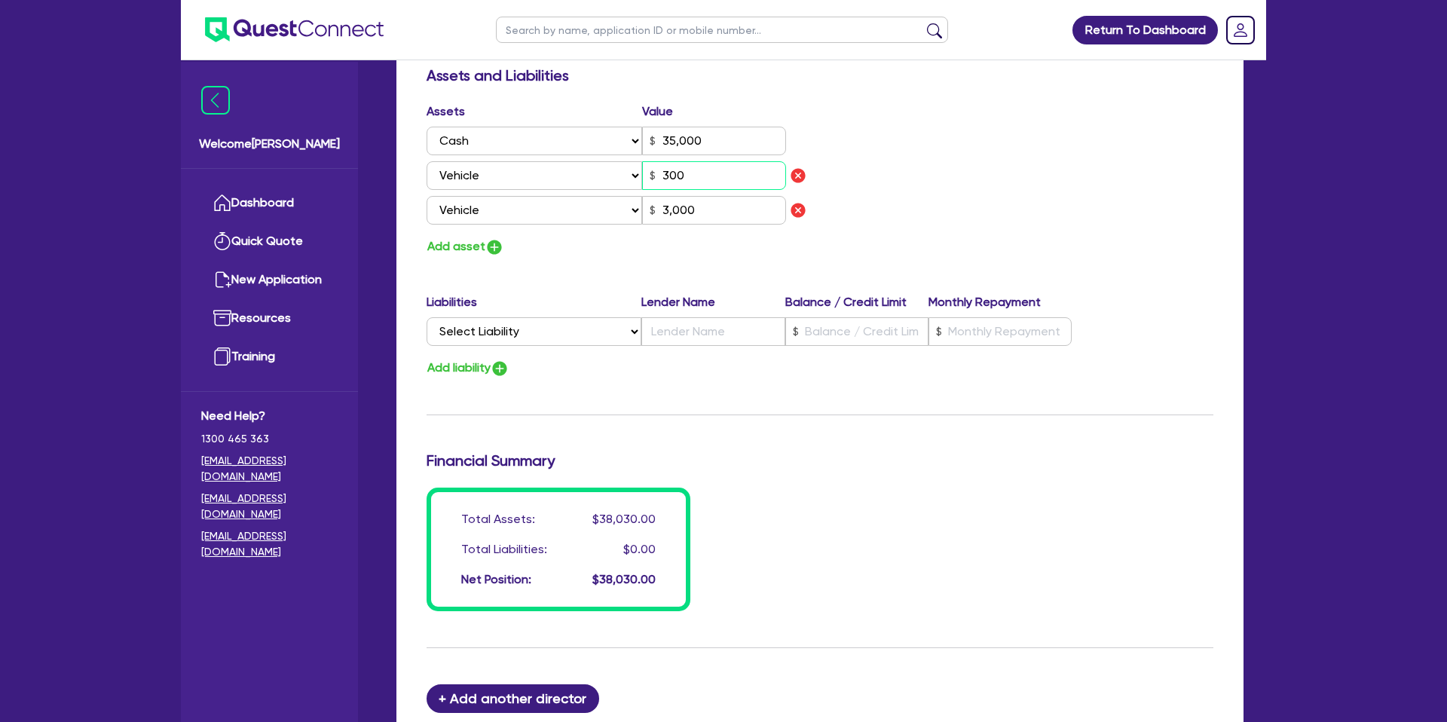
type input "0481 703 199"
type input "35,000"
type input "3,000"
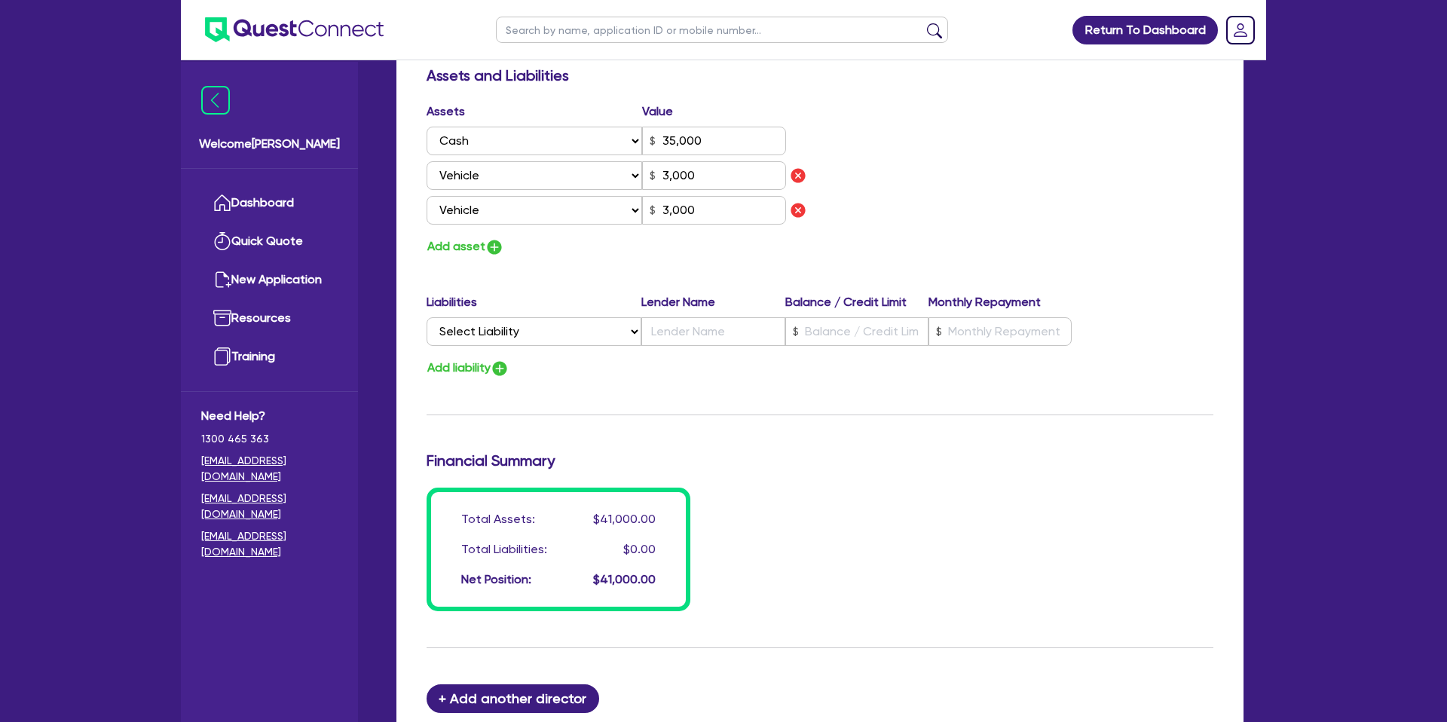
click at [1015, 141] on div "Assets Value Select Asset Cash Property Investment property Vehicle Truck Trail…" at bounding box center [819, 179] width 809 height 154
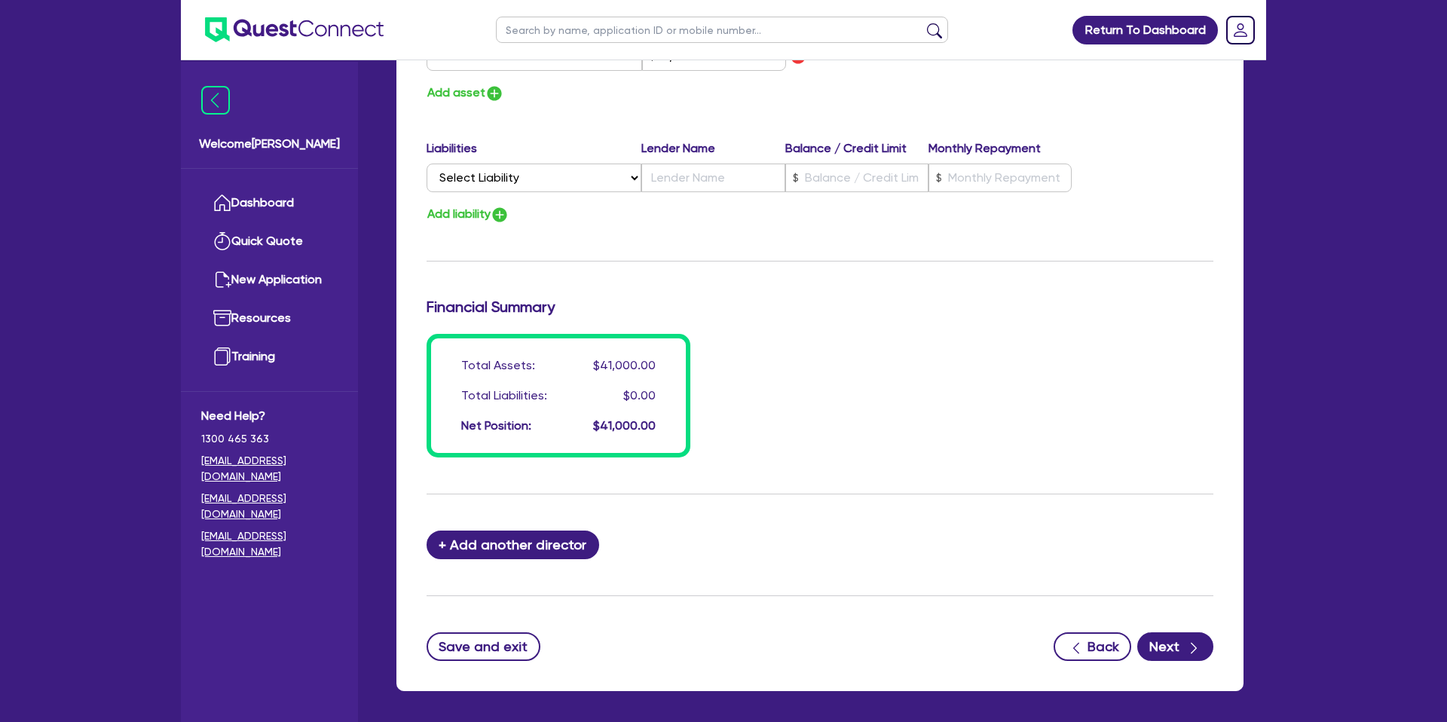
scroll to position [1037, 0]
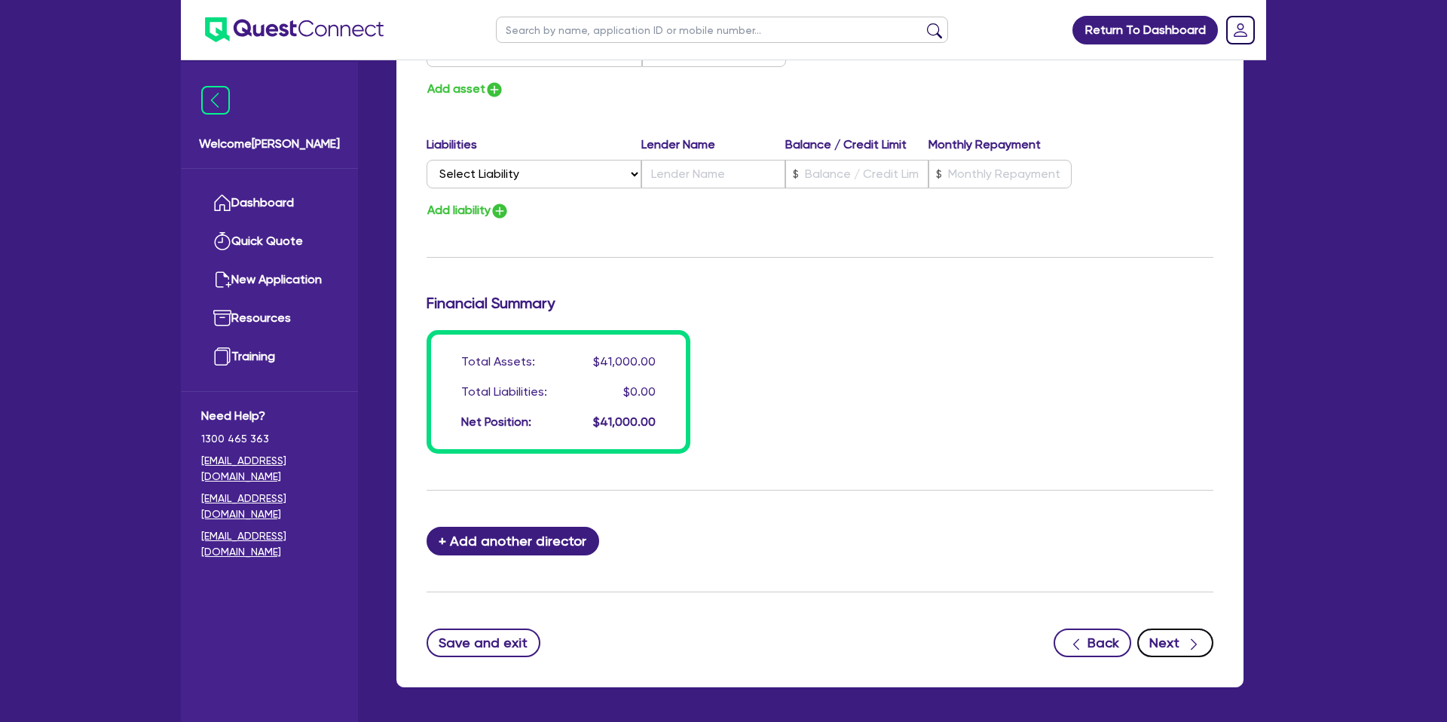
click at [1194, 651] on div "button" at bounding box center [1193, 642] width 15 height 19
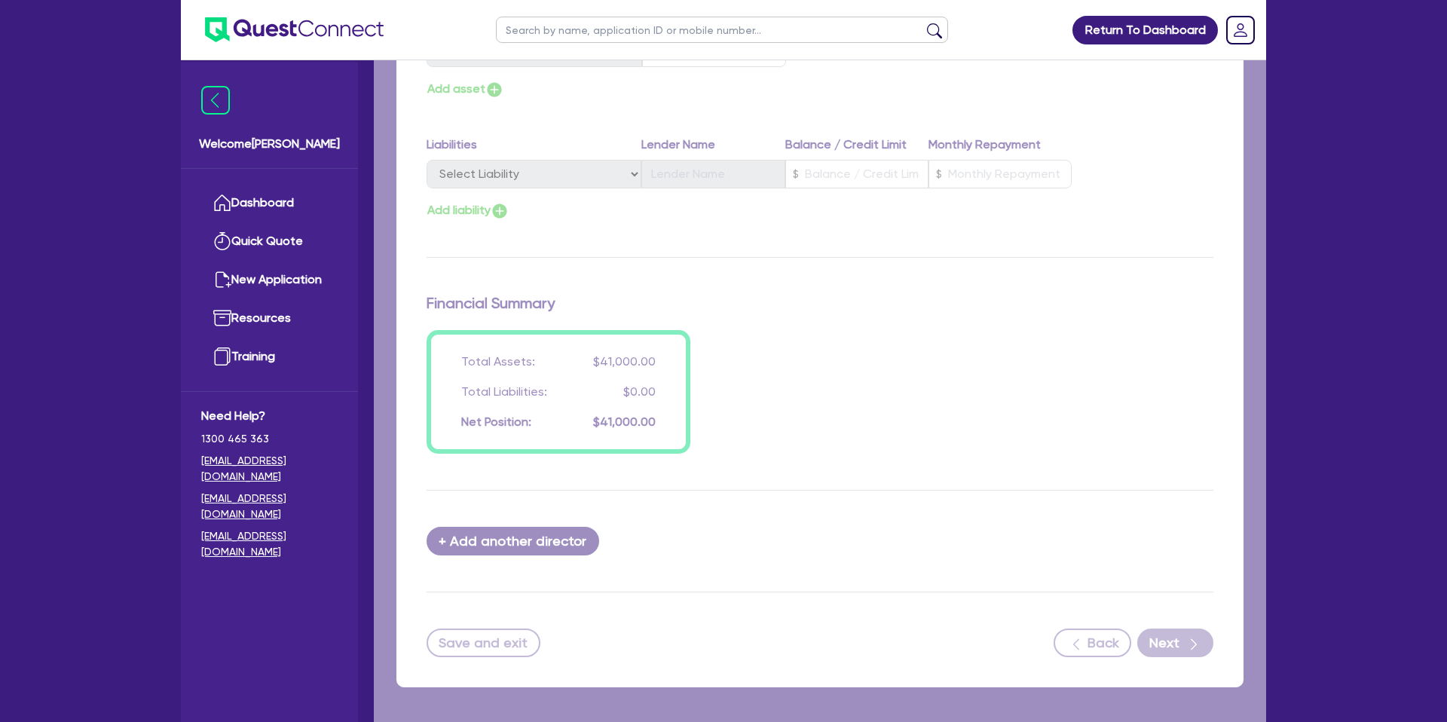
select select "CARS_AND_LIGHT_TRUCKS"
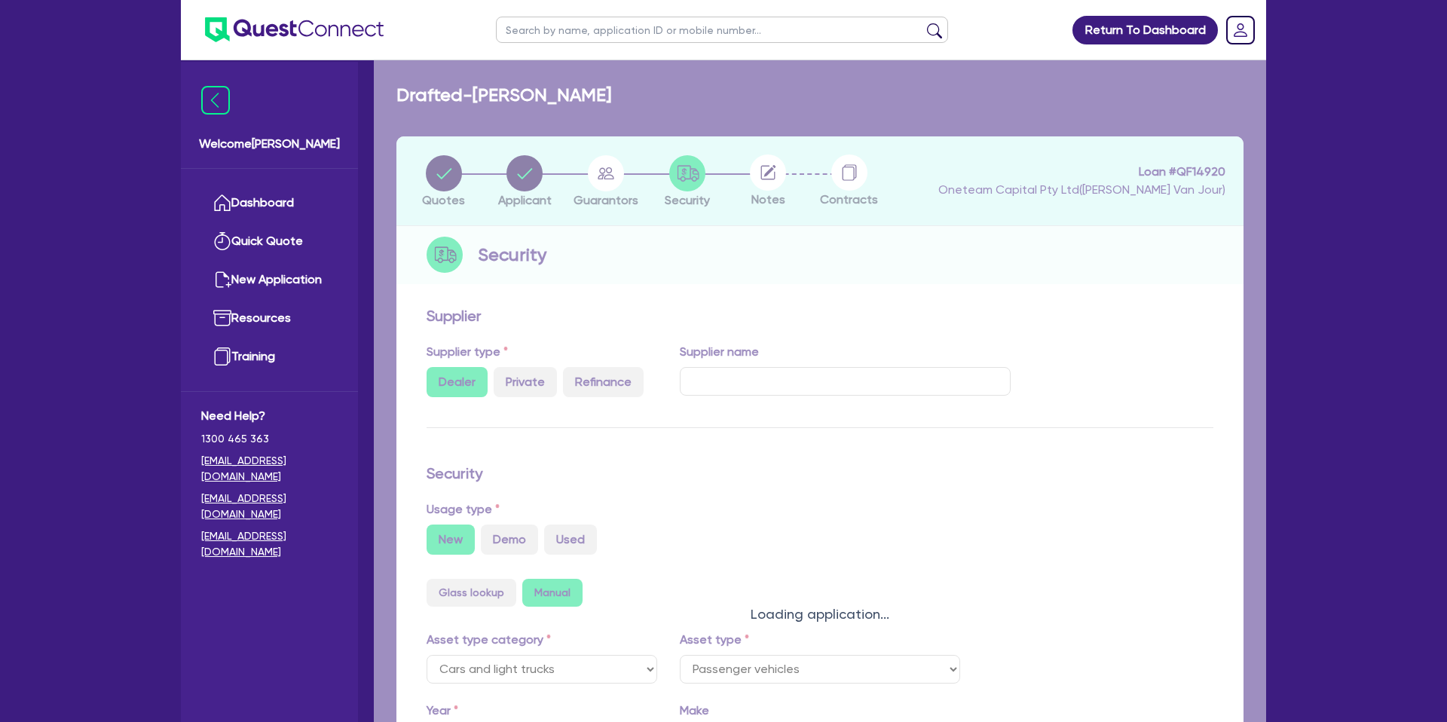
select select "PASSENGER_VEHICLES"
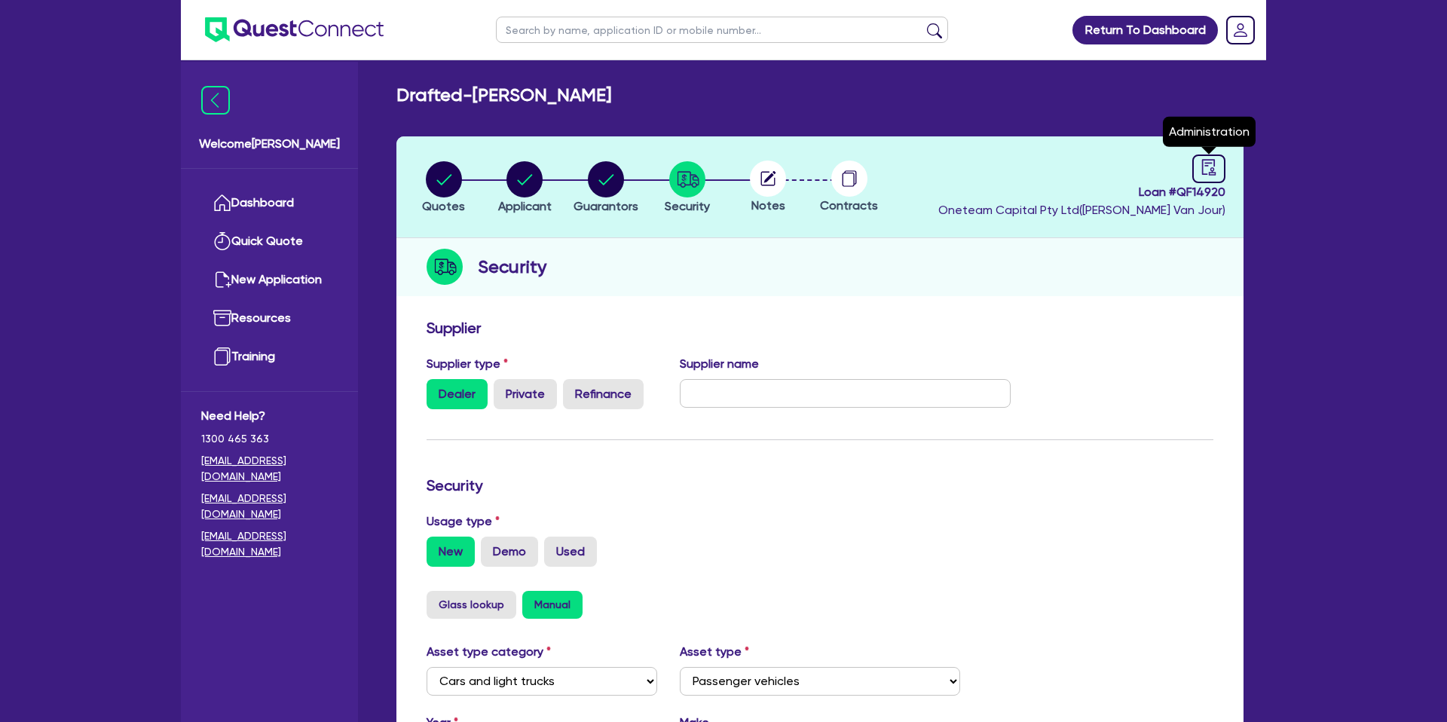
drag, startPoint x: 1212, startPoint y: 164, endPoint x: 1179, endPoint y: 170, distance: 33.7
click at [1213, 164] on icon "audit" at bounding box center [1208, 167] width 17 height 17
select select "DRAFTED_NEW"
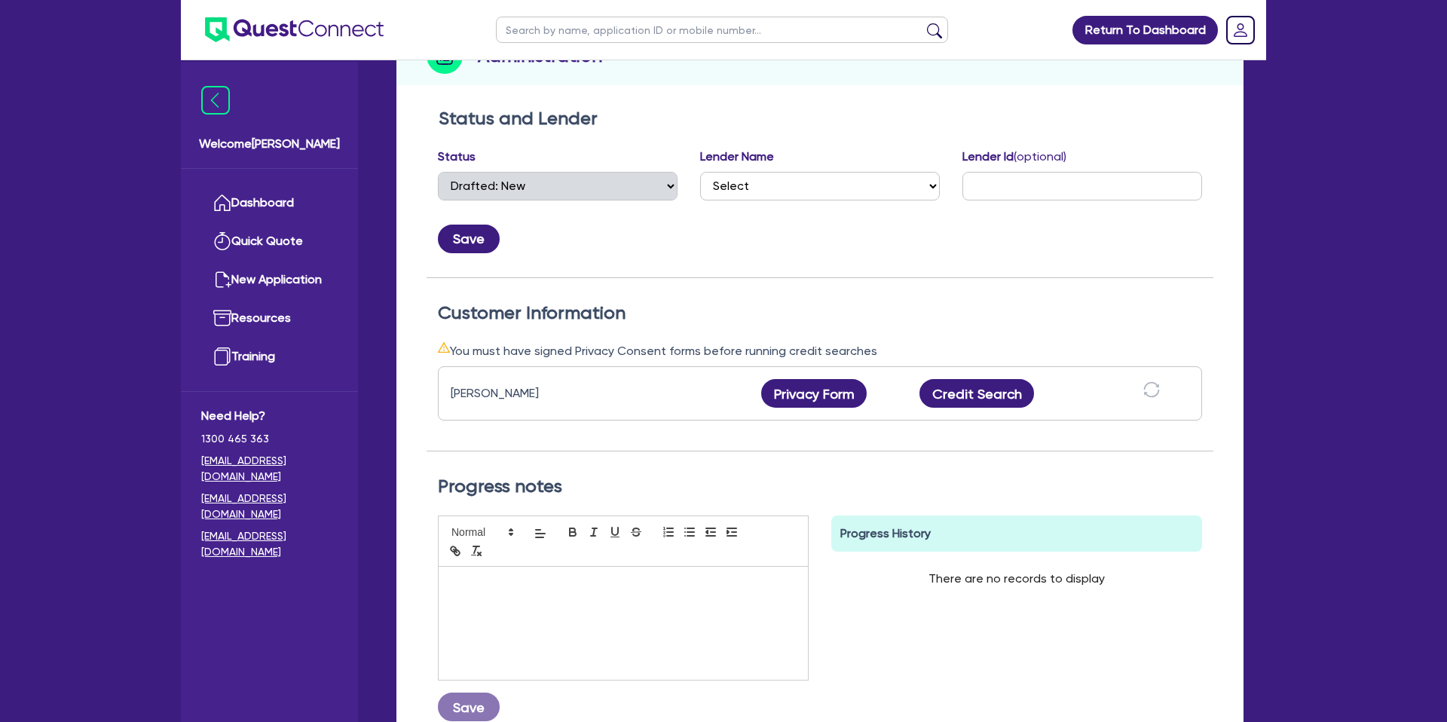
scroll to position [222, 0]
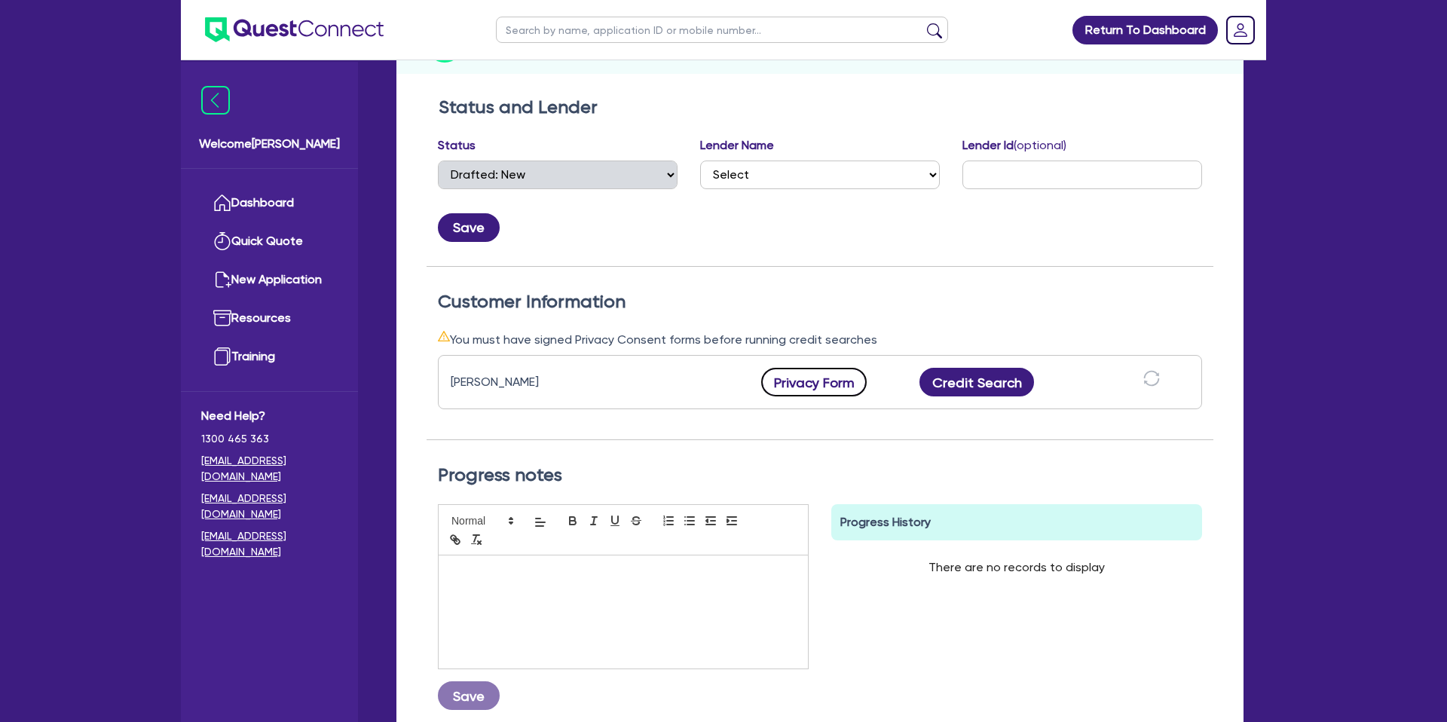
click at [833, 386] on button "Privacy Form" at bounding box center [813, 382] width 105 height 29
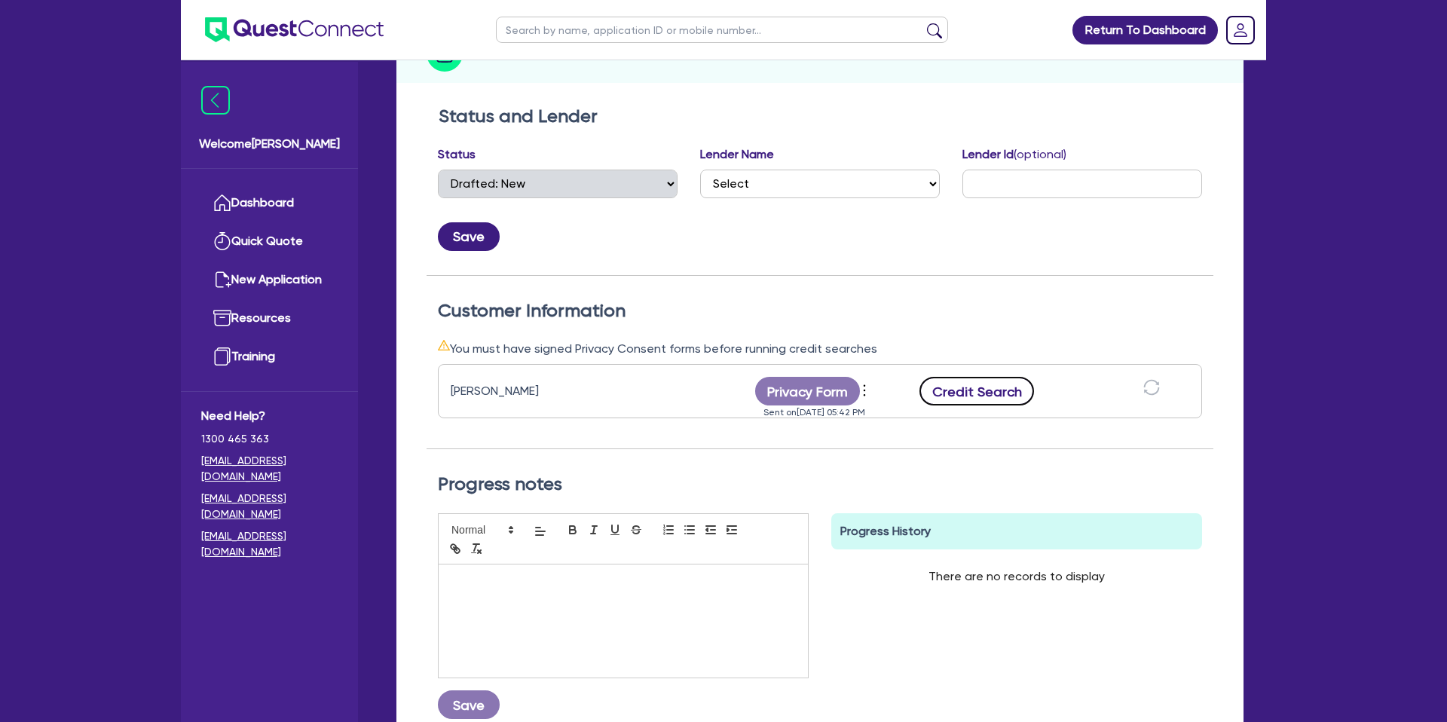
click at [1004, 389] on button "Credit Search" at bounding box center [976, 391] width 115 height 29
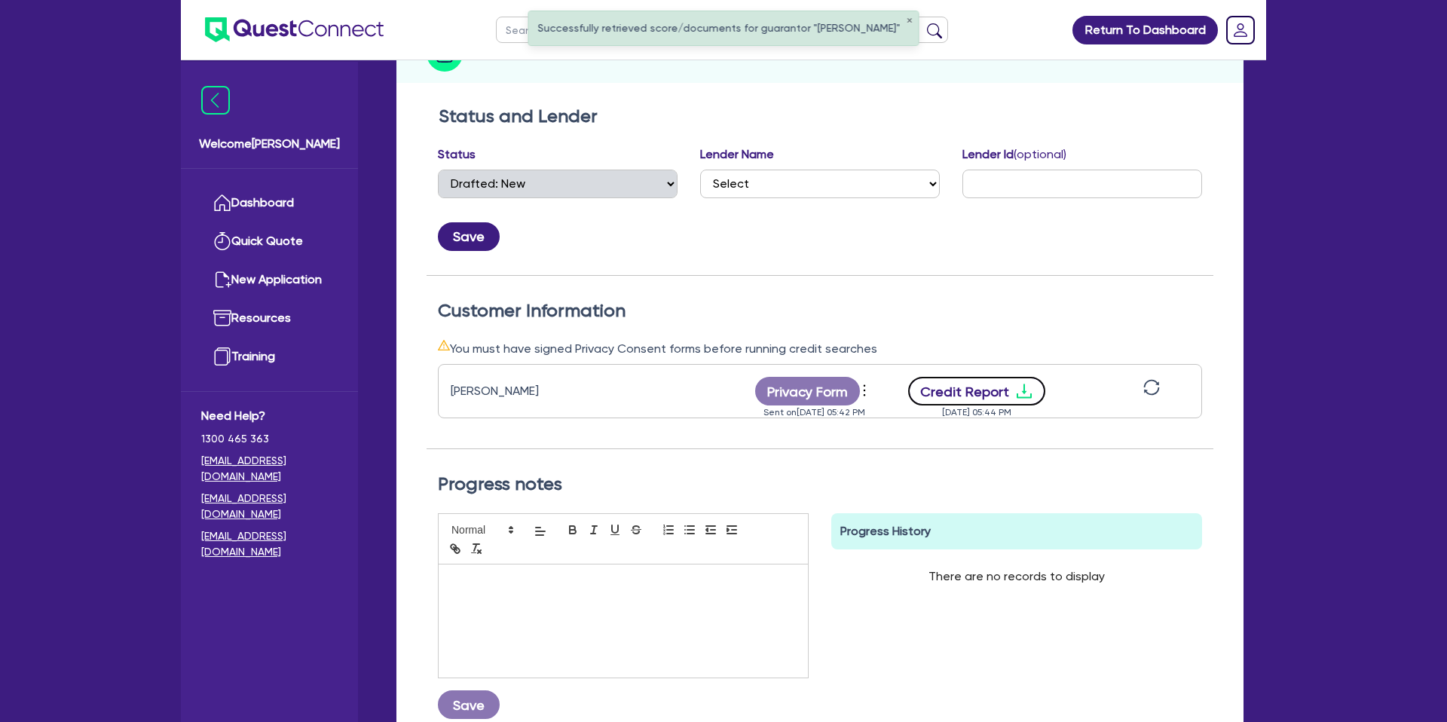
click at [1021, 387] on icon "download" at bounding box center [1023, 391] width 15 height 14
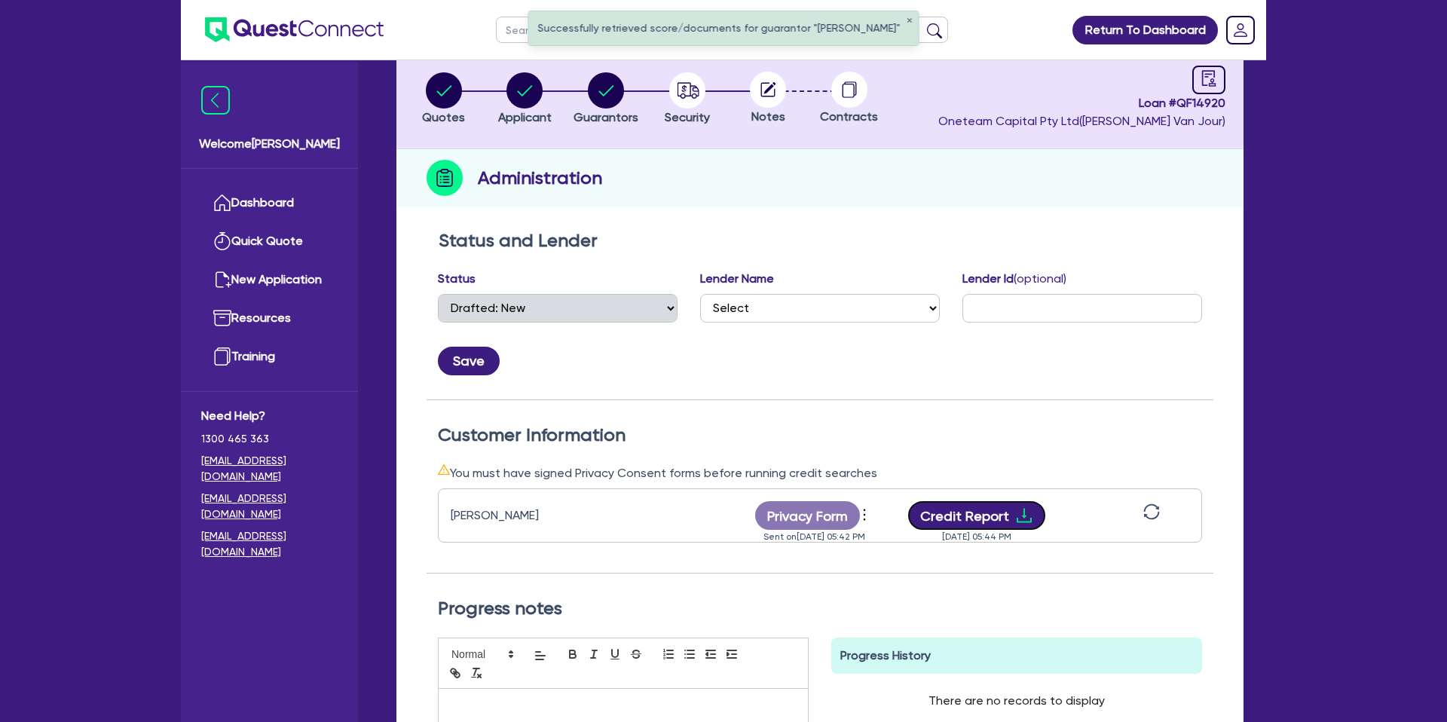
scroll to position [34, 0]
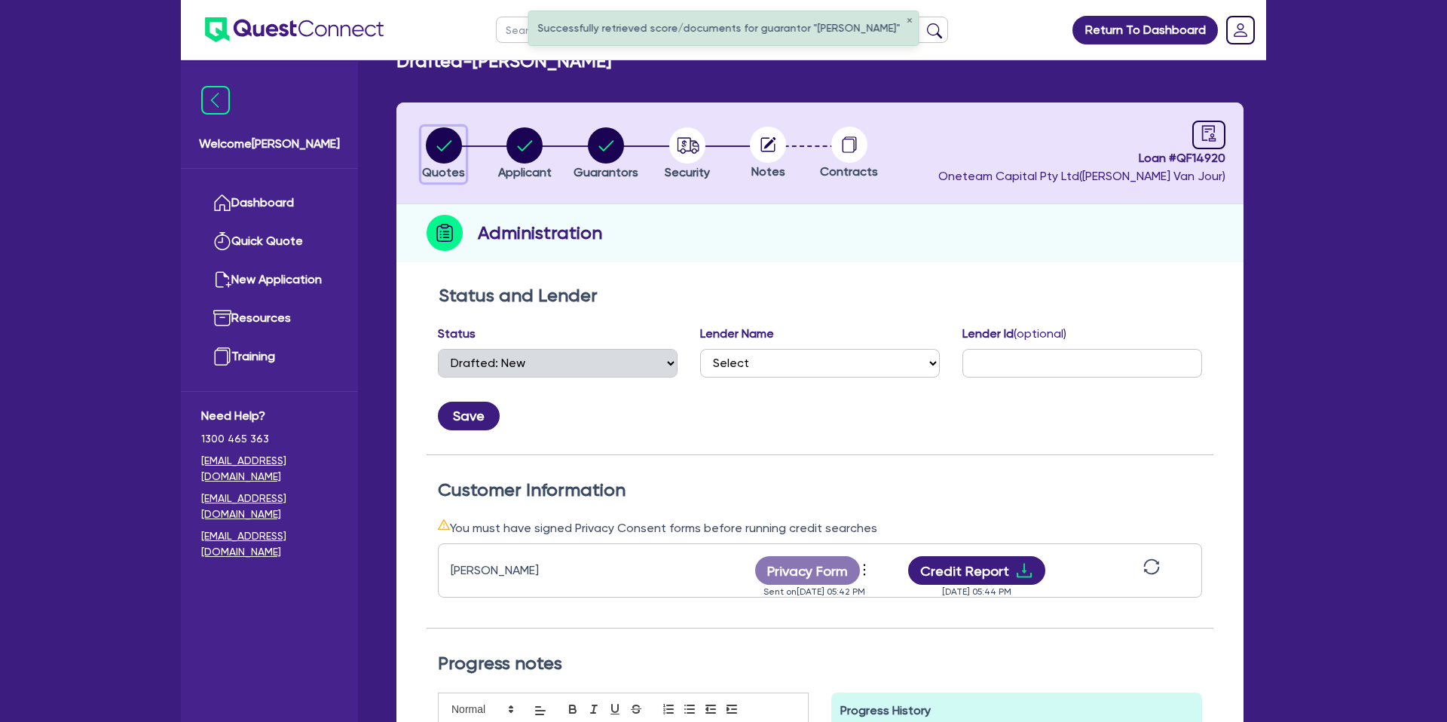
click at [450, 142] on icon "button" at bounding box center [443, 145] width 15 height 11
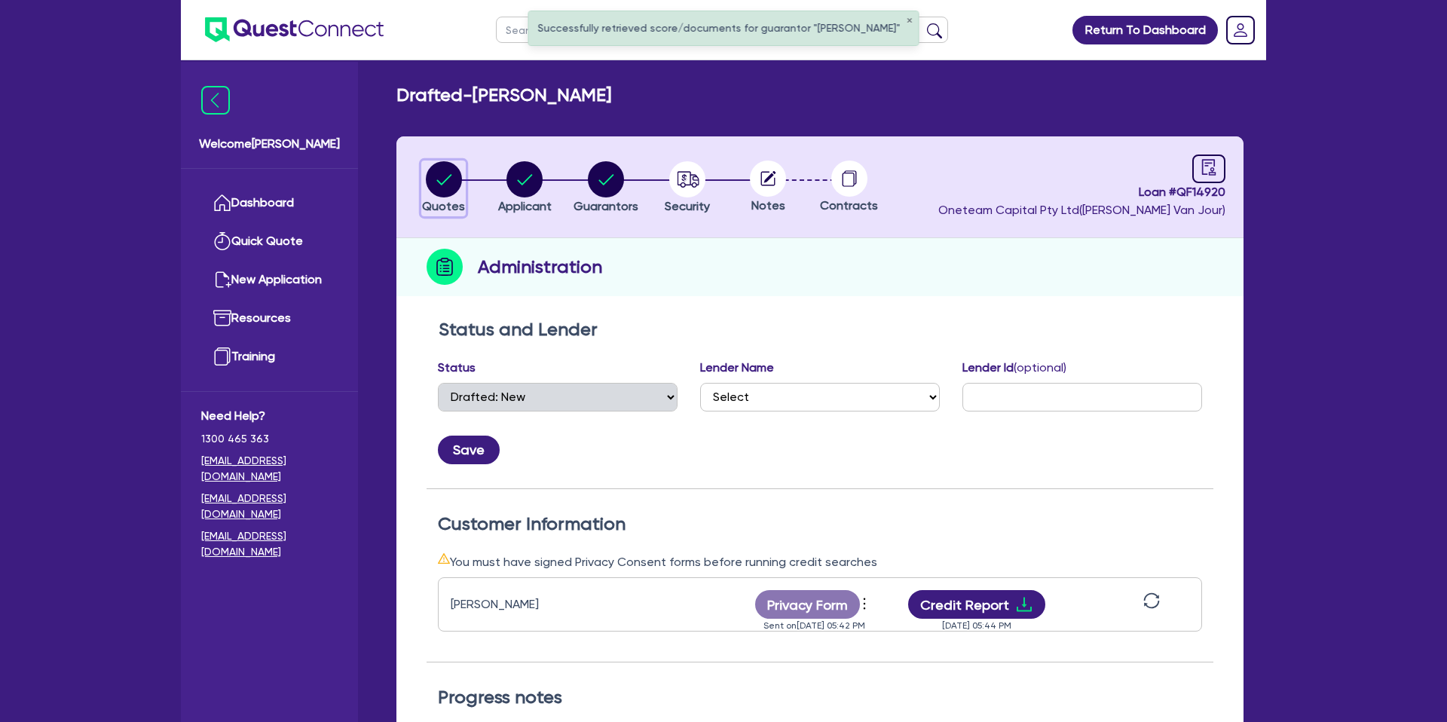
select select "CARS_AND_LIGHT_TRUCKS"
select select "PASSENGER_VEHICLES"
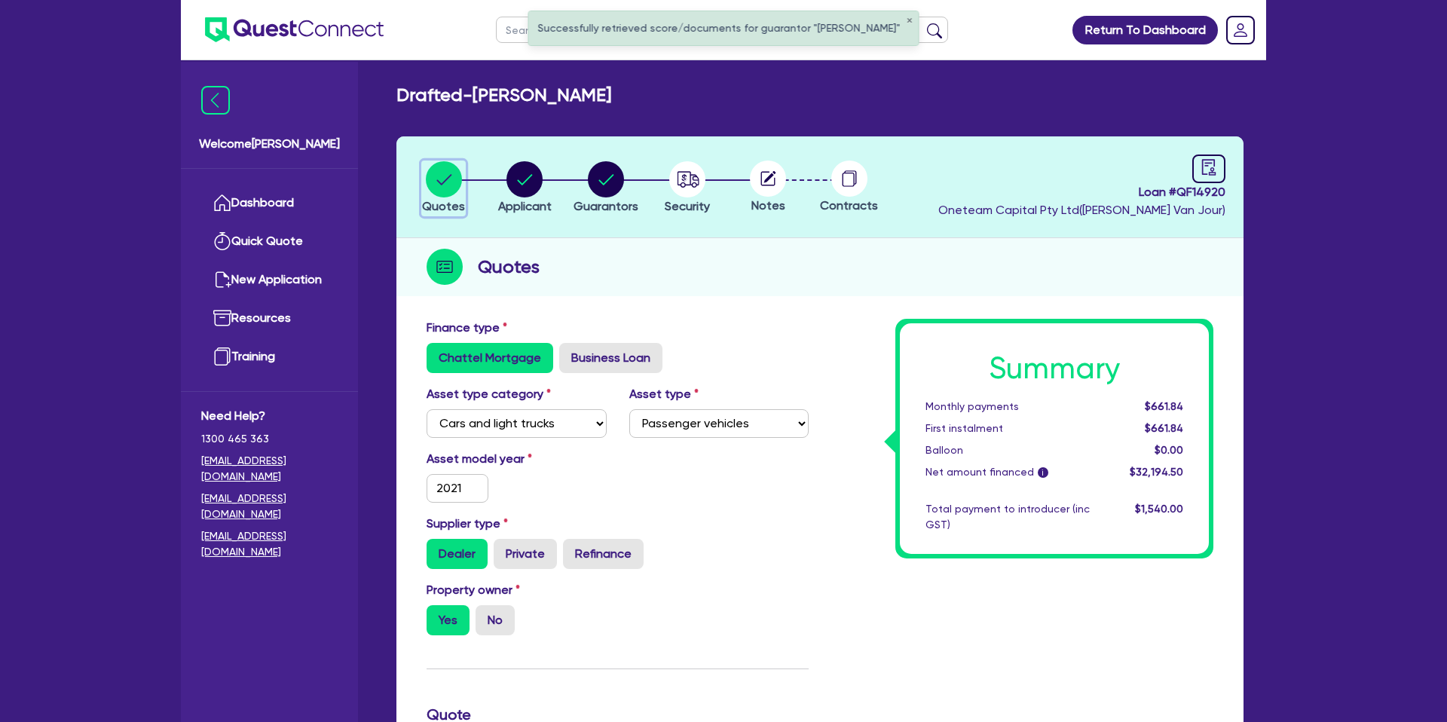
scroll to position [1, 0]
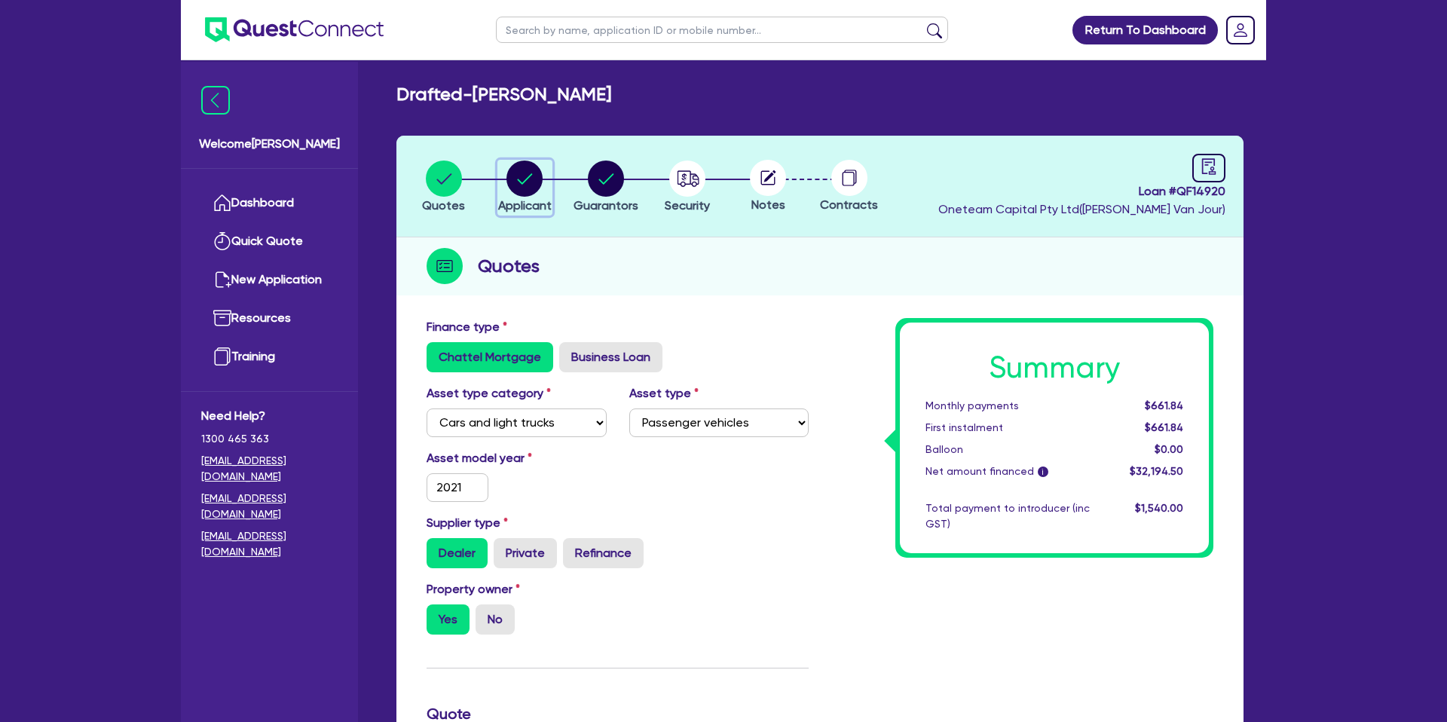
click at [534, 173] on circle "button" at bounding box center [524, 178] width 36 height 36
select select "SOLE_TRADER"
select select "BUILDING_CONSTRUCTION"
select select "BUSINESSES_CONSTRUCTION_SERVICES"
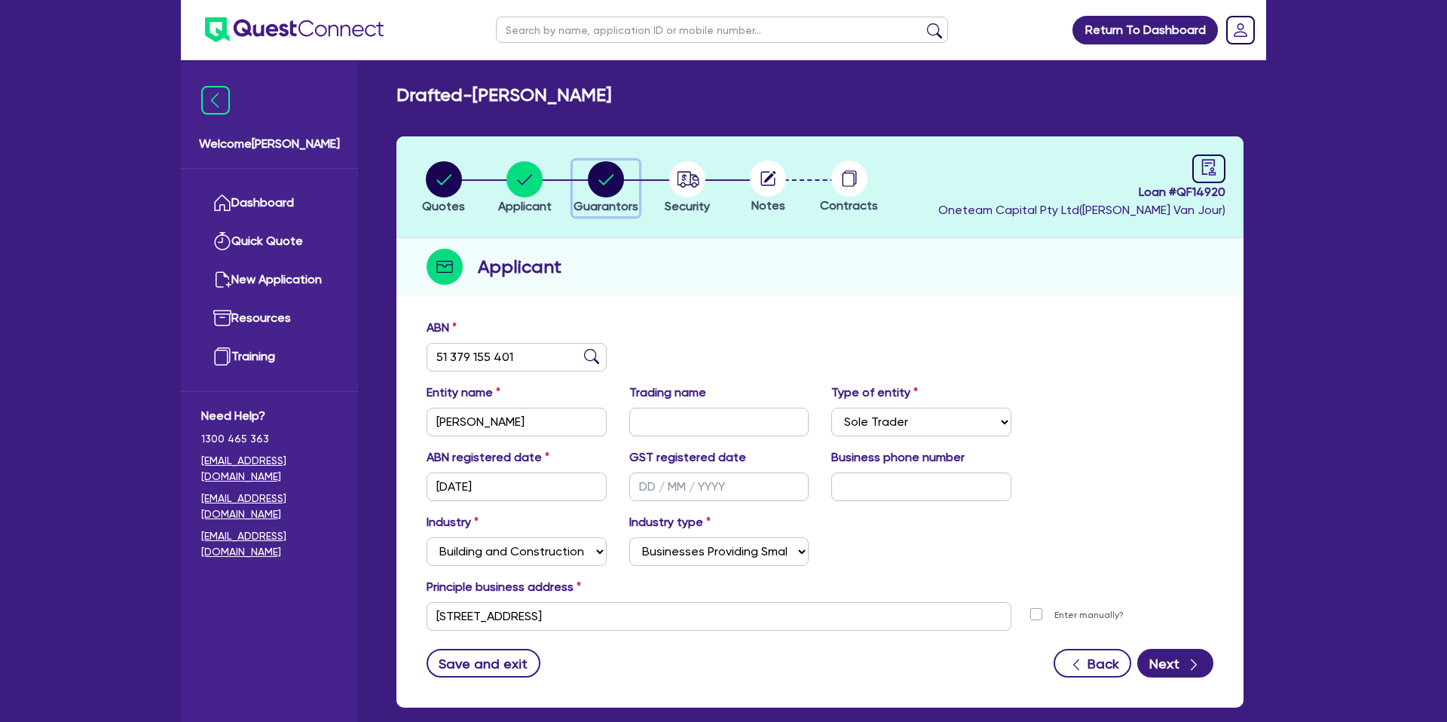
click at [609, 181] on circle "button" at bounding box center [606, 179] width 36 height 36
select select "MR"
select select "WA"
select select "SINGLE"
select select "CASH"
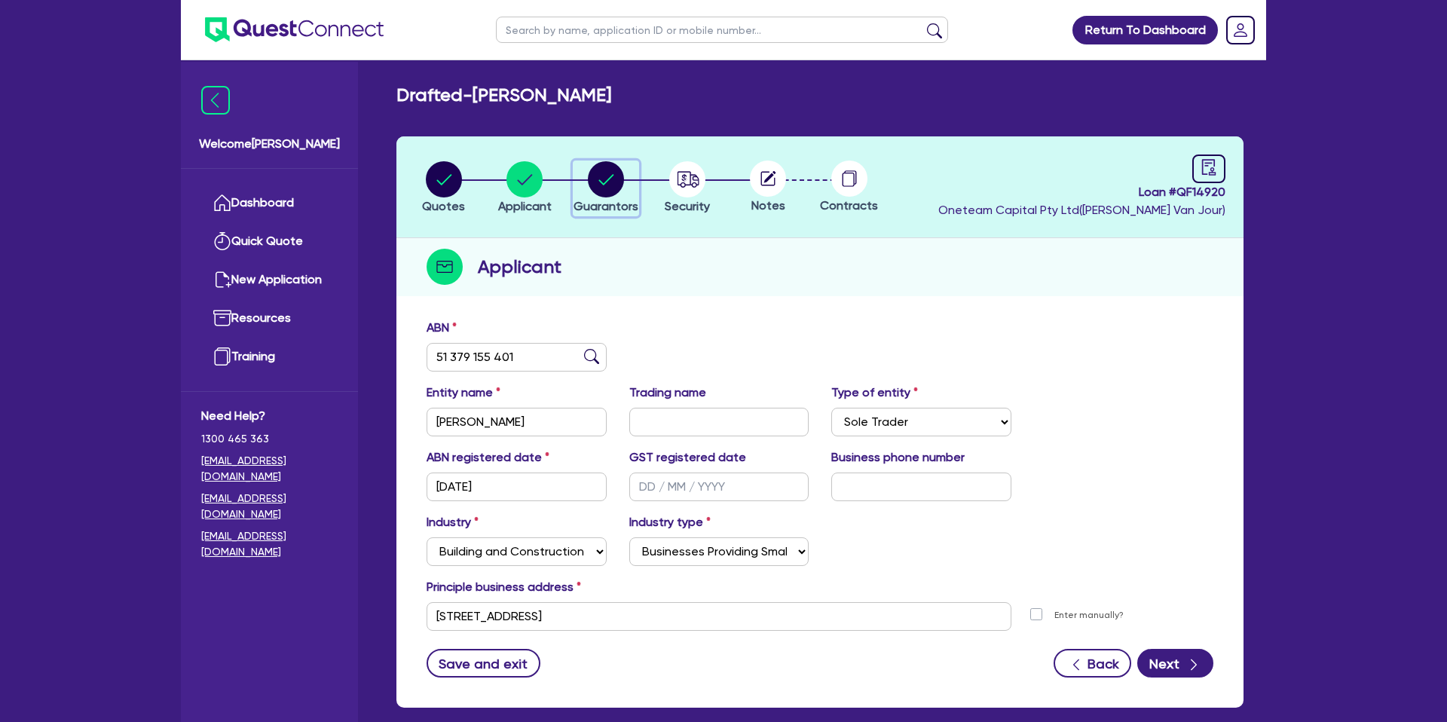
select select "VEHICLE"
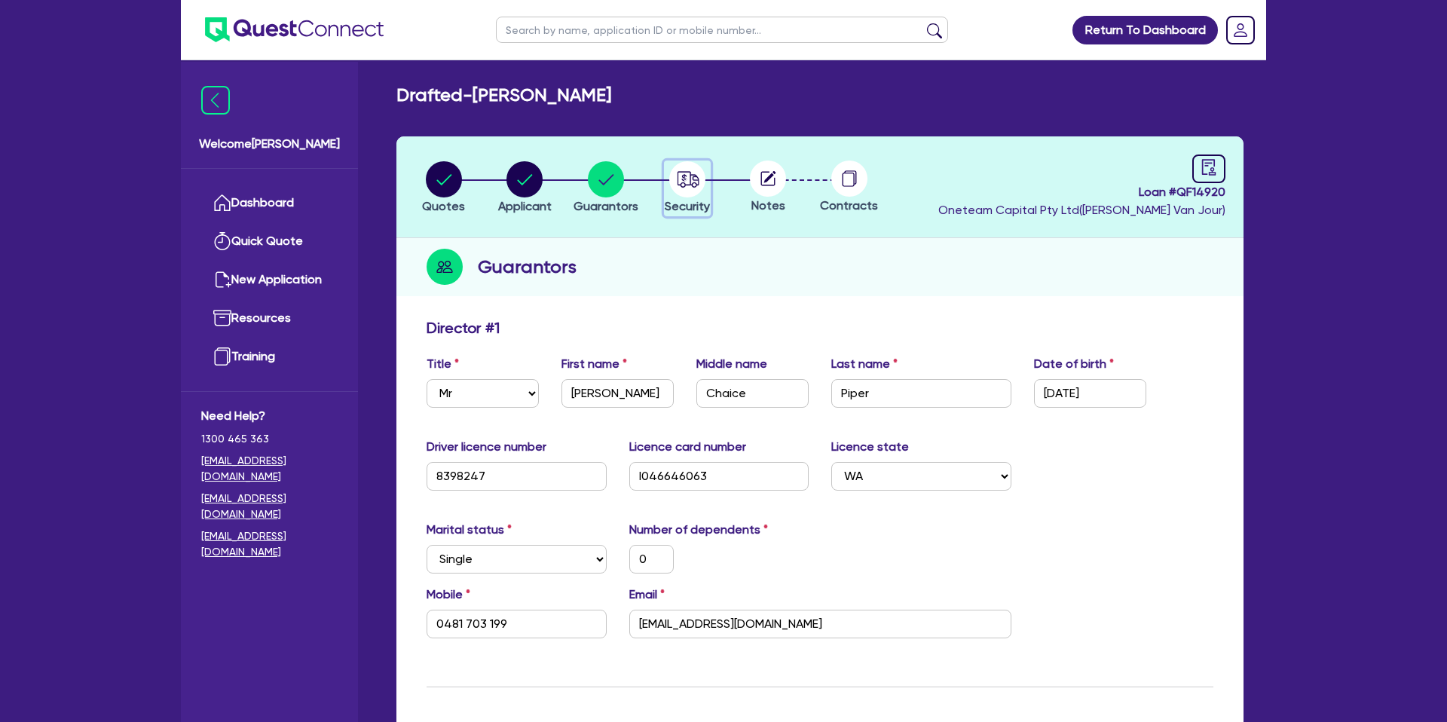
drag, startPoint x: 672, startPoint y: 179, endPoint x: 683, endPoint y: 182, distance: 11.9
click at [673, 179] on circle "button" at bounding box center [687, 179] width 36 height 36
select select "CARS_AND_LIGHT_TRUCKS"
select select "PASSENGER_VEHICLES"
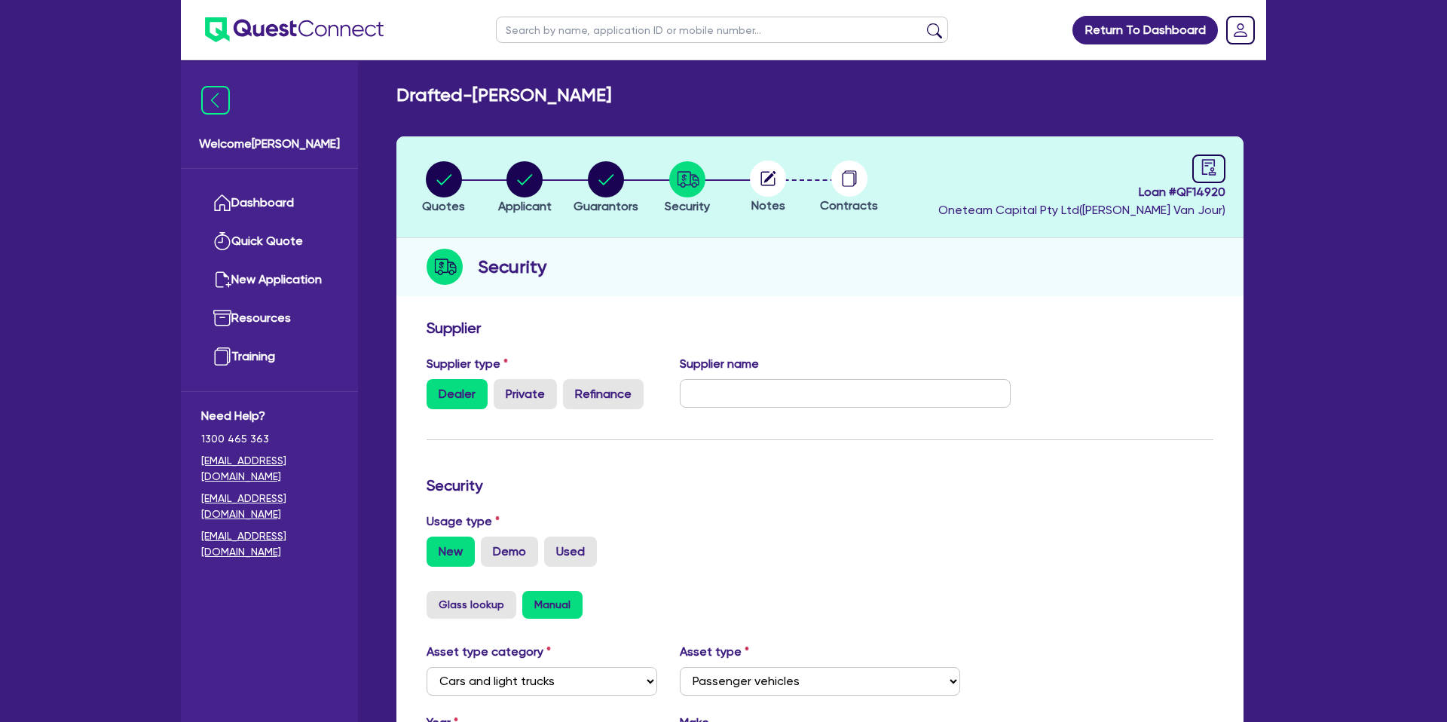
click at [764, 182] on icon at bounding box center [770, 177] width 12 height 12
click at [766, 169] on circle at bounding box center [768, 178] width 36 height 36
click at [1221, 173] on link at bounding box center [1208, 168] width 33 height 29
select select "DRAFTED_NEW"
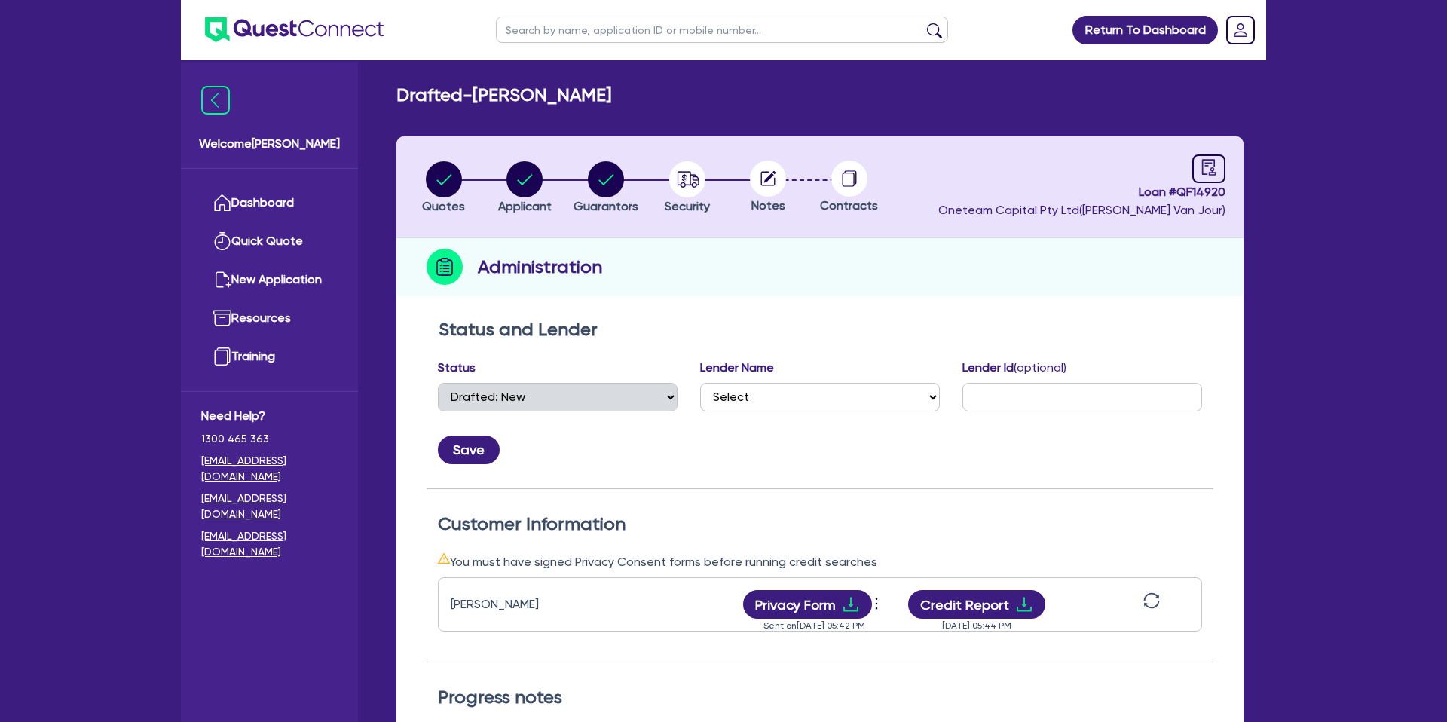
click at [771, 187] on circle at bounding box center [768, 178] width 36 height 36
drag, startPoint x: 640, startPoint y: 179, endPoint x: 652, endPoint y: 186, distance: 13.8
click at [641, 179] on li "Guarantors" at bounding box center [605, 186] width 81 height 53
click at [686, 182] on circle "button" at bounding box center [687, 179] width 36 height 36
select select "CARS_AND_LIGHT_TRUCKS"
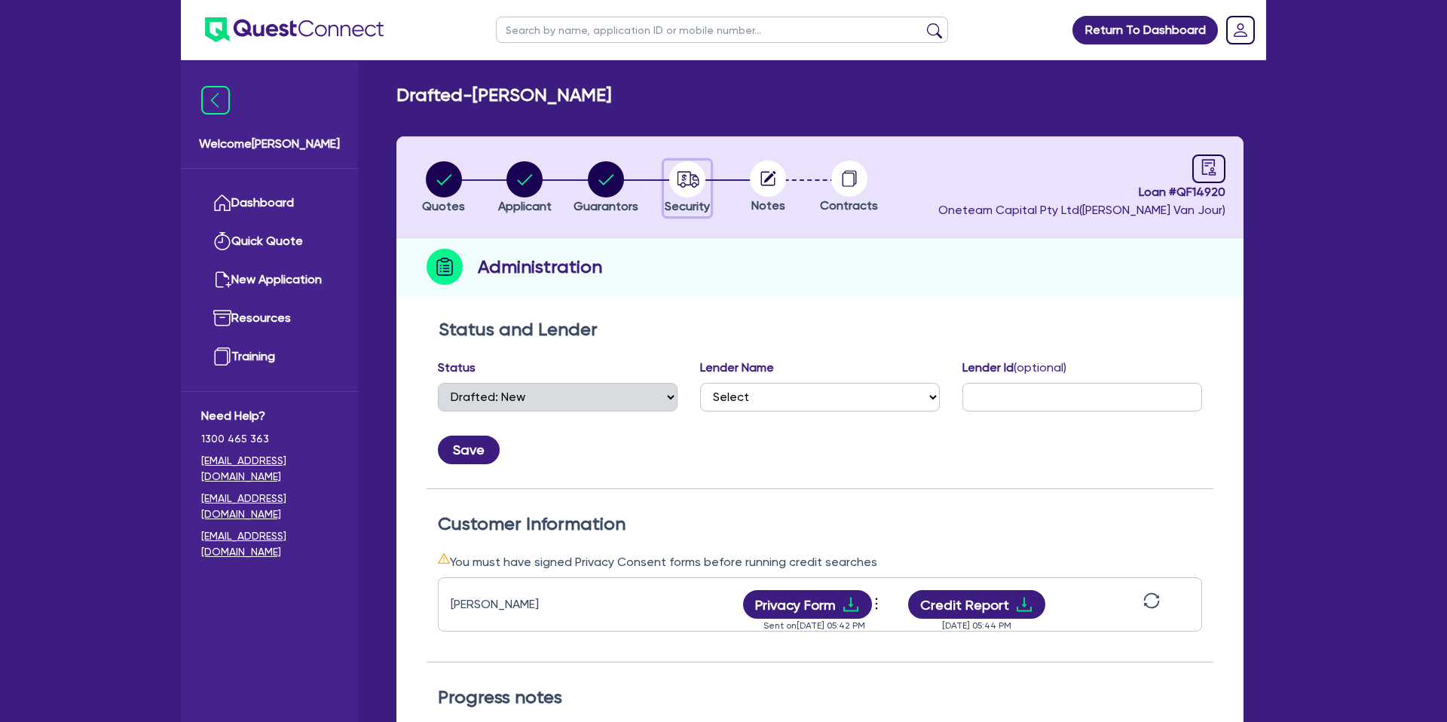
select select "PASSENGER_VEHICLES"
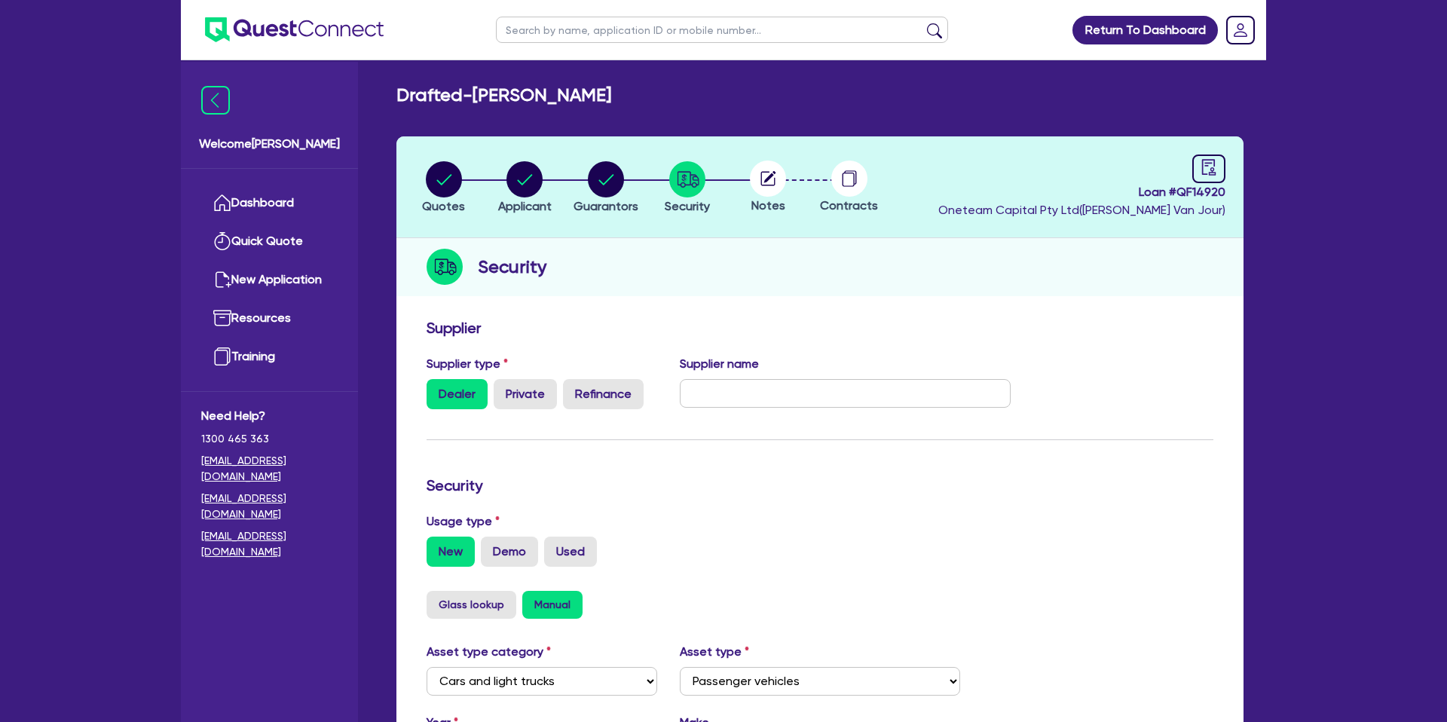
click at [764, 178] on circle at bounding box center [768, 178] width 36 height 36
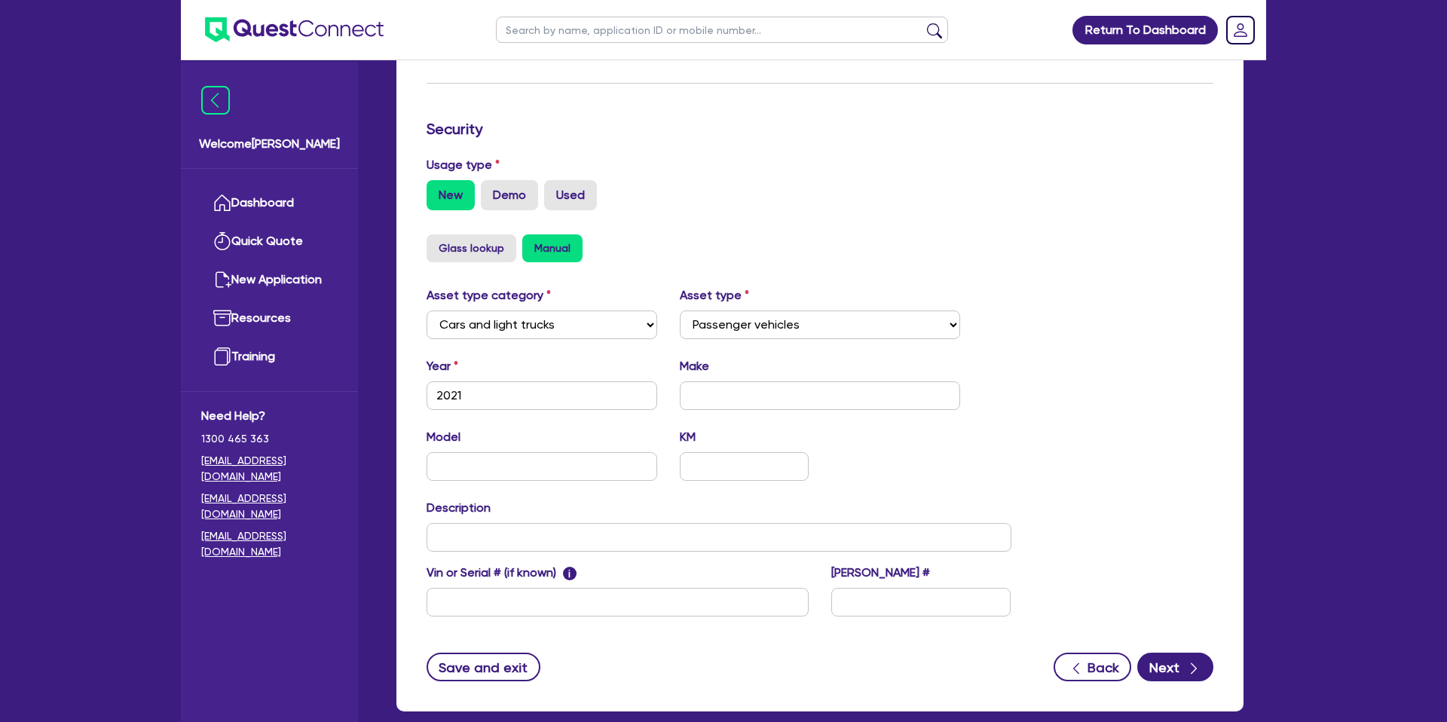
scroll to position [438, 0]
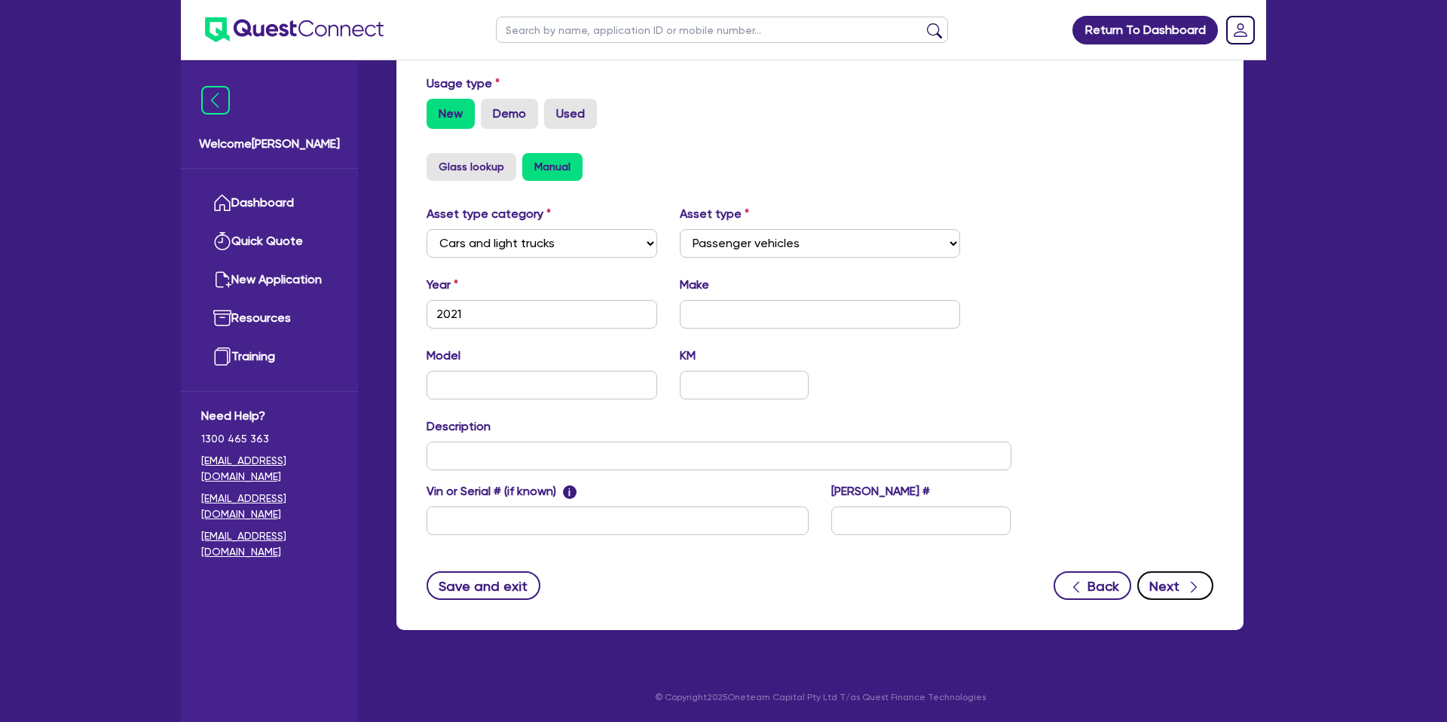
click at [1167, 589] on button "Next" at bounding box center [1175, 585] width 76 height 29
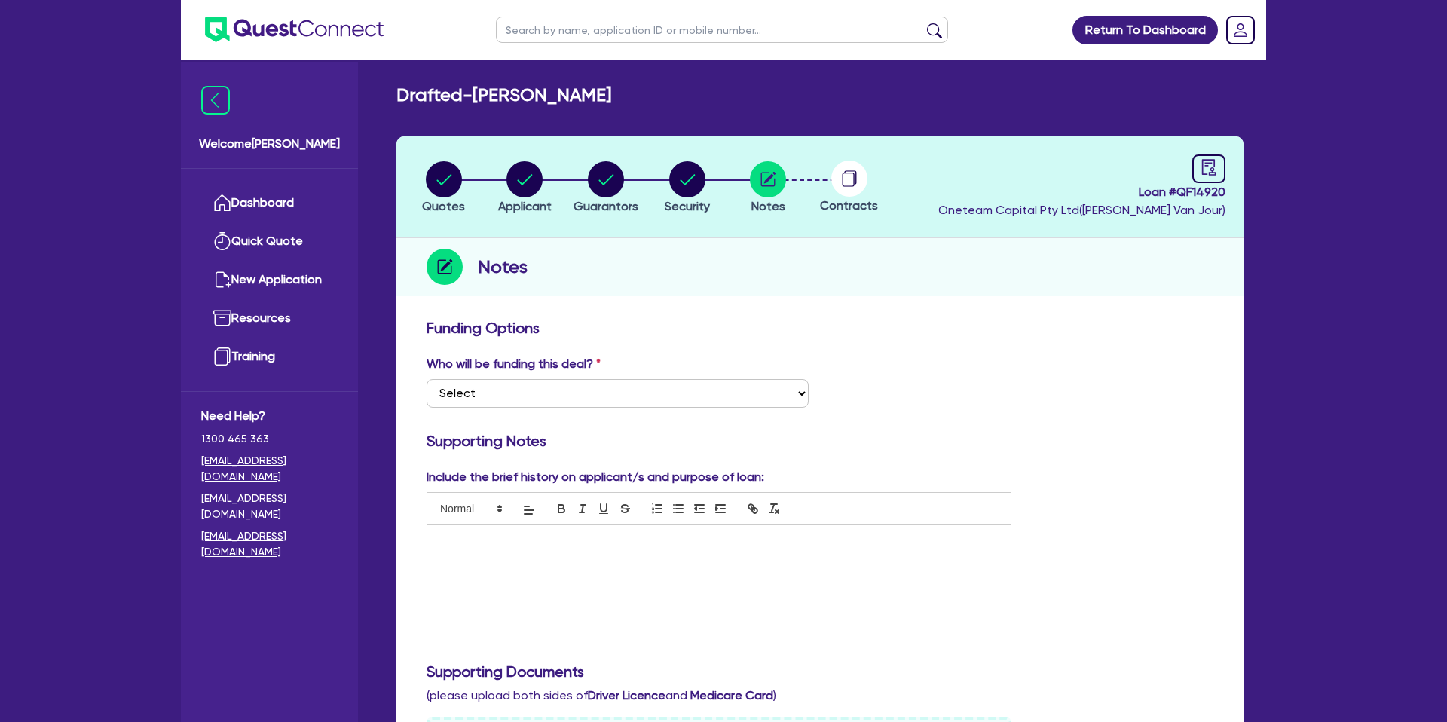
click at [545, 540] on p at bounding box center [719, 540] width 561 height 14
drag, startPoint x: 977, startPoint y: 301, endPoint x: 969, endPoint y: 298, distance: 8.6
click at [979, 299] on div "Quotes Applicant [GEOGRAPHIC_DATA] Security Notes Contracts Loan # QF14920 Onet…" at bounding box center [819, 700] width 847 height 1129
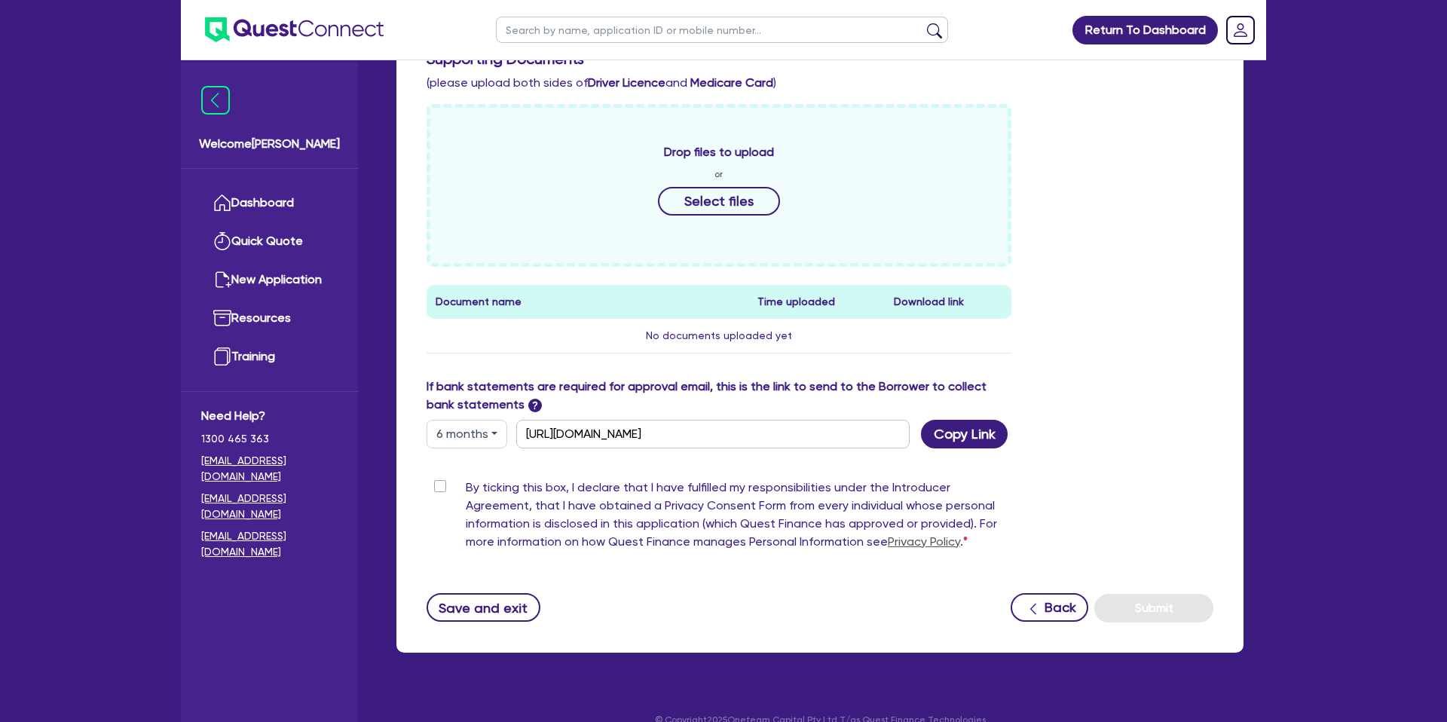
scroll to position [636, 0]
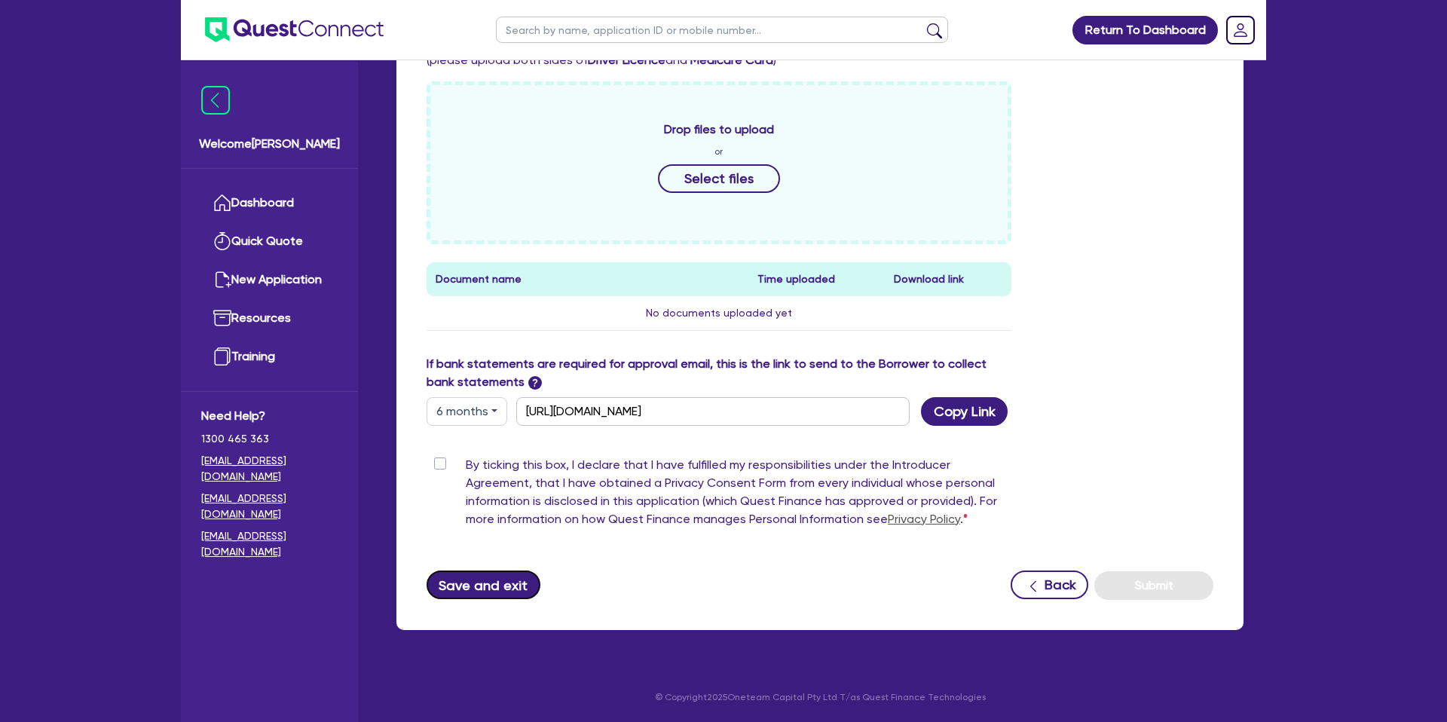
click at [486, 581] on button "Save and exit" at bounding box center [483, 584] width 114 height 29
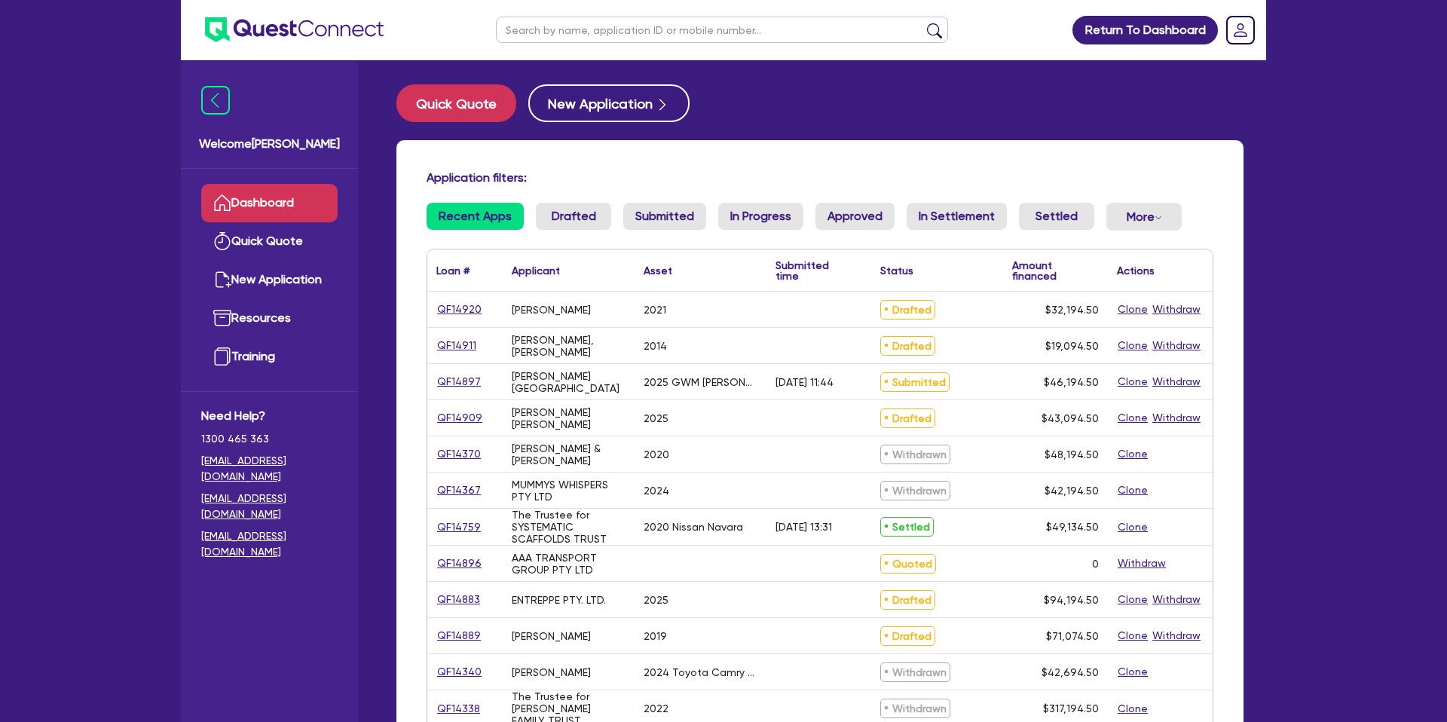
drag, startPoint x: 796, startPoint y: 127, endPoint x: 720, endPoint y: 85, distance: 87.3
click at [782, 115] on div "Quick Quote New Application Application filters: Recent Apps Drafted Submitted …" at bounding box center [820, 597] width 892 height 1026
